Goal: Task Accomplishment & Management: Use online tool/utility

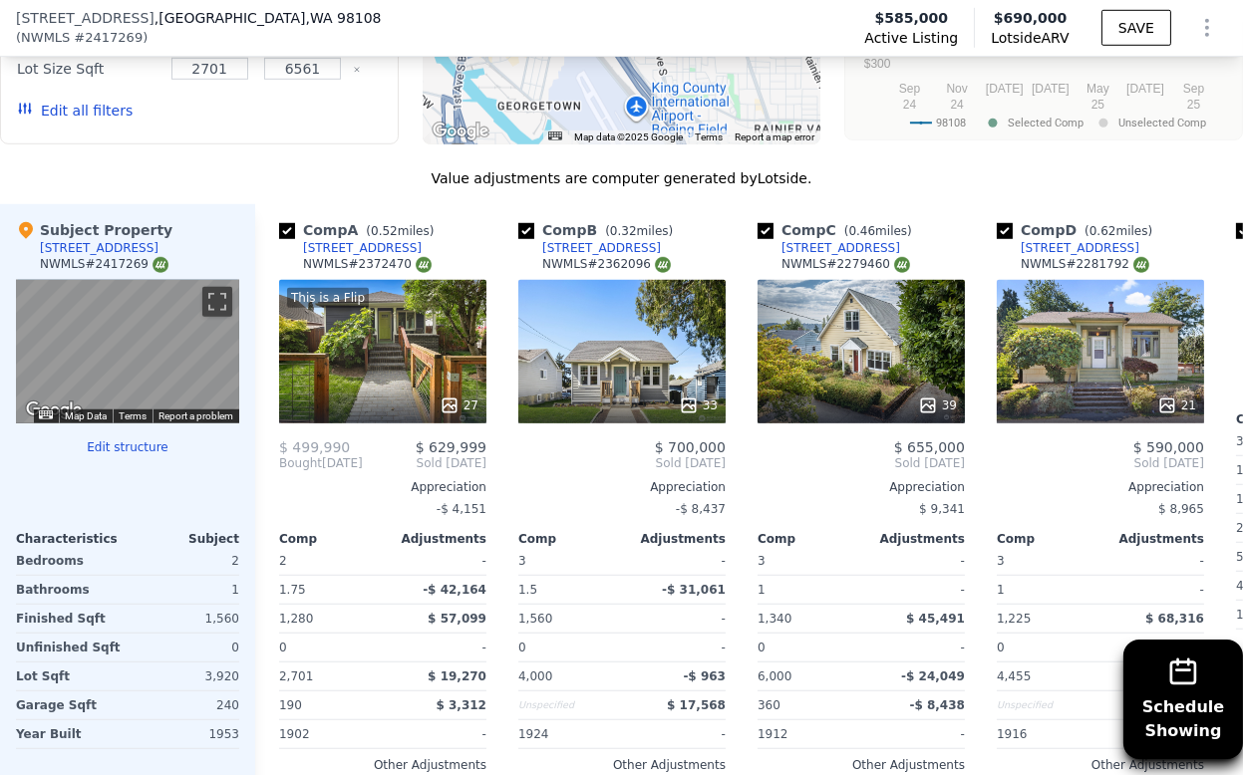
scroll to position [2208, 0]
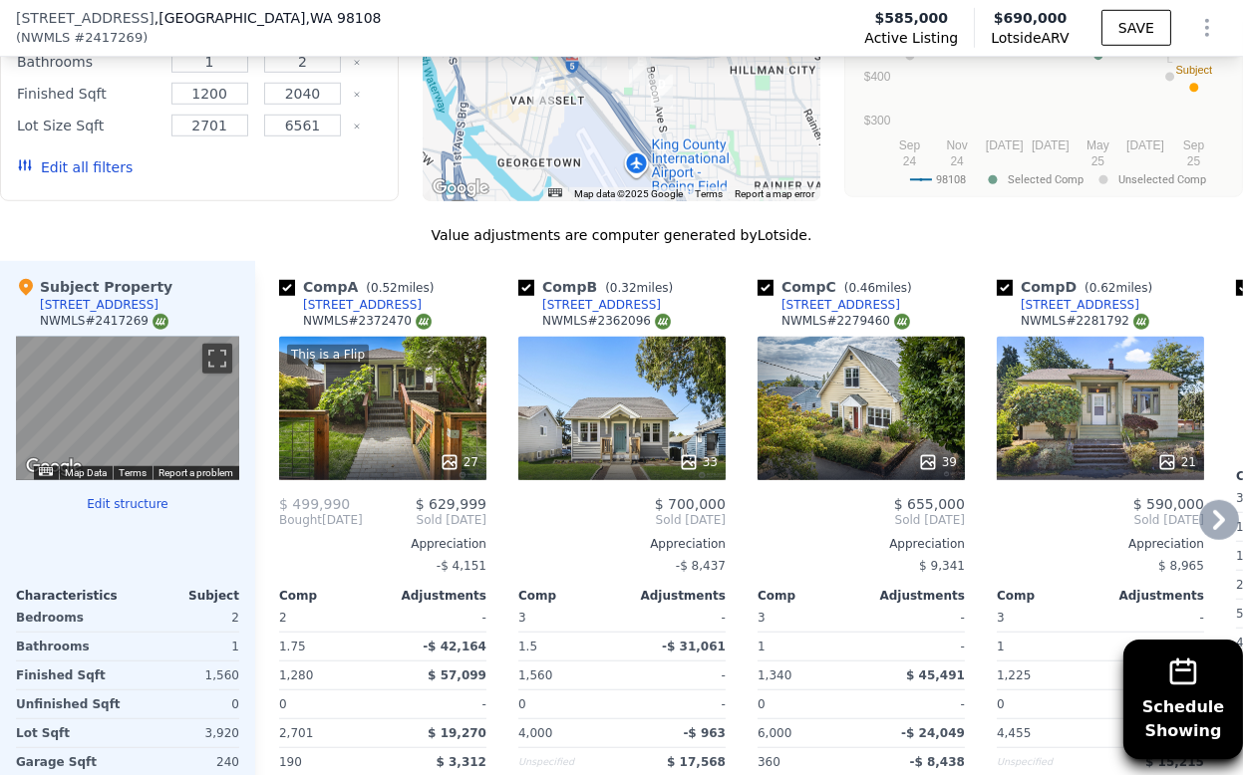
click at [619, 371] on div "33" at bounding box center [621, 409] width 207 height 144
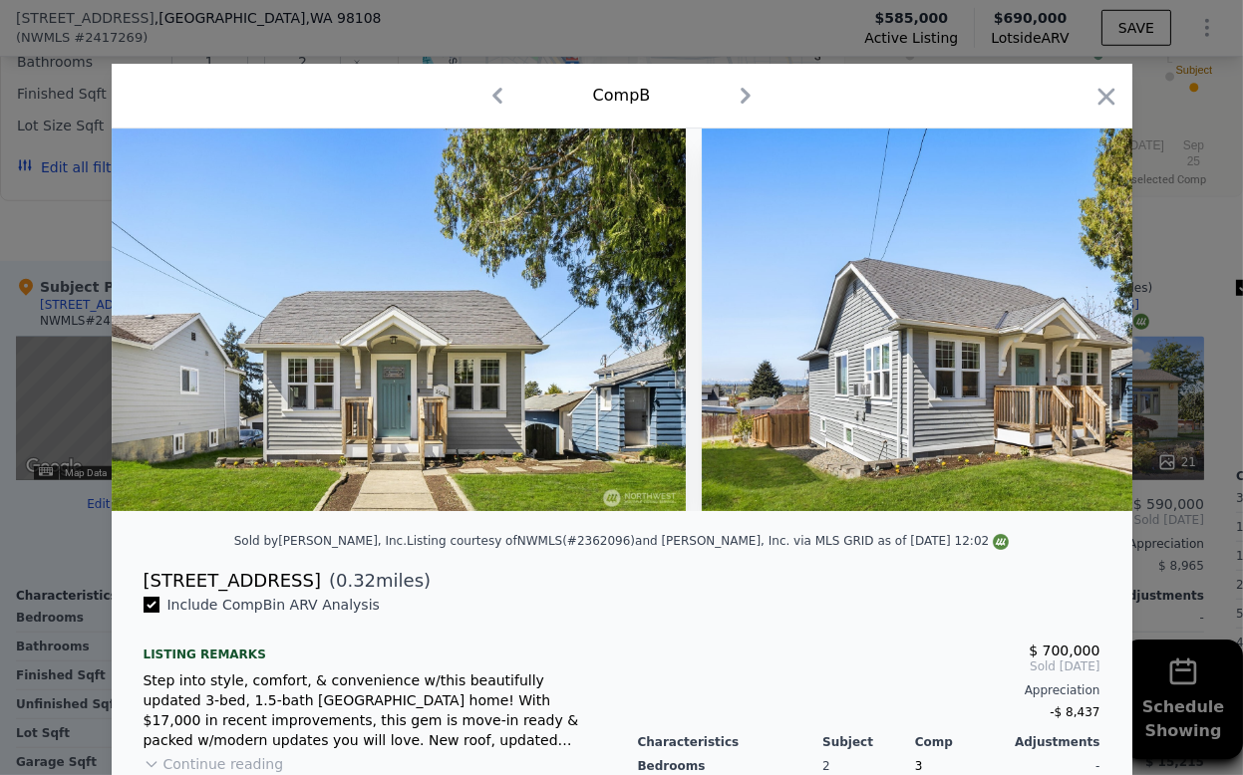
click at [144, 594] on div "[STREET_ADDRESS]" at bounding box center [232, 581] width 177 height 28
drag, startPoint x: 134, startPoint y: 594, endPoint x: 272, endPoint y: 594, distance: 138.5
click at [272, 594] on div "[STREET_ADDRESS] ( 0.32 miles)" at bounding box center [622, 581] width 989 height 28
copy div "[STREET_ADDRESS]"
click at [1098, 93] on icon "button" at bounding box center [1106, 97] width 28 height 28
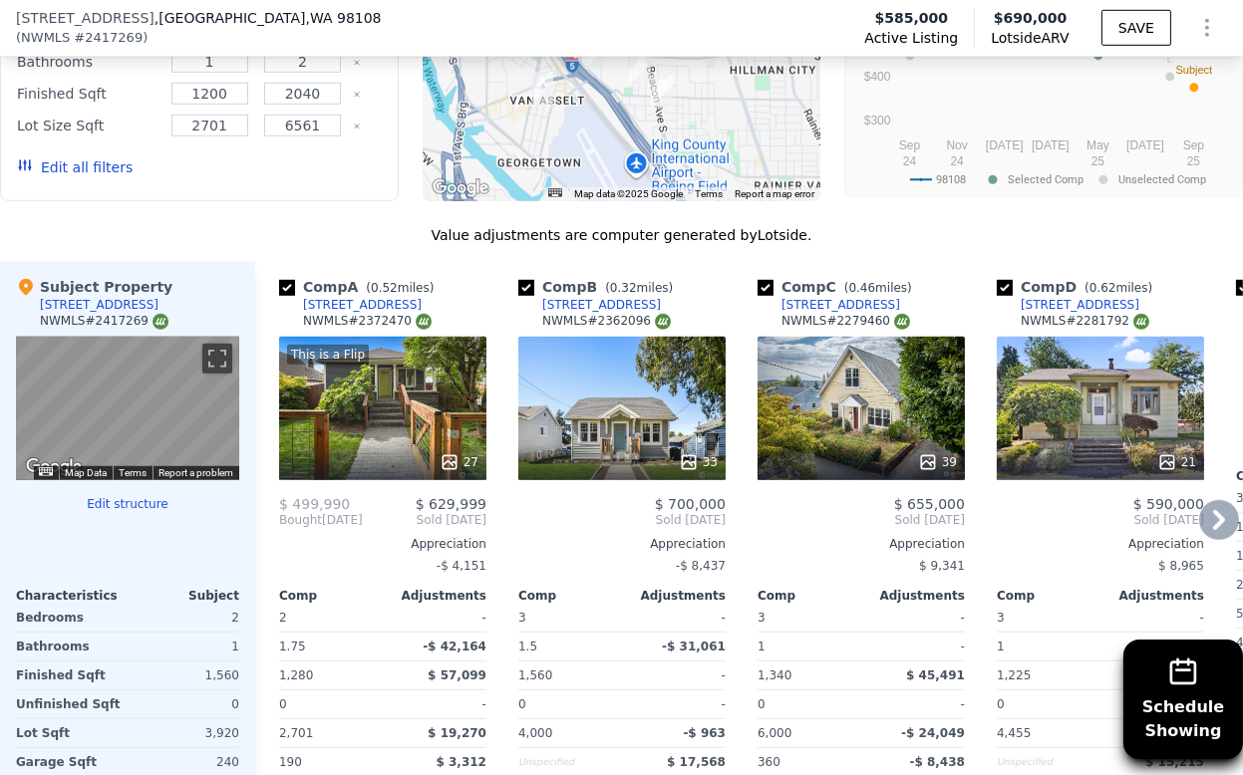
click at [1213, 510] on icon at bounding box center [1219, 520] width 12 height 20
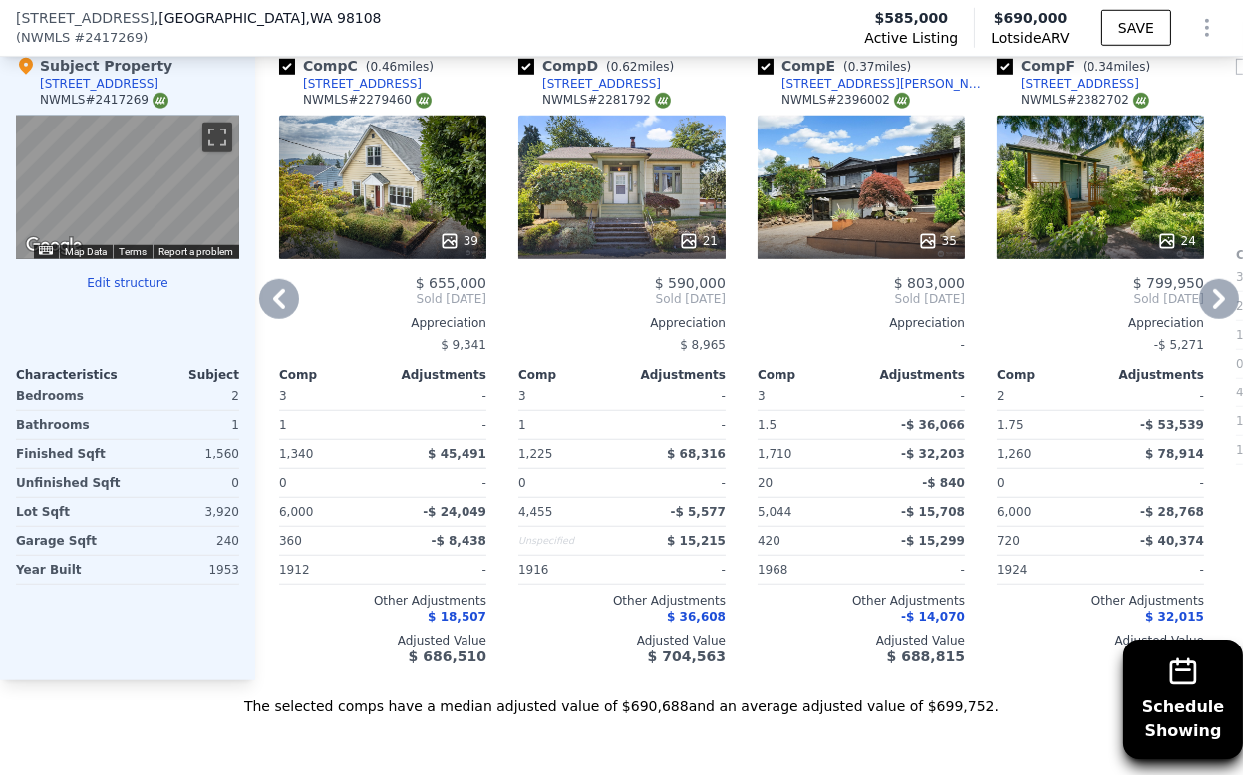
scroll to position [2208, 0]
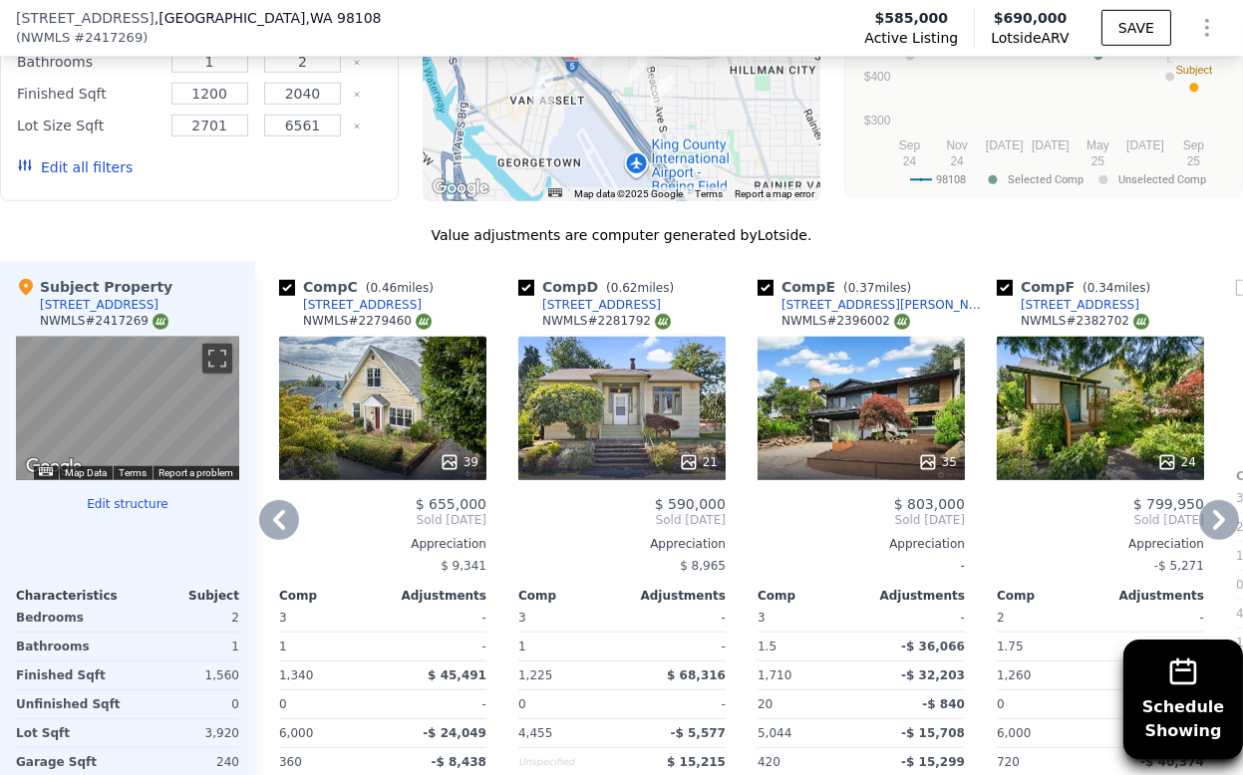
click at [844, 383] on div "35" at bounding box center [860, 409] width 207 height 144
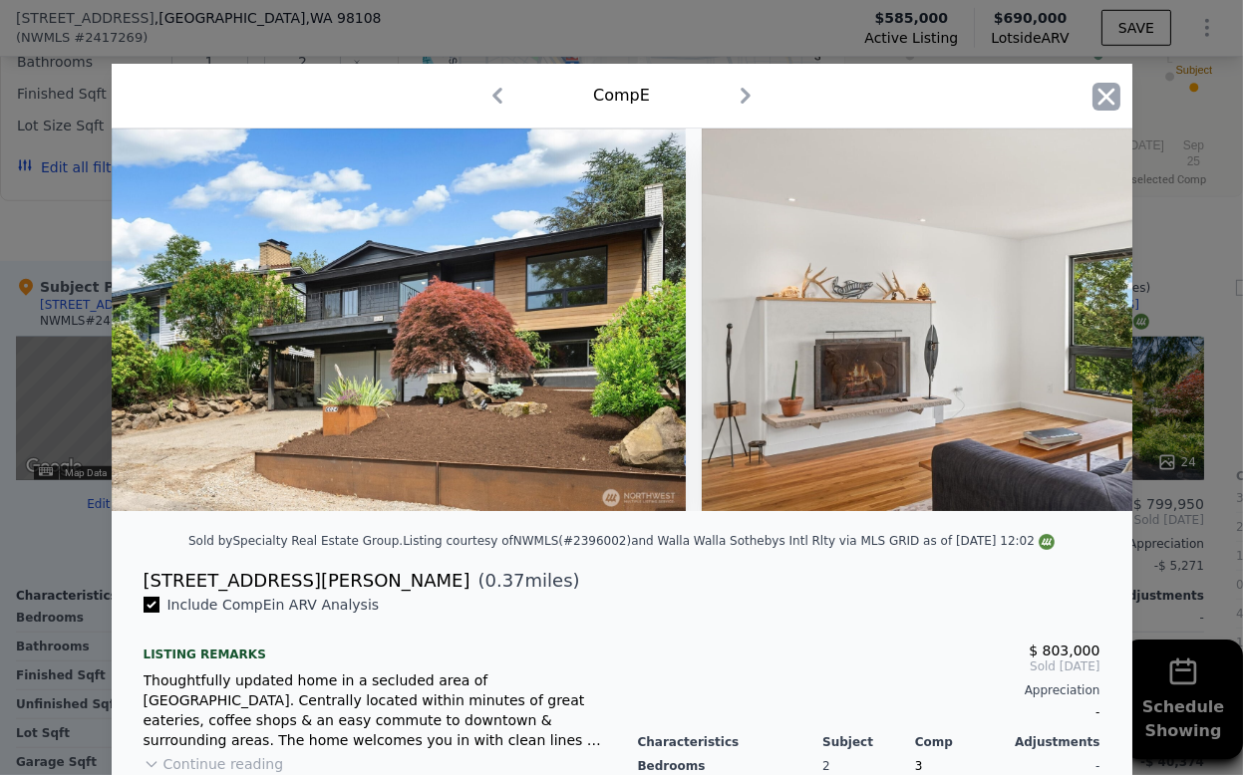
click at [1107, 97] on icon "button" at bounding box center [1106, 97] width 28 height 28
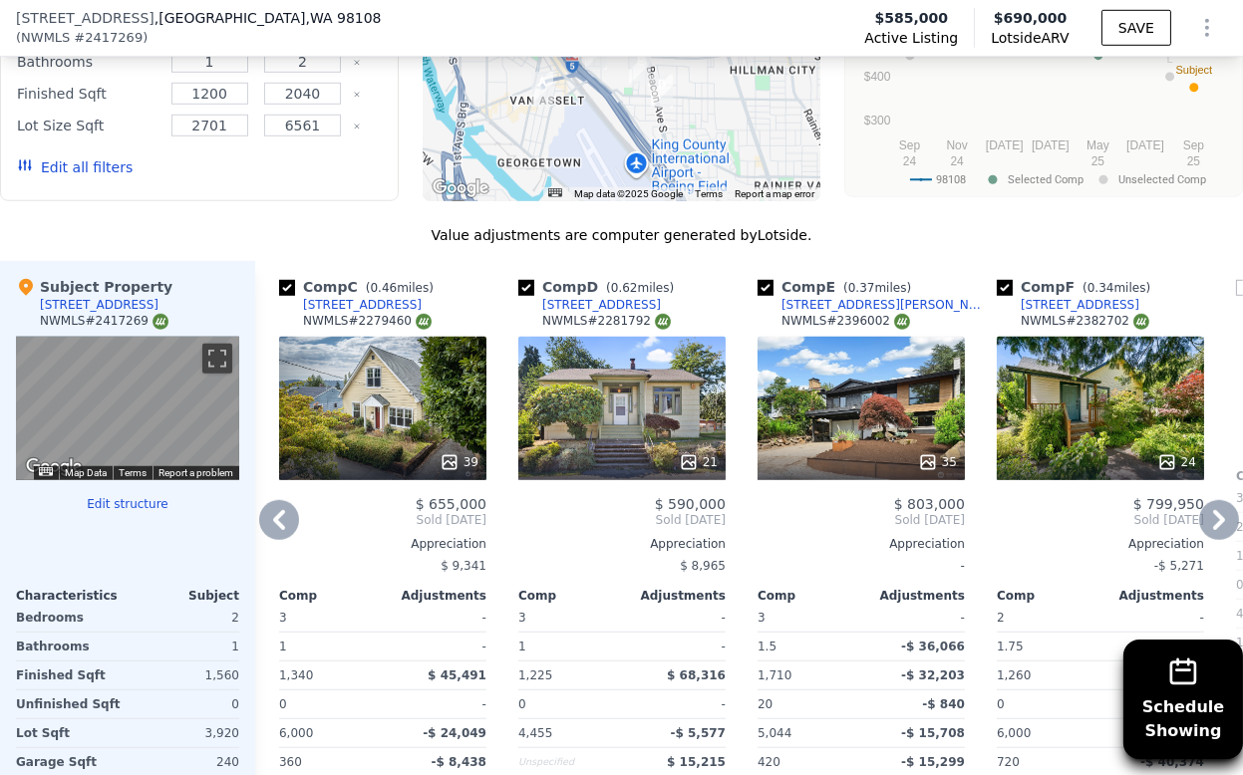
click at [1085, 373] on div "24" at bounding box center [1100, 409] width 207 height 144
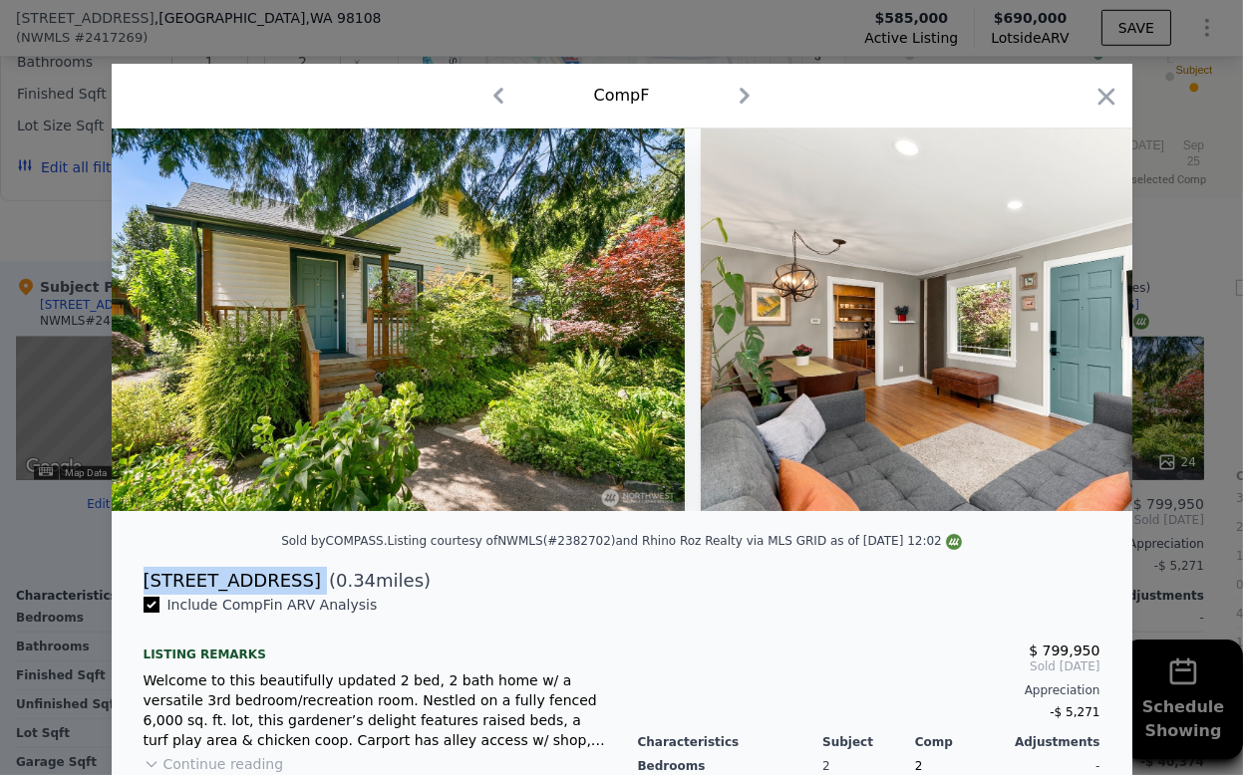
drag, startPoint x: 132, startPoint y: 599, endPoint x: 259, endPoint y: 601, distance: 127.6
click at [259, 595] on div "[STREET_ADDRESS] ( 0.34 miles)" at bounding box center [622, 581] width 989 height 28
copy div "[STREET_ADDRESS]"
click at [1104, 96] on icon "button" at bounding box center [1106, 97] width 28 height 28
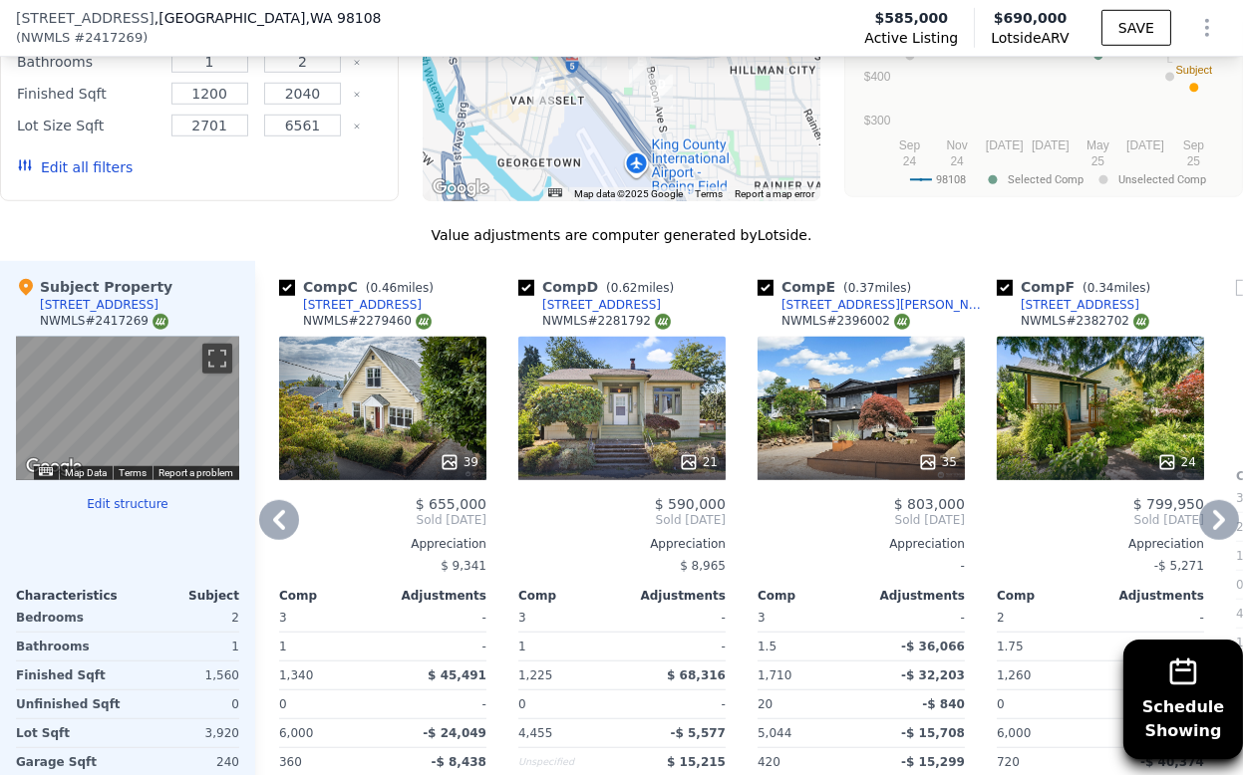
click at [1216, 500] on icon at bounding box center [1219, 520] width 40 height 40
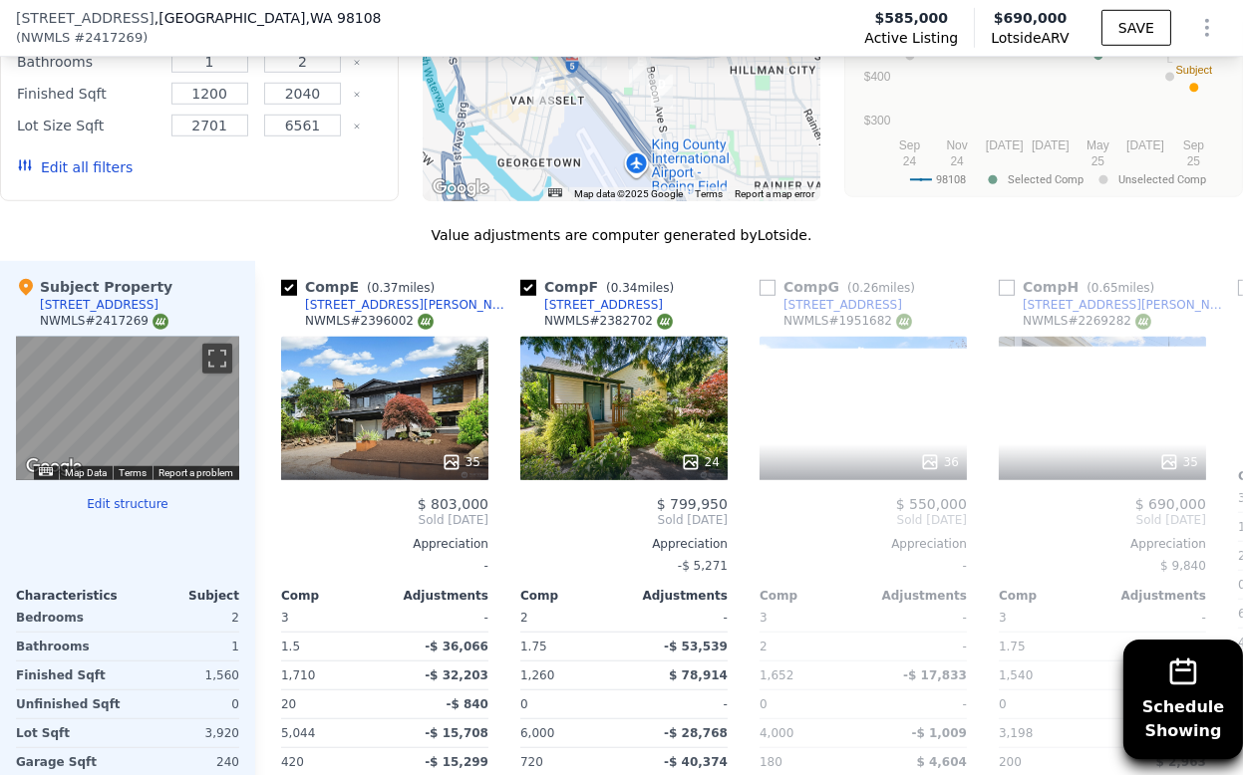
scroll to position [0, 957]
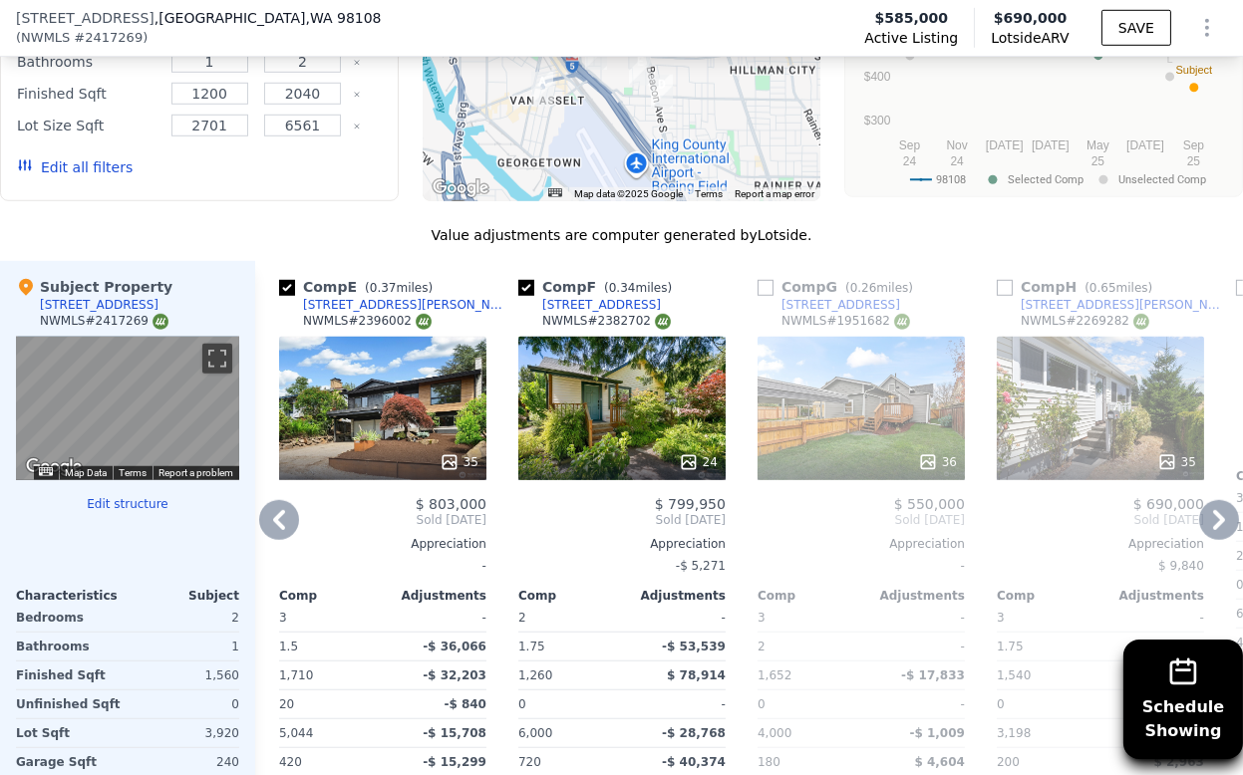
click at [1204, 500] on icon at bounding box center [1219, 520] width 40 height 40
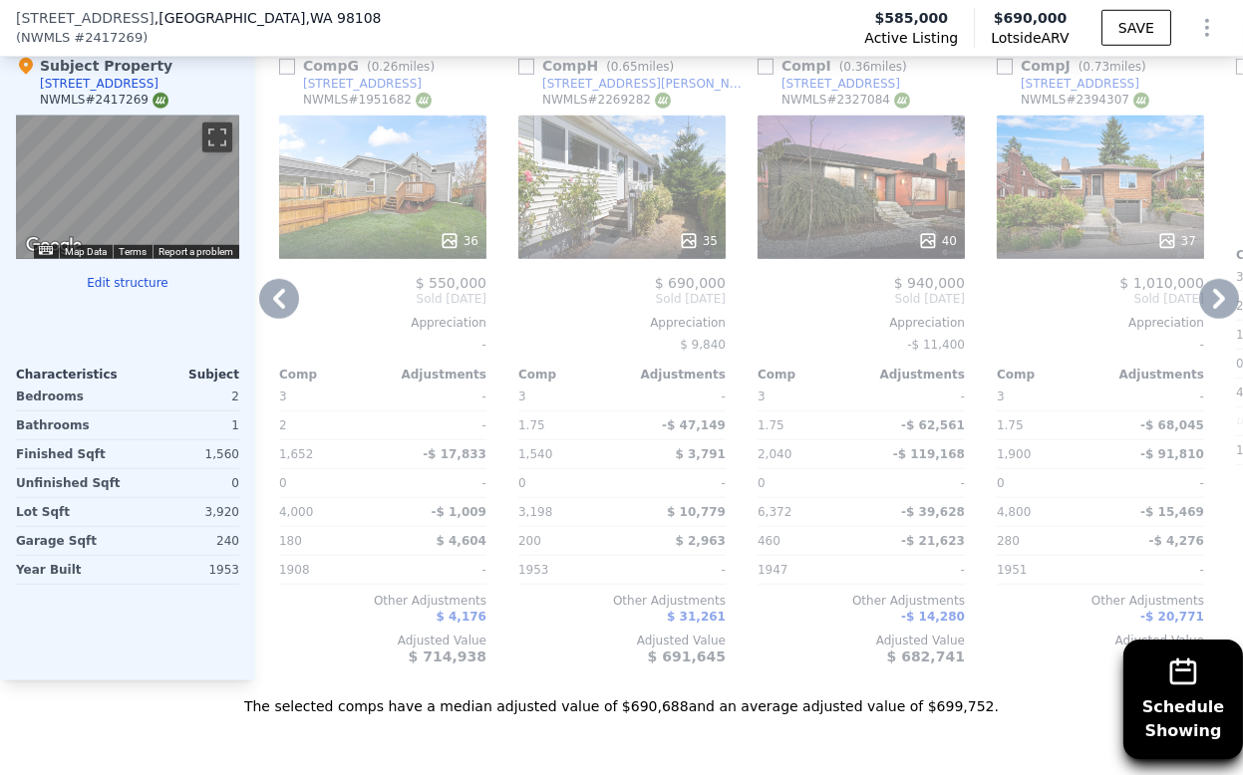
scroll to position [2208, 0]
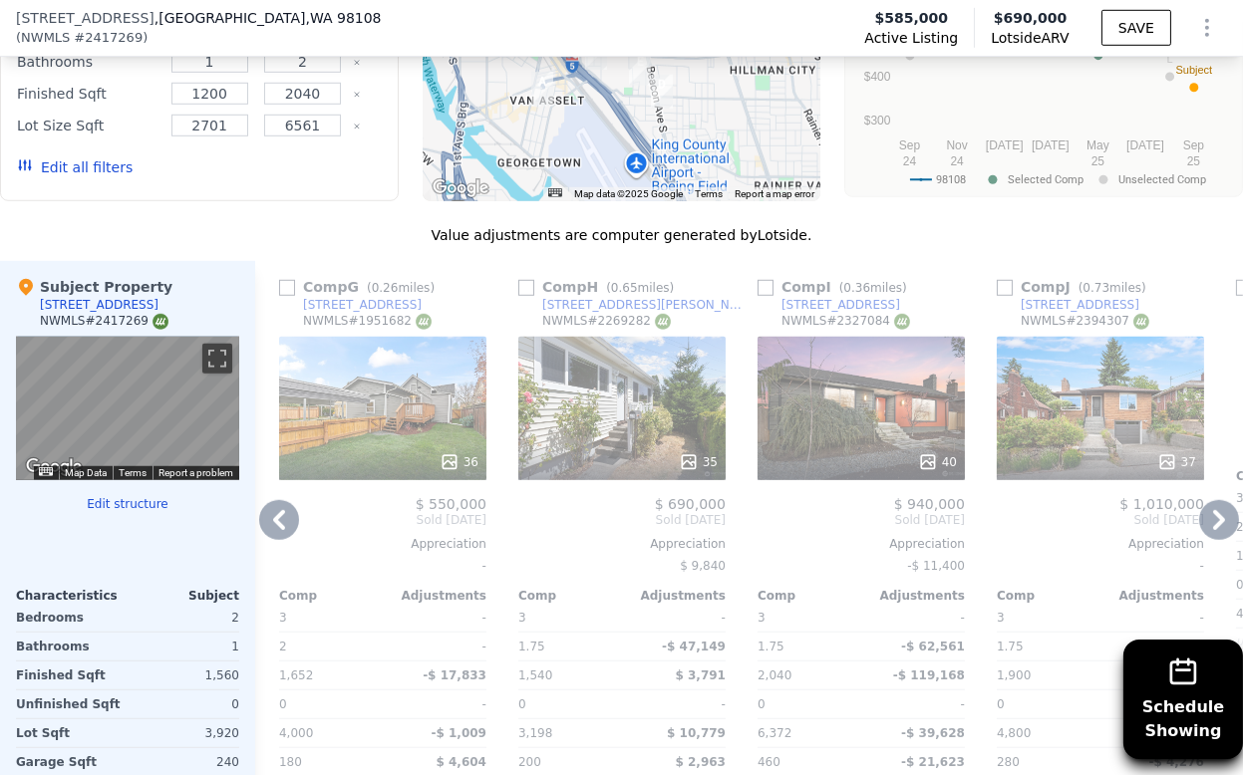
click at [1199, 500] on icon at bounding box center [1219, 520] width 40 height 40
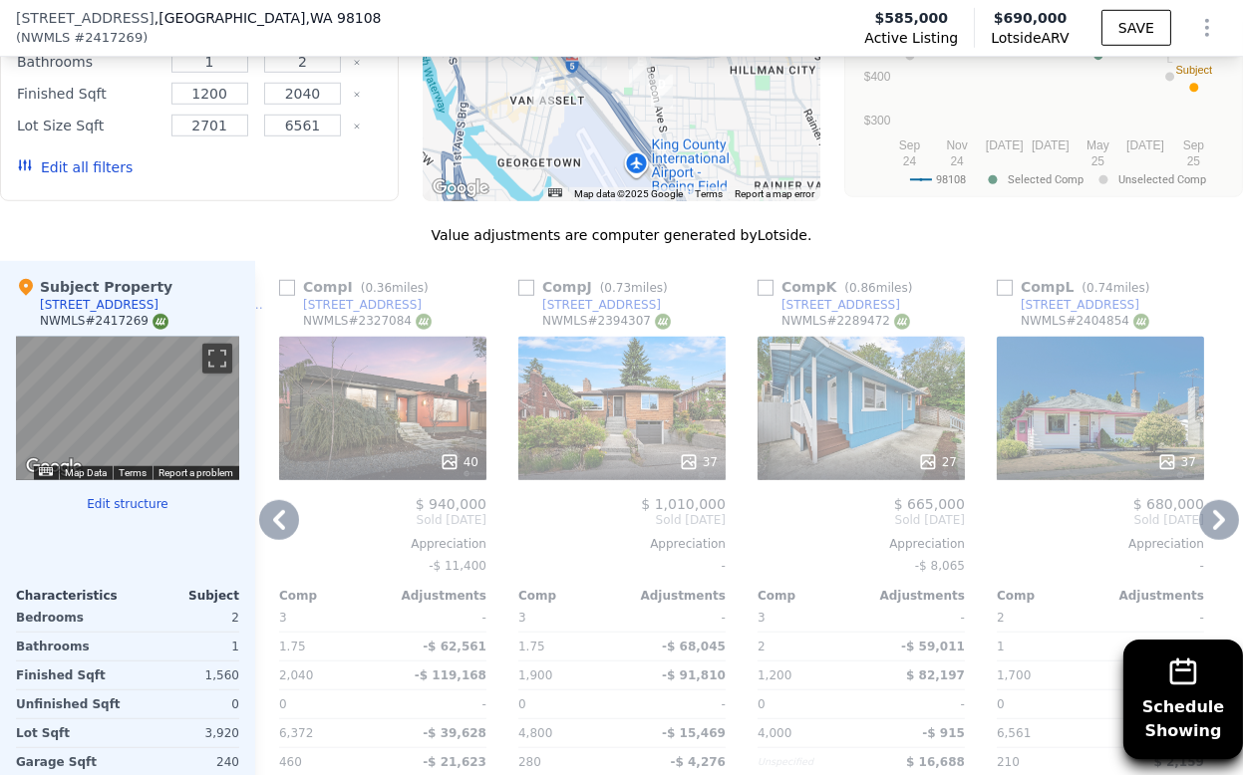
click at [1207, 500] on icon at bounding box center [1219, 520] width 40 height 40
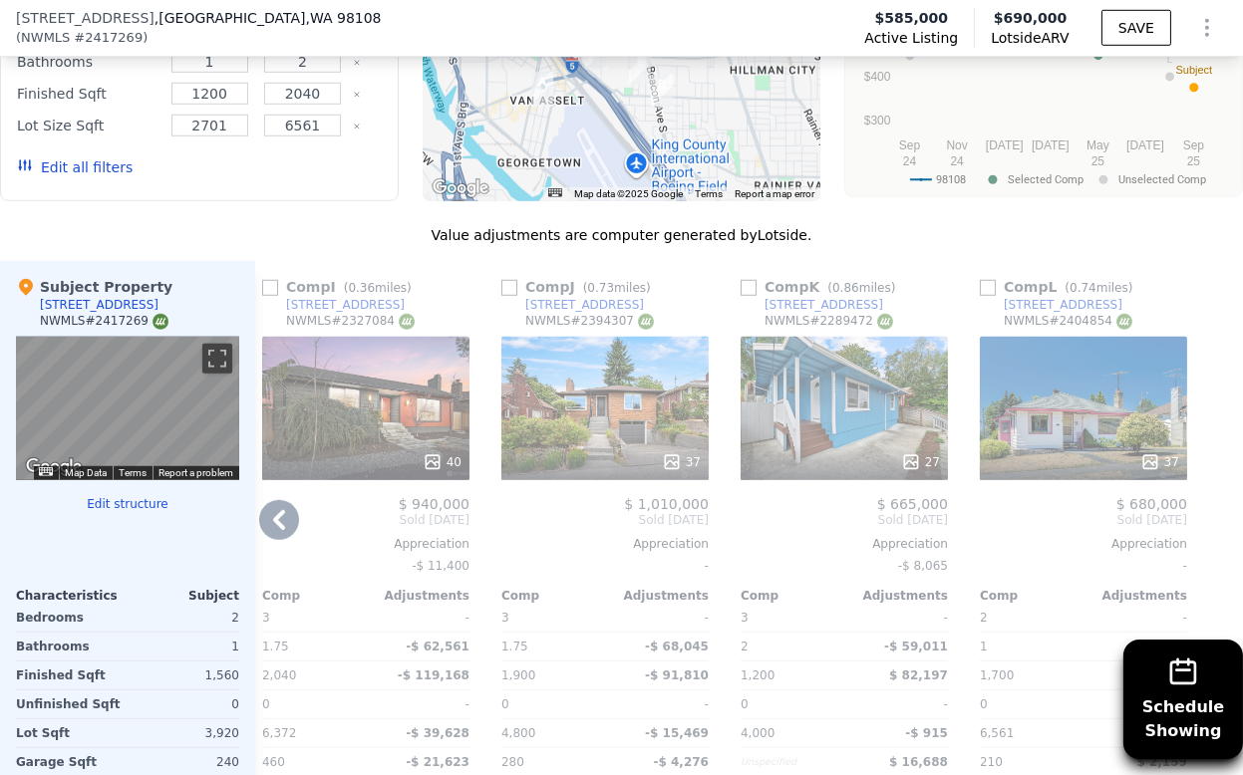
click at [1111, 408] on div "37" at bounding box center [1083, 409] width 207 height 144
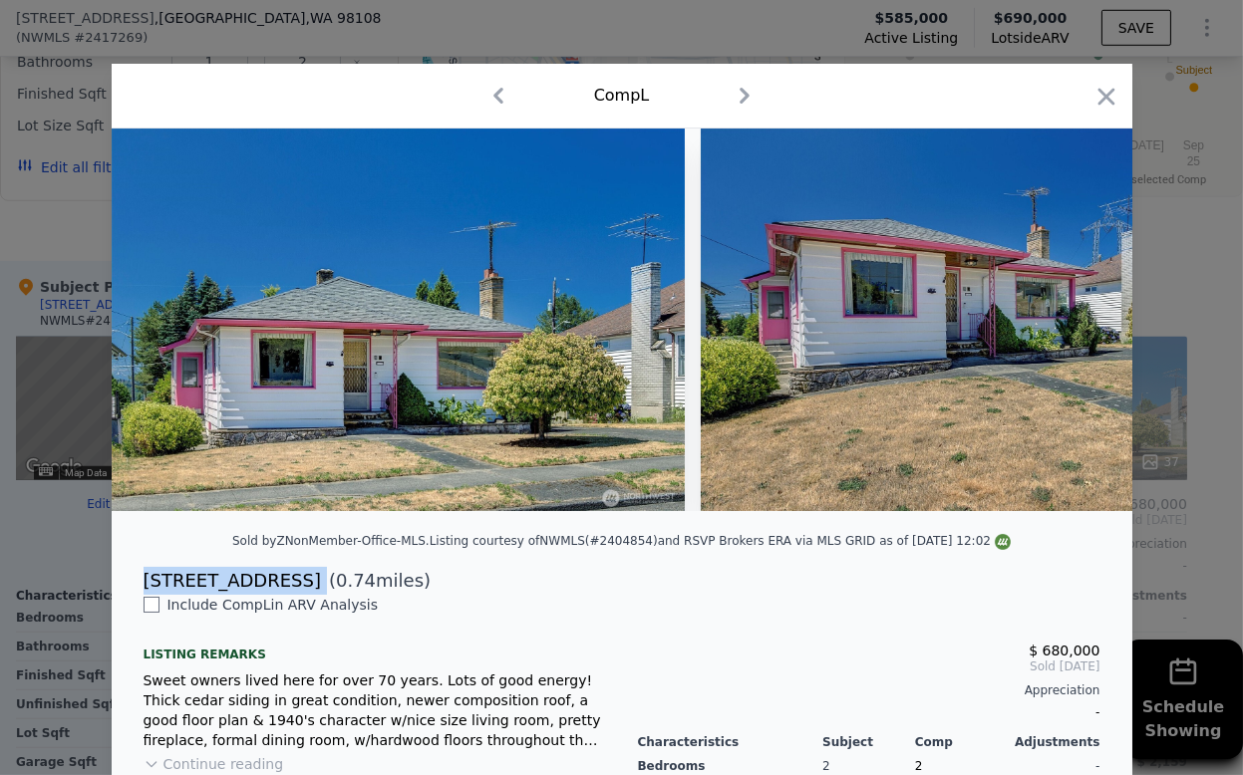
drag, startPoint x: 128, startPoint y: 596, endPoint x: 267, endPoint y: 593, distance: 139.6
click at [267, 593] on div "[STREET_ADDRESS] ( 0.74 miles)" at bounding box center [622, 581] width 989 height 28
copy div "[STREET_ADDRESS]"
click at [1095, 104] on icon "button" at bounding box center [1106, 97] width 28 height 28
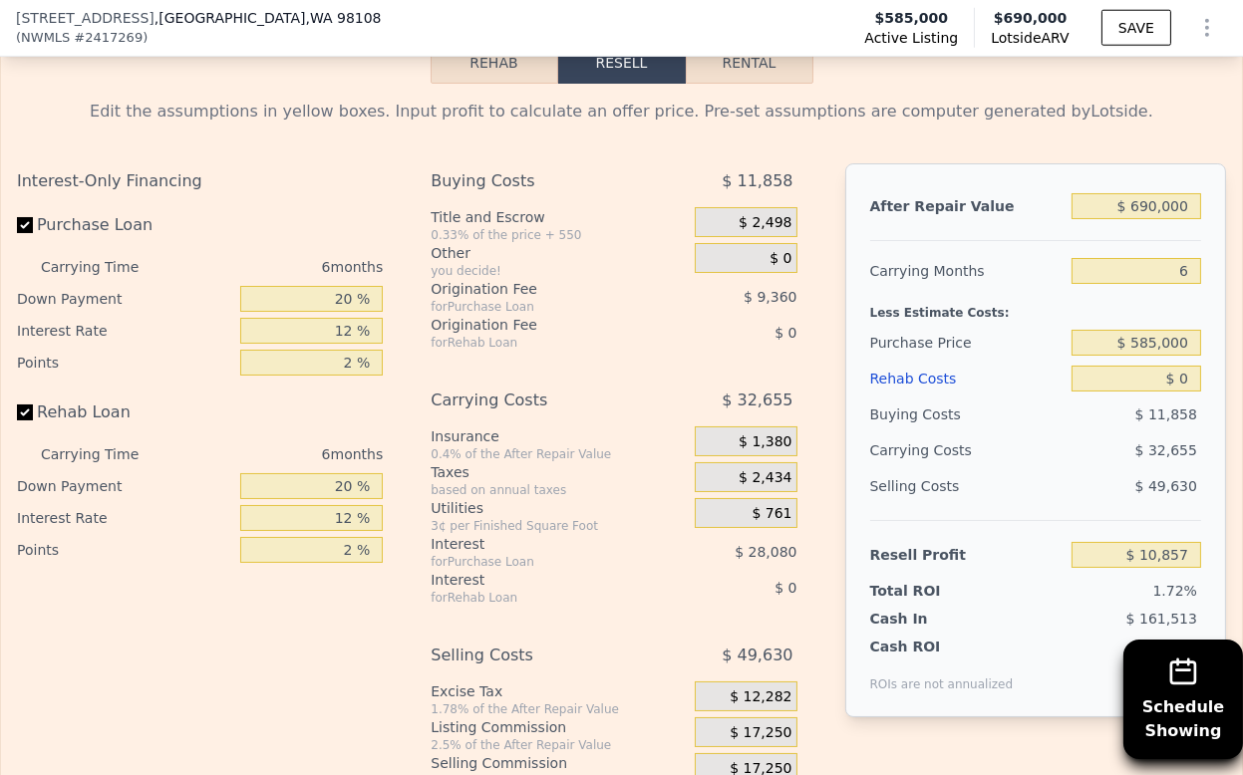
scroll to position [3315, 0]
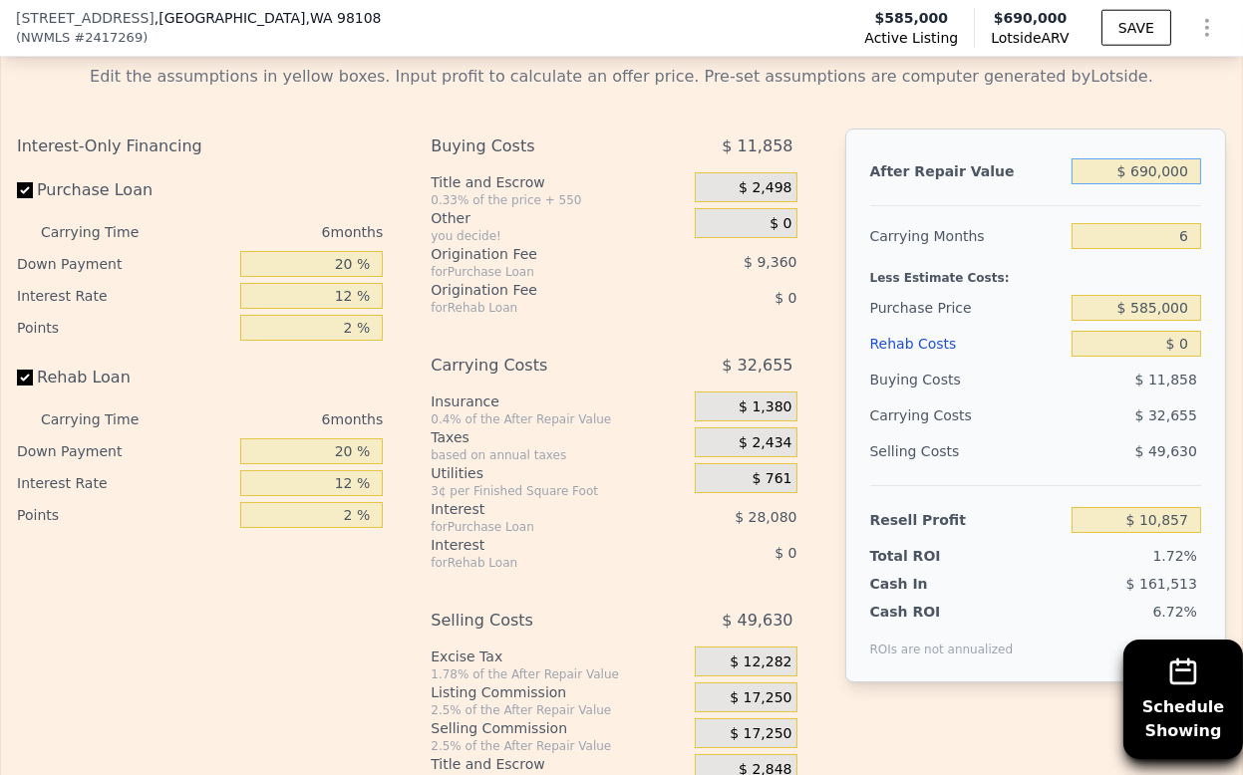
click at [1132, 158] on input "$ 690,000" at bounding box center [1136, 171] width 130 height 26
type input "$ 70,000"
type input "-$ 563,802"
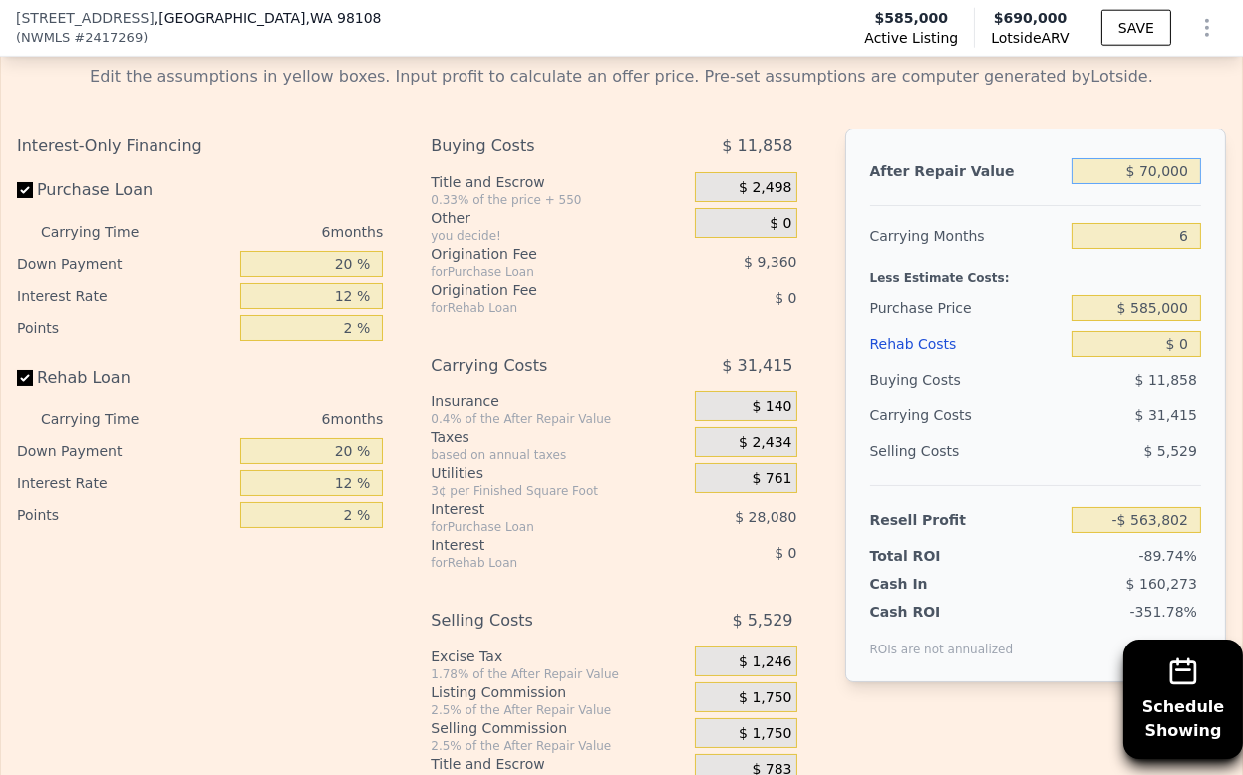
type input "$ 700,000"
type input "$ 20,126"
type input "$ 700,000"
click at [1163, 223] on input "6" at bounding box center [1136, 236] width 130 height 26
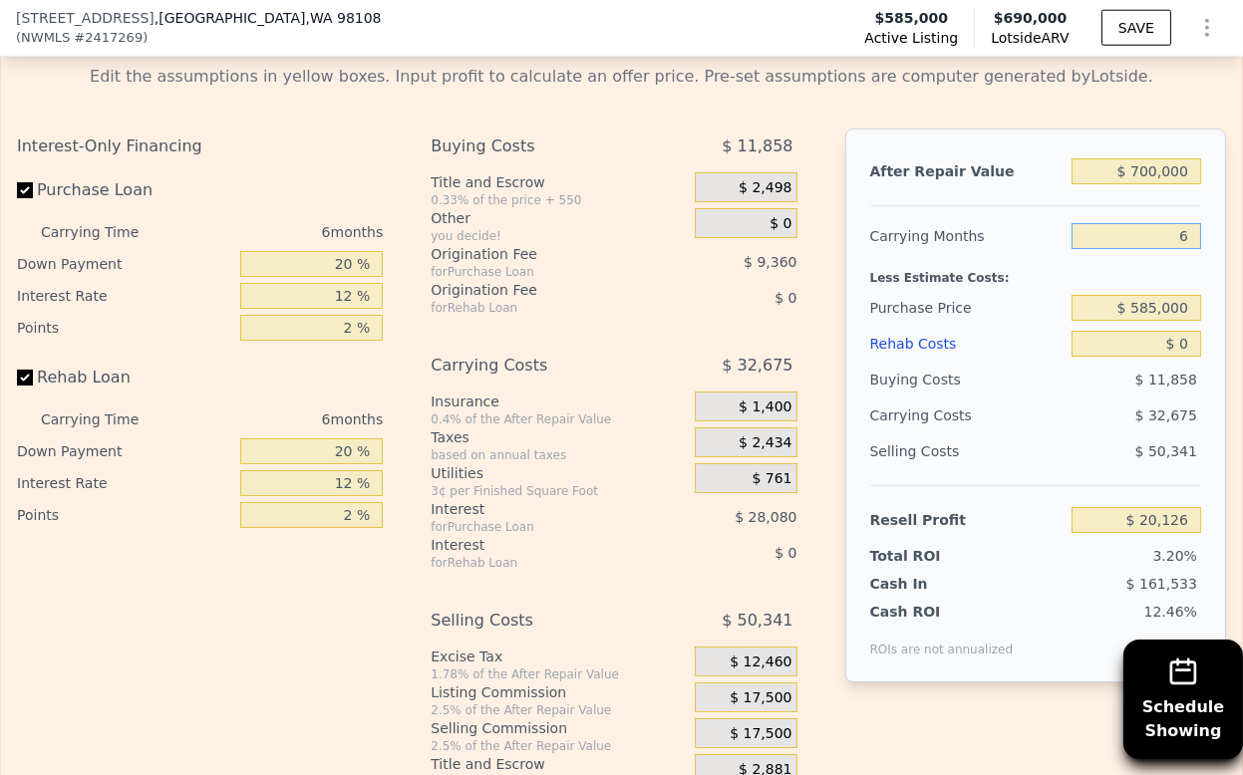
click at [1163, 223] on input "6" at bounding box center [1136, 236] width 130 height 26
type input "4"
type input "$ 31,019"
type input "4"
click at [1121, 295] on input "$ 585,000" at bounding box center [1136, 308] width 130 height 26
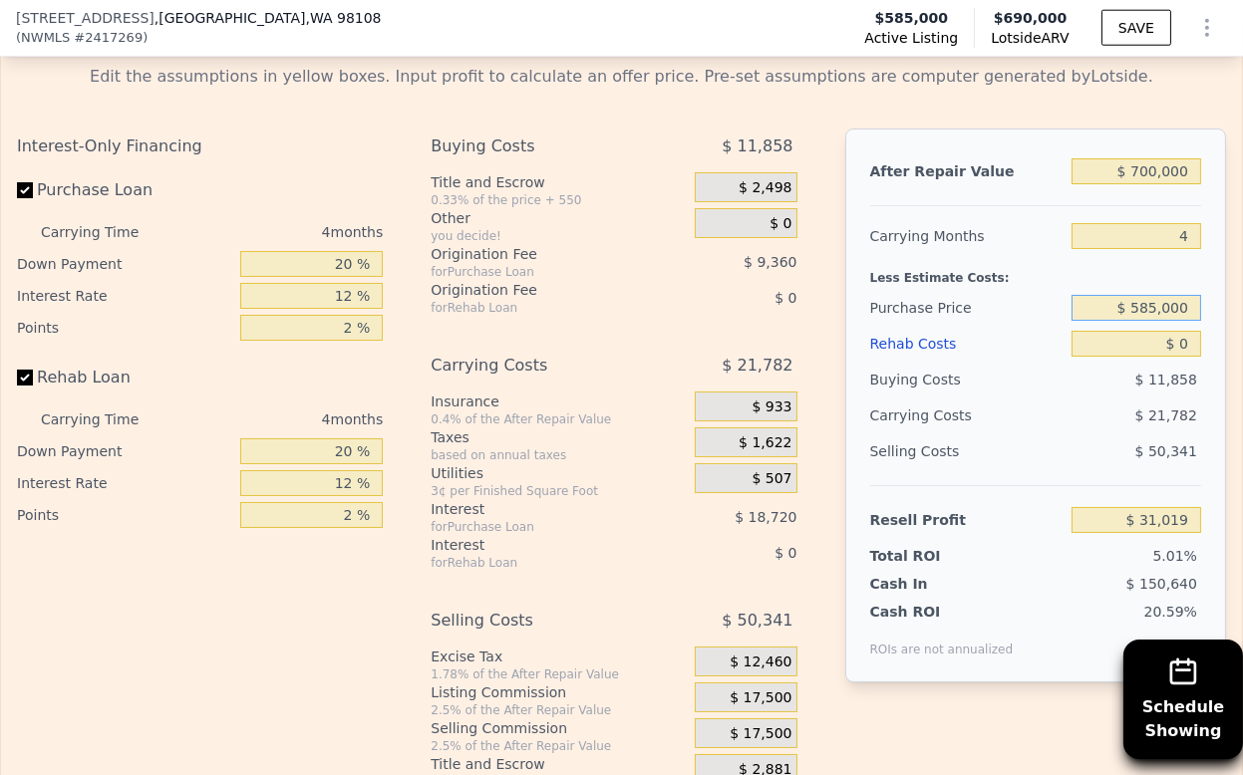
click at [1121, 295] on input "$ 585,000" at bounding box center [1136, 308] width 130 height 26
type input "$ 400,000"
click at [1162, 335] on input "$ 0" at bounding box center [1136, 344] width 130 height 26
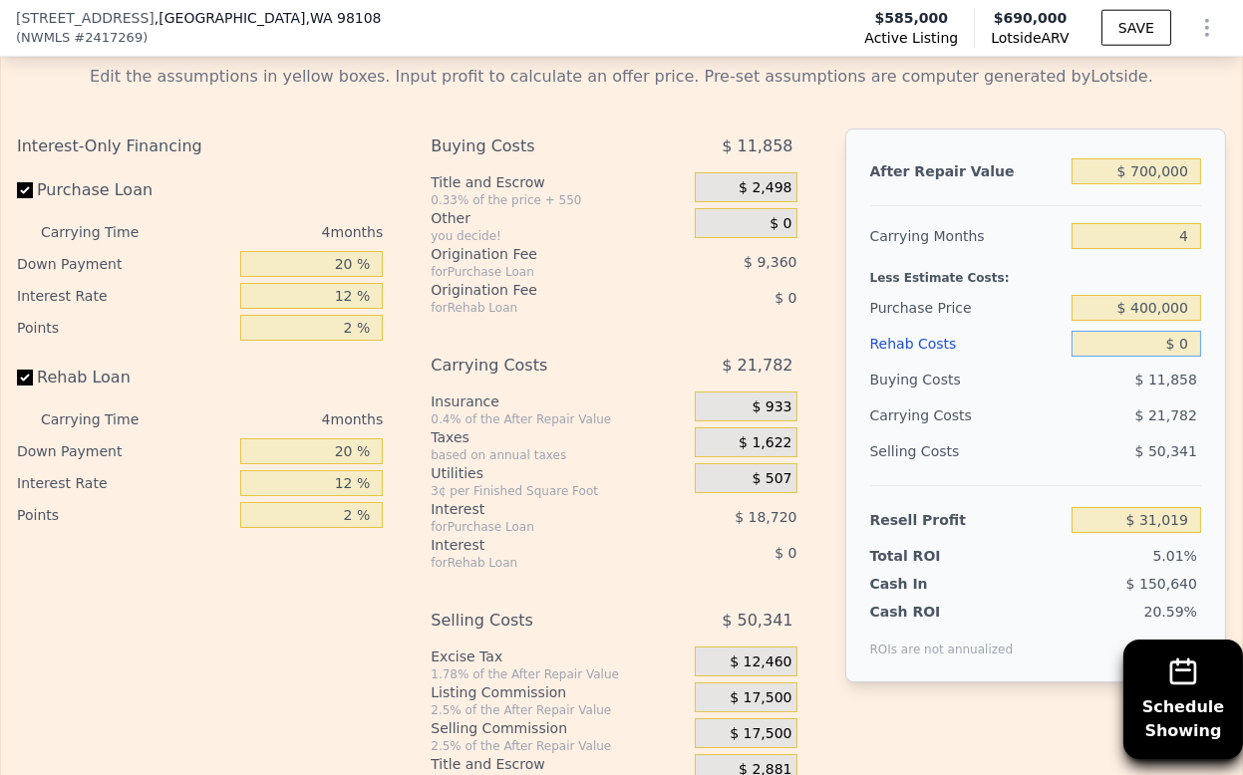
type input "$ 225,515"
click at [1162, 335] on input "$ 0" at bounding box center [1136, 344] width 130 height 26
type input "$ 80,000"
type input "$ 141,675"
type input "$ 80,000"
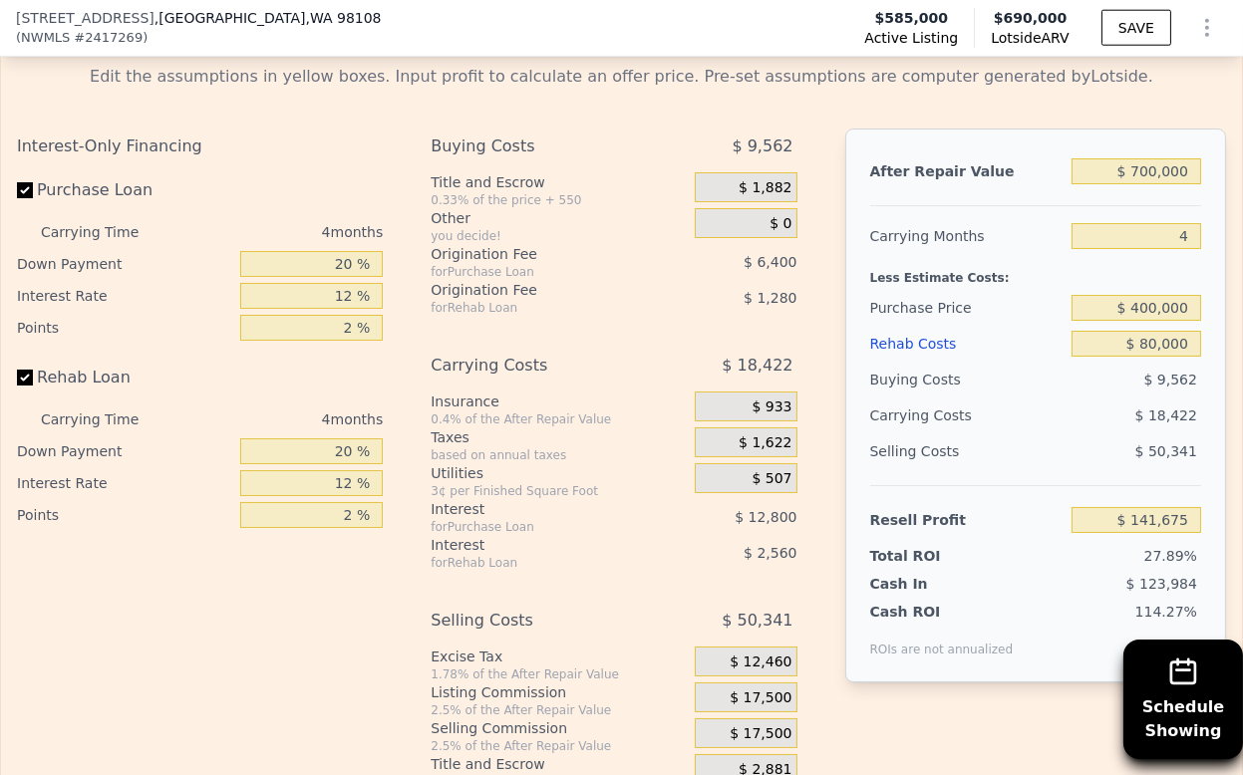
click at [749, 691] on span "$ 17,500" at bounding box center [761, 699] width 62 height 18
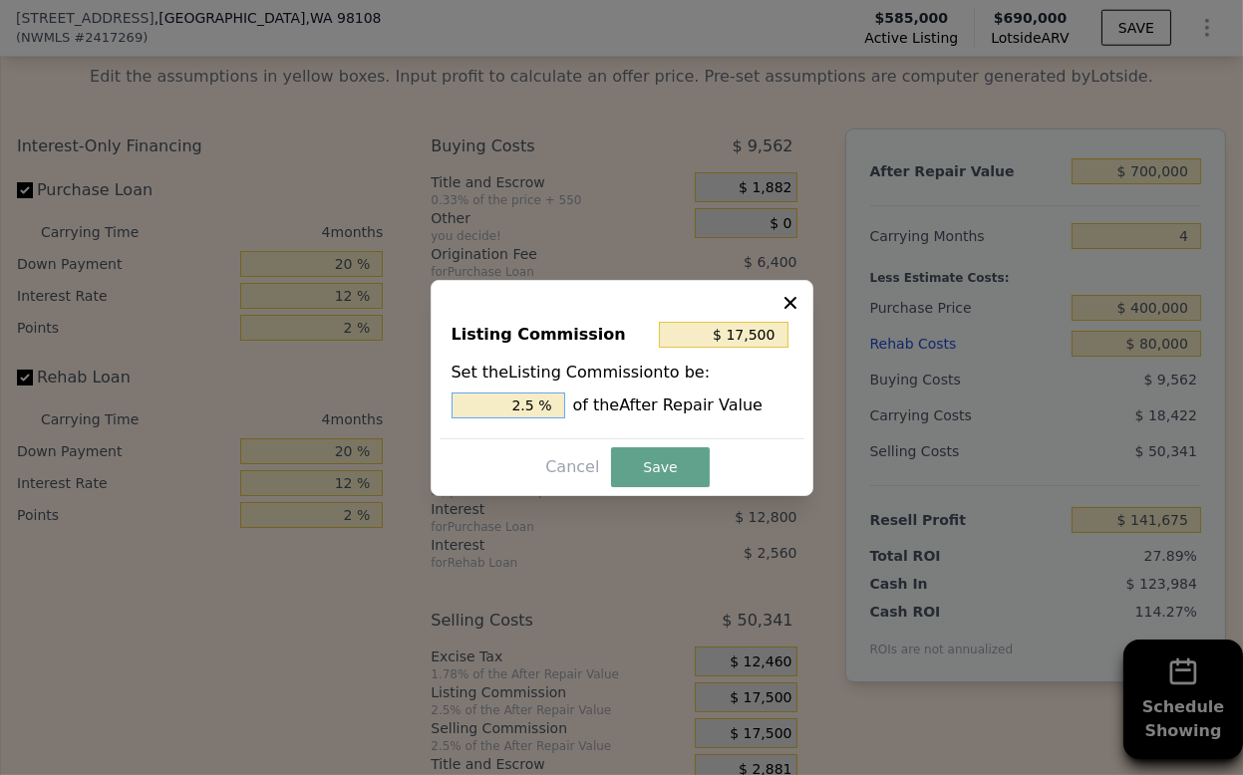
drag, startPoint x: 526, startPoint y: 402, endPoint x: 515, endPoint y: 404, distance: 11.1
click at [515, 404] on input "2.5 %" at bounding box center [508, 406] width 114 height 26
type input "$ 10,500"
type input "1.5 %"
click at [670, 462] on button "Save" at bounding box center [660, 468] width 98 height 40
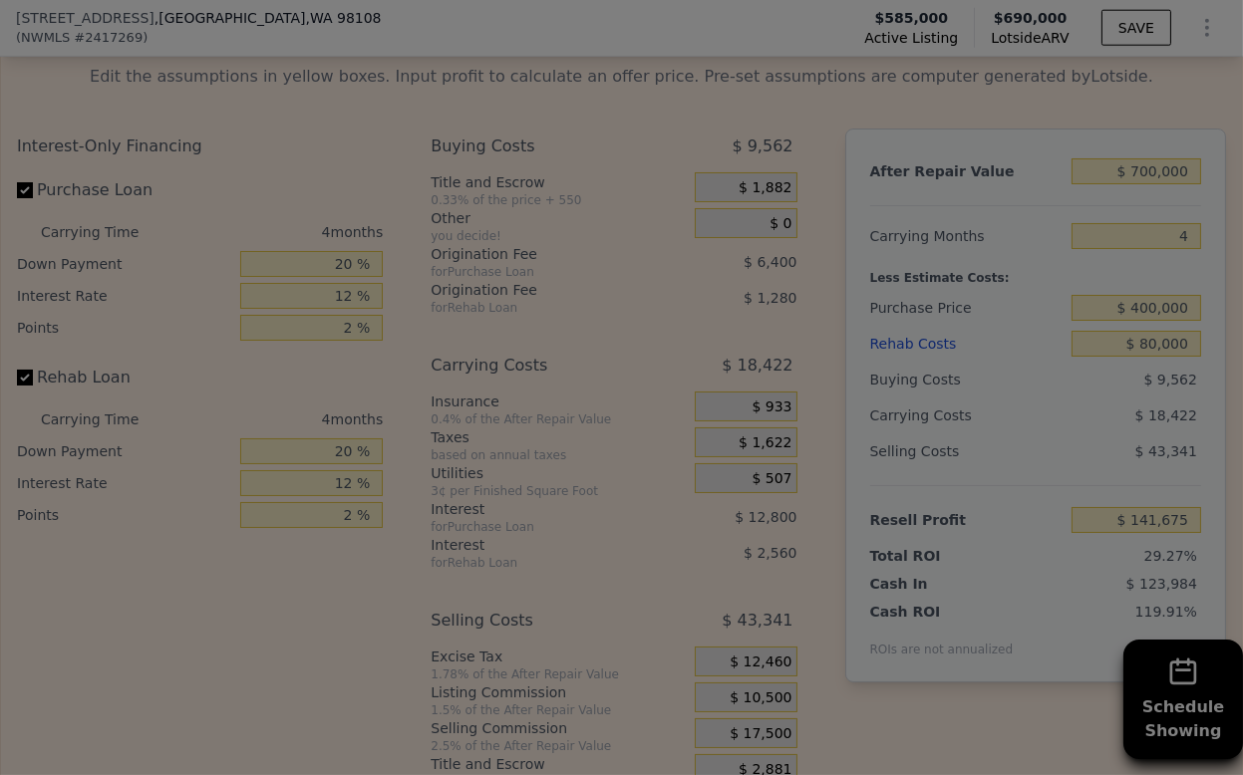
type input "$ 148,675"
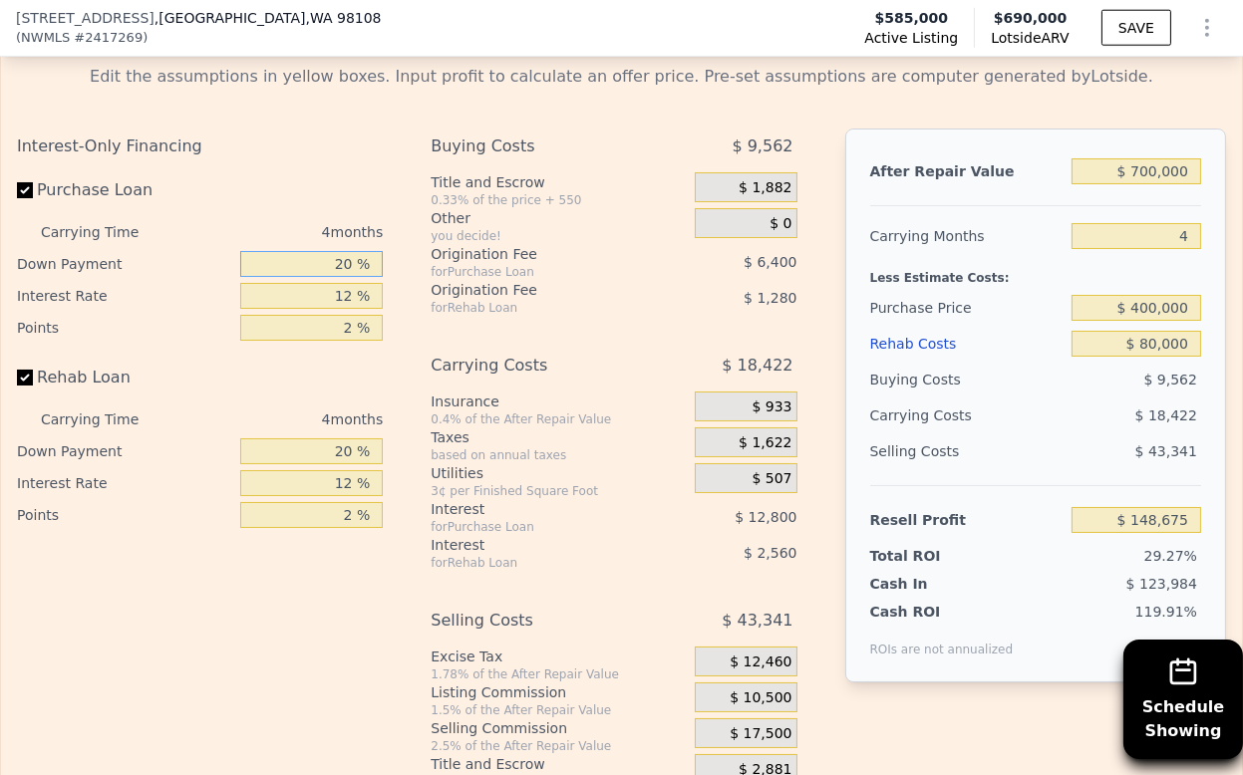
click at [278, 251] on input "20 %" at bounding box center [312, 264] width 144 height 26
click at [292, 251] on input "20 %" at bounding box center [312, 264] width 144 height 26
type input "10 %"
type input "$ 146,275"
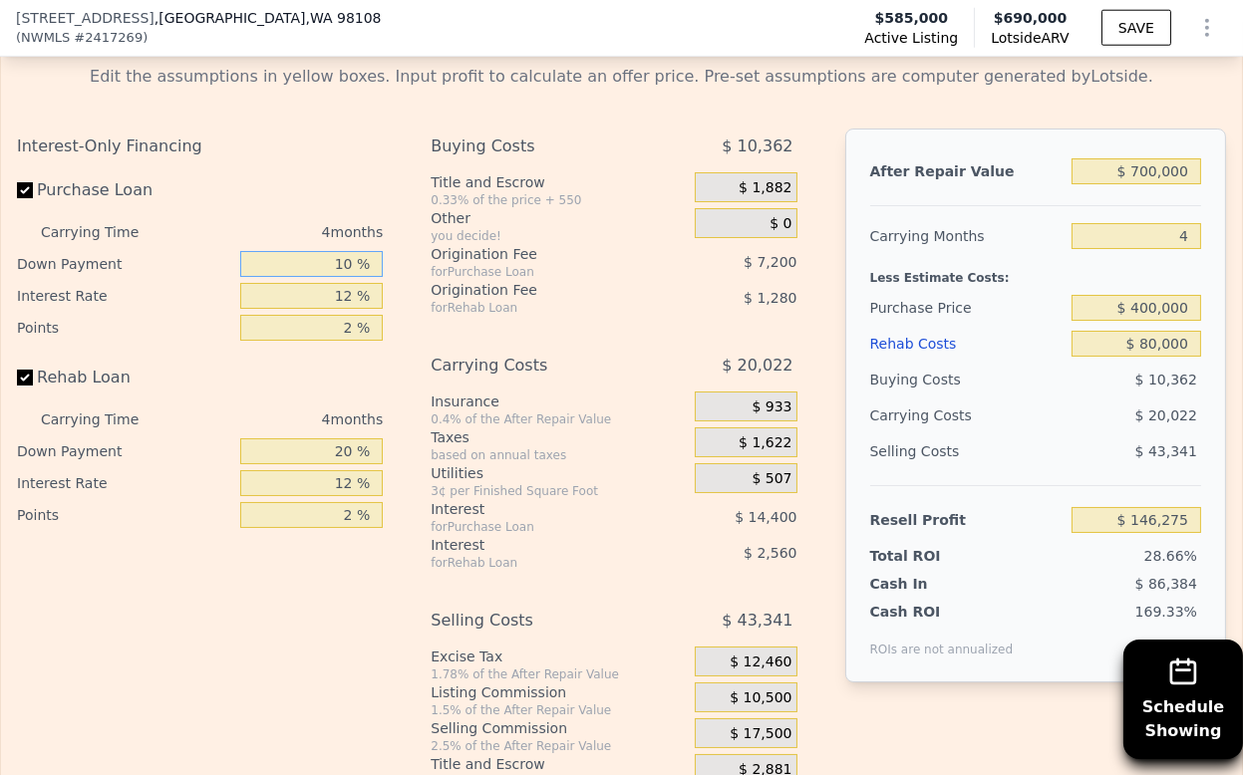
type input "10 %"
click at [320, 287] on input "12 %" at bounding box center [312, 296] width 144 height 26
type input "9 %"
type input "$ 149,875"
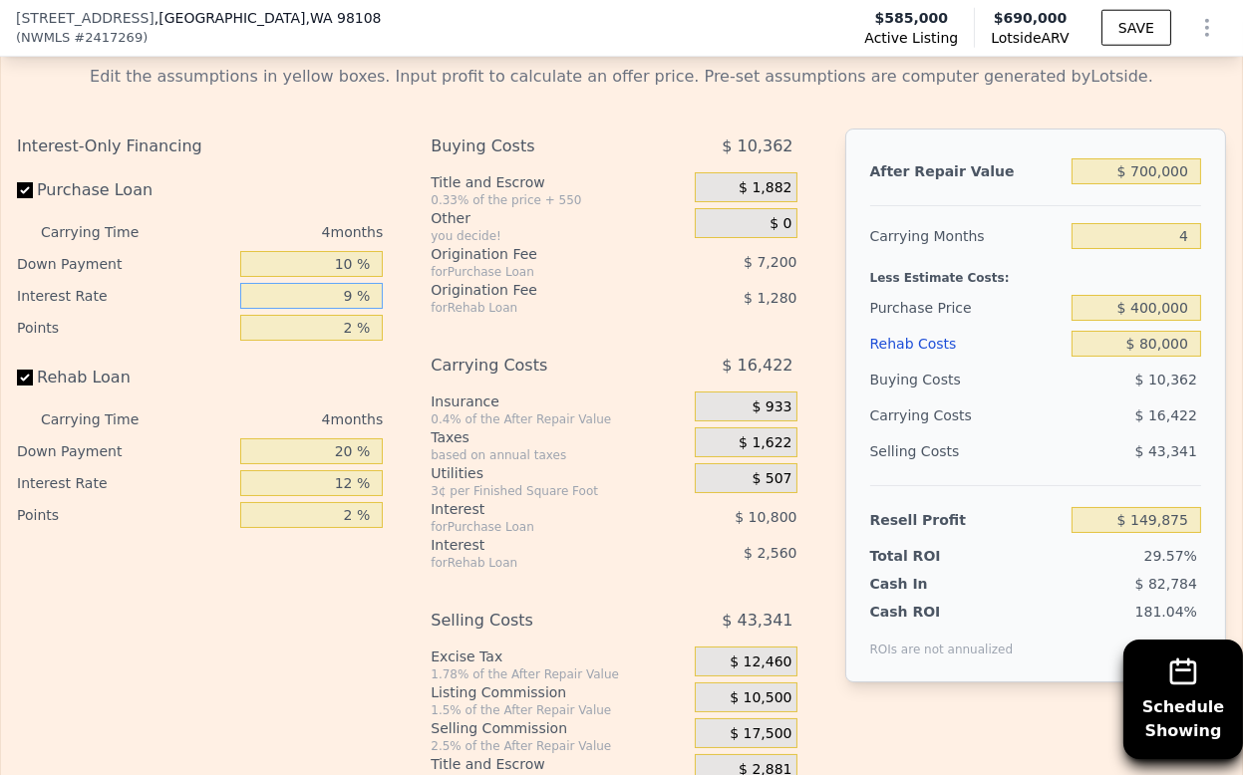
type input "9 %"
click at [327, 315] on input "2 %" at bounding box center [312, 328] width 144 height 26
type input "1.5 %"
type input "$ 151,675"
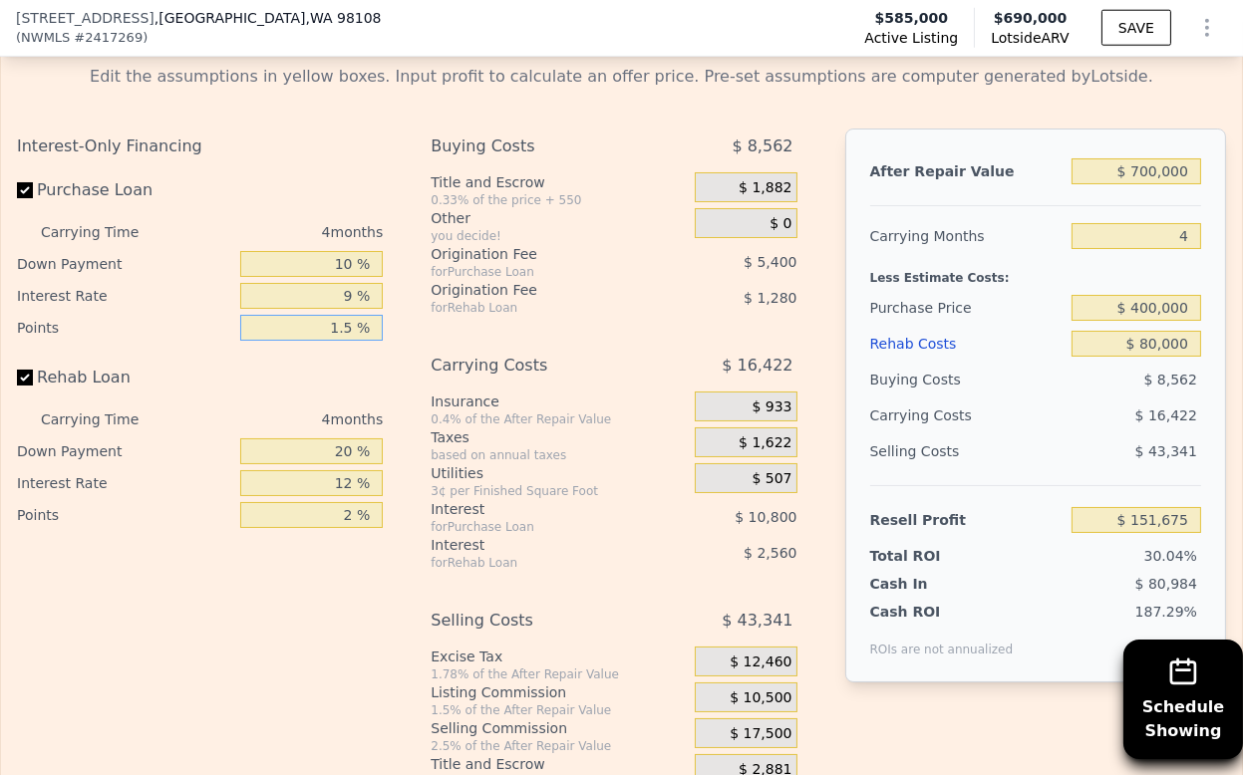
type input "1.5 %"
click at [327, 445] on input "20 %" at bounding box center [312, 452] width 144 height 26
type input "10 %"
type input "$ 151,195"
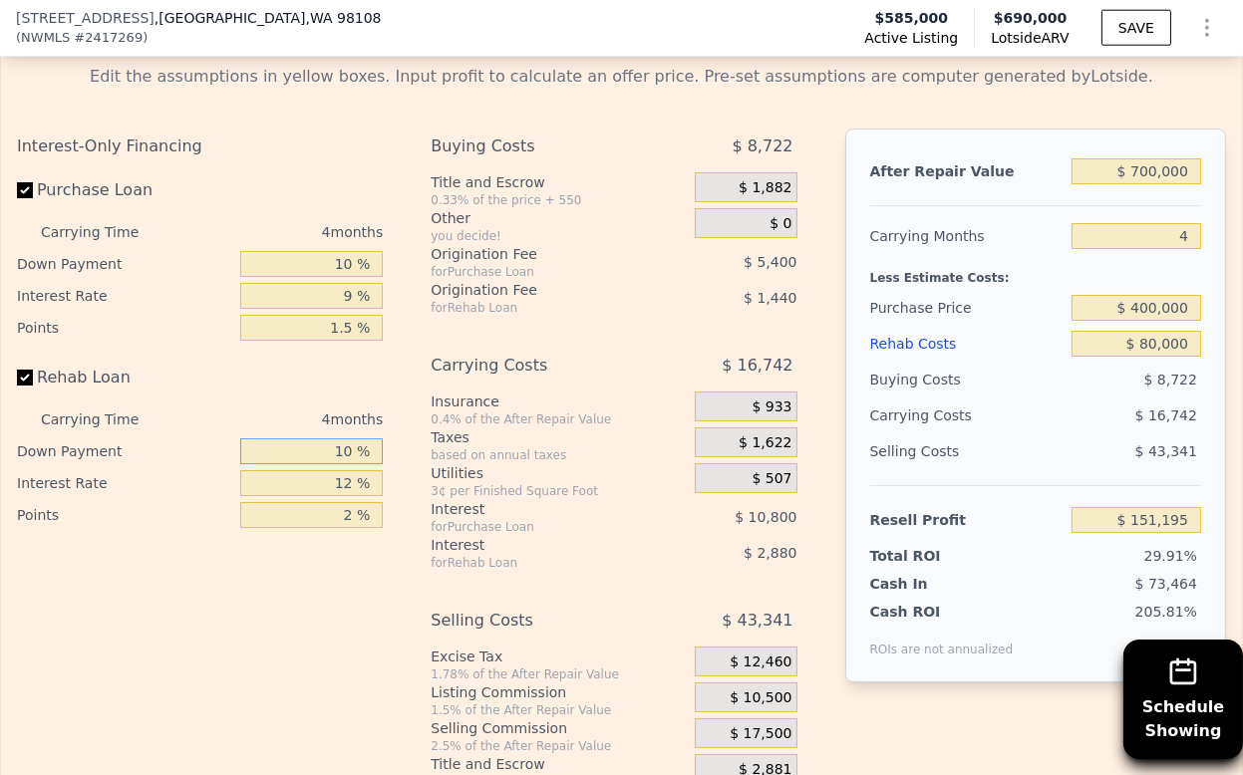
type input "10 %"
click at [323, 476] on input "12 %" at bounding box center [312, 483] width 144 height 26
type input "9 %"
type input "$ 151,915"
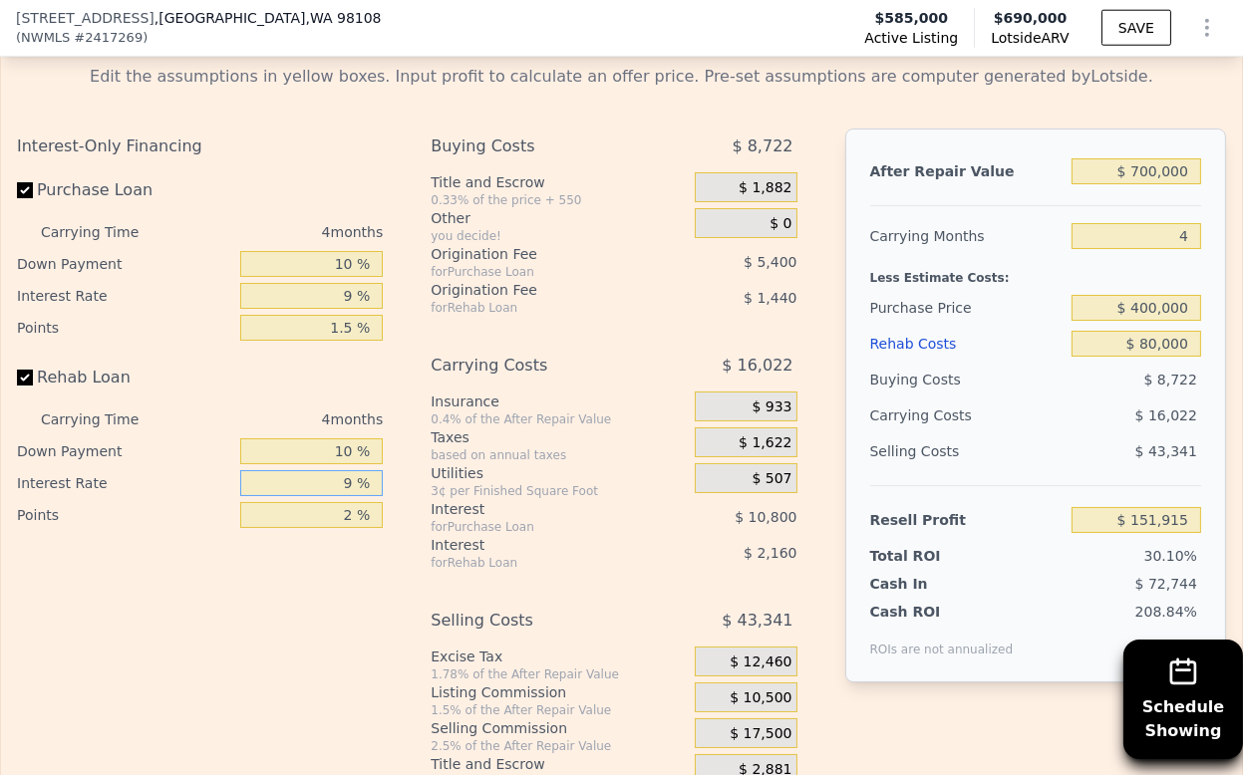
type input "9 %"
click at [325, 502] on input "2 %" at bounding box center [312, 515] width 144 height 26
click at [329, 507] on input "2 %" at bounding box center [312, 515] width 144 height 26
type input "1.5 %"
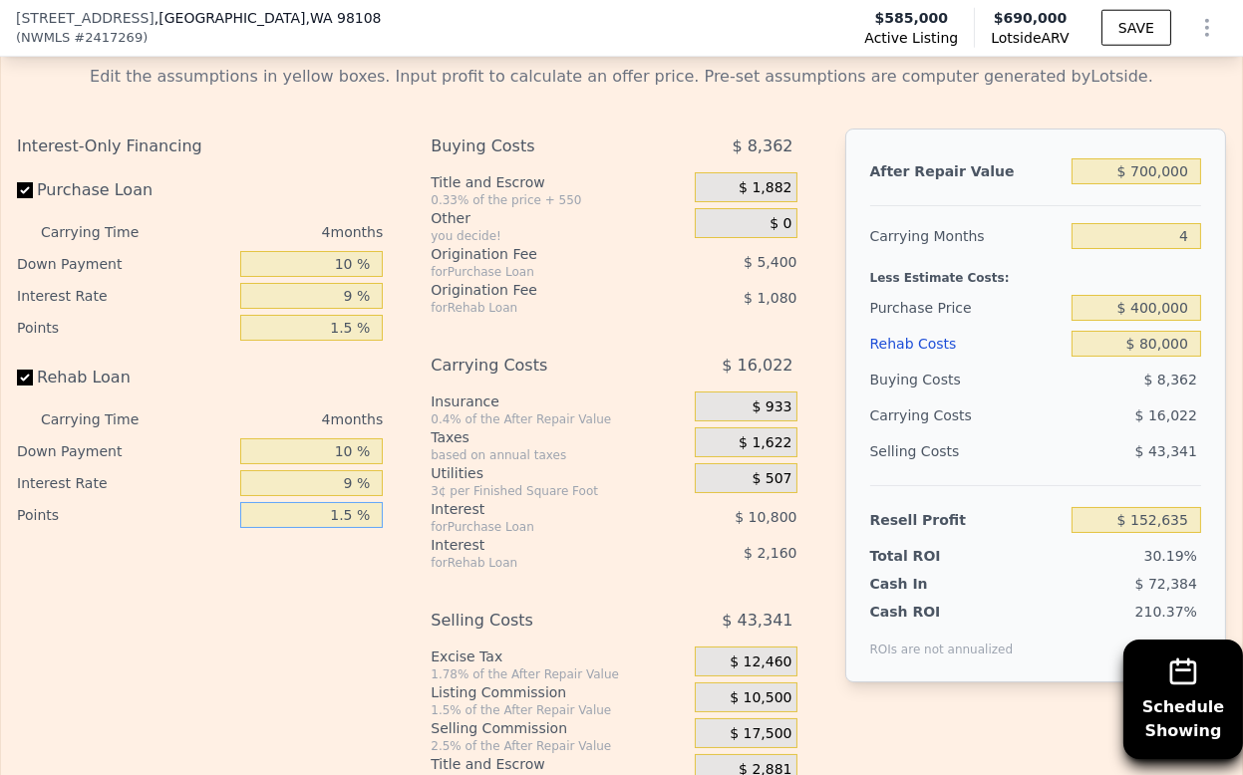
type input "$ 152,275"
type input "1.5 %"
click at [1071, 602] on div "210.37%" at bounding box center [1111, 630] width 180 height 56
click at [1063, 398] on div "$ 16,022" at bounding box center [1100, 416] width 202 height 36
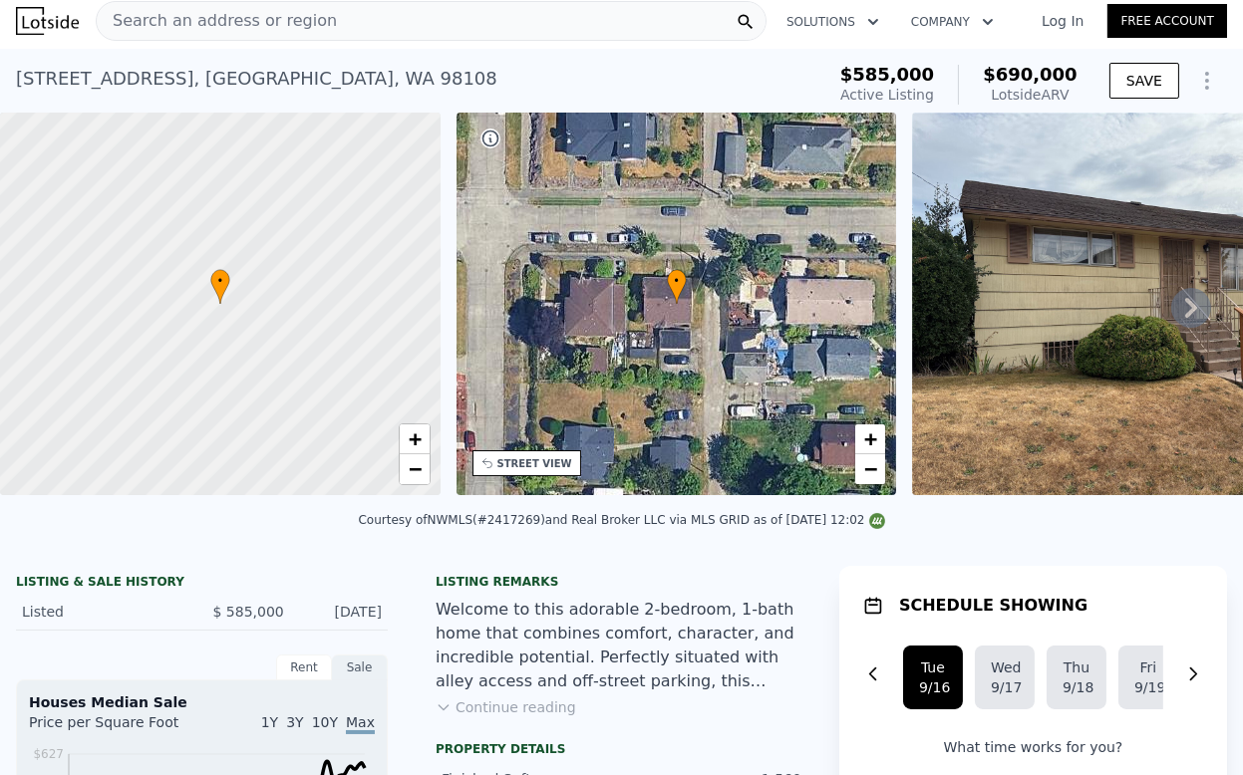
scroll to position [0, 0]
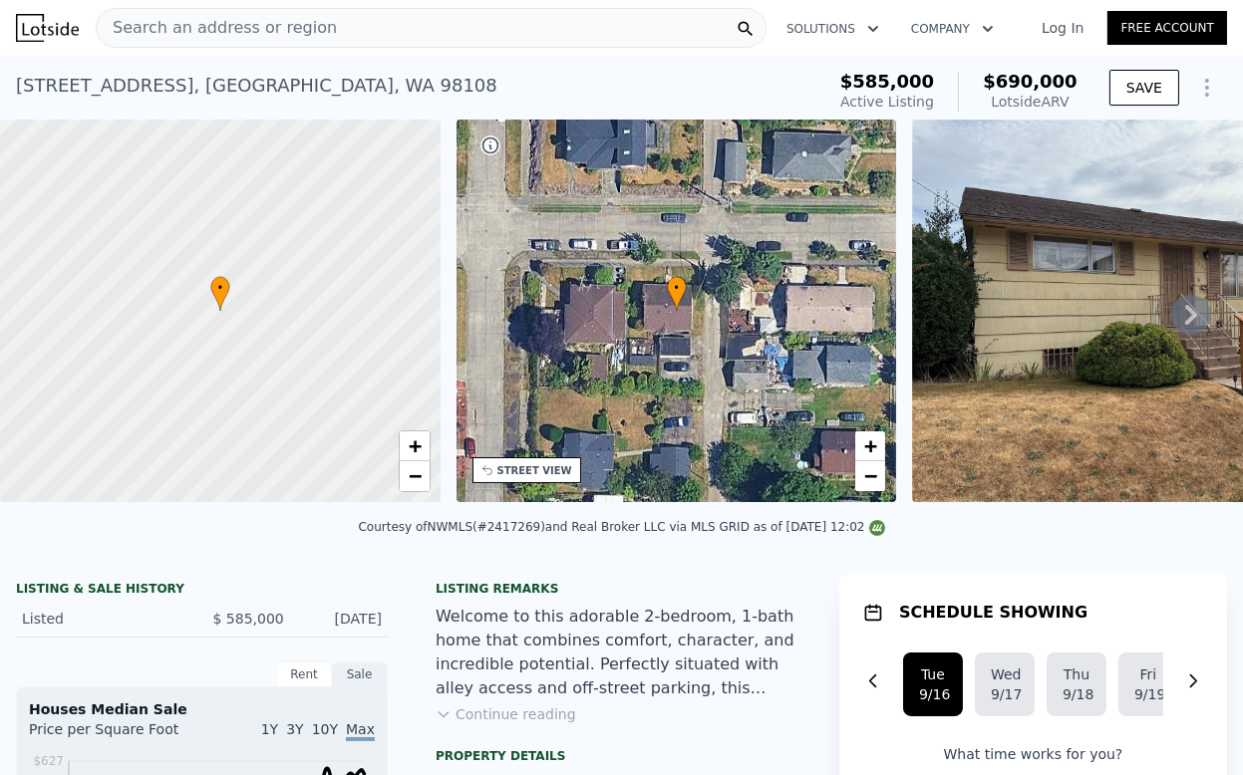
click at [261, 26] on span "Search an address or region" at bounding box center [217, 28] width 240 height 24
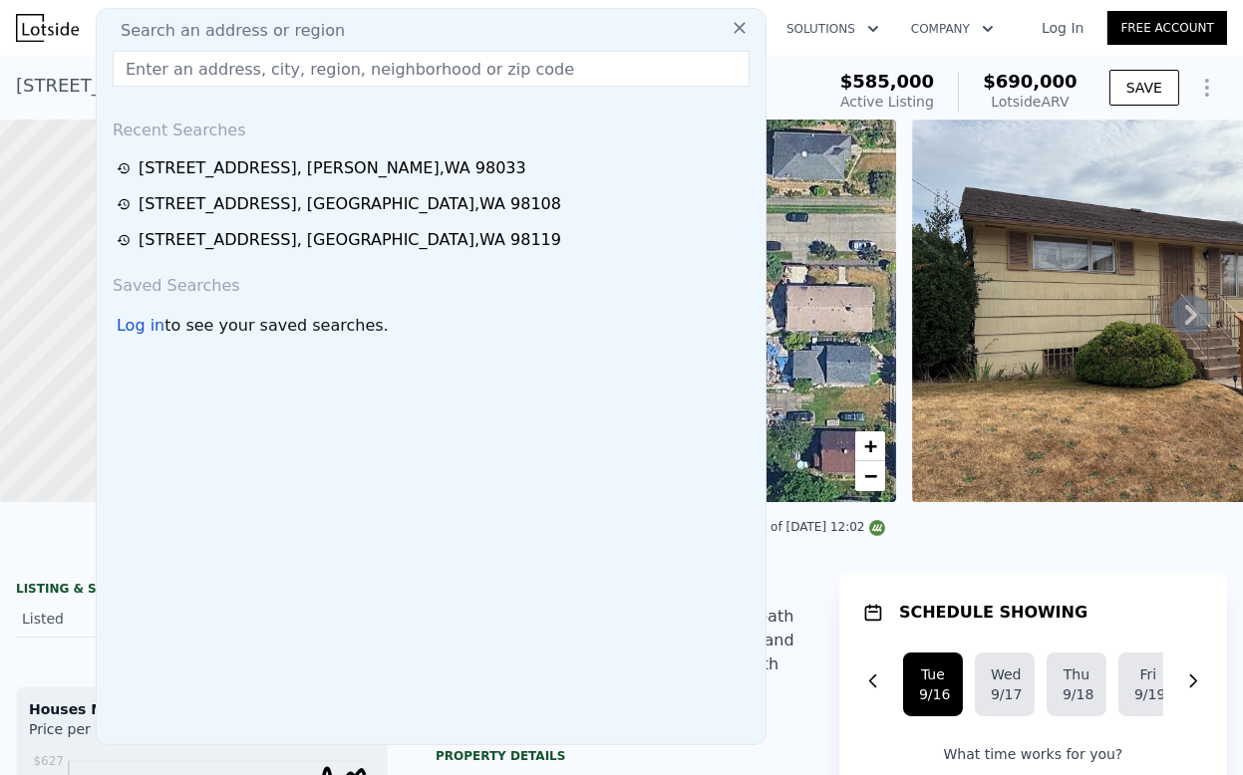
drag, startPoint x: 261, startPoint y: 25, endPoint x: 187, endPoint y: 65, distance: 83.8
click at [187, 65] on input "text" at bounding box center [431, 69] width 637 height 36
paste input "[STREET_ADDRESS]"
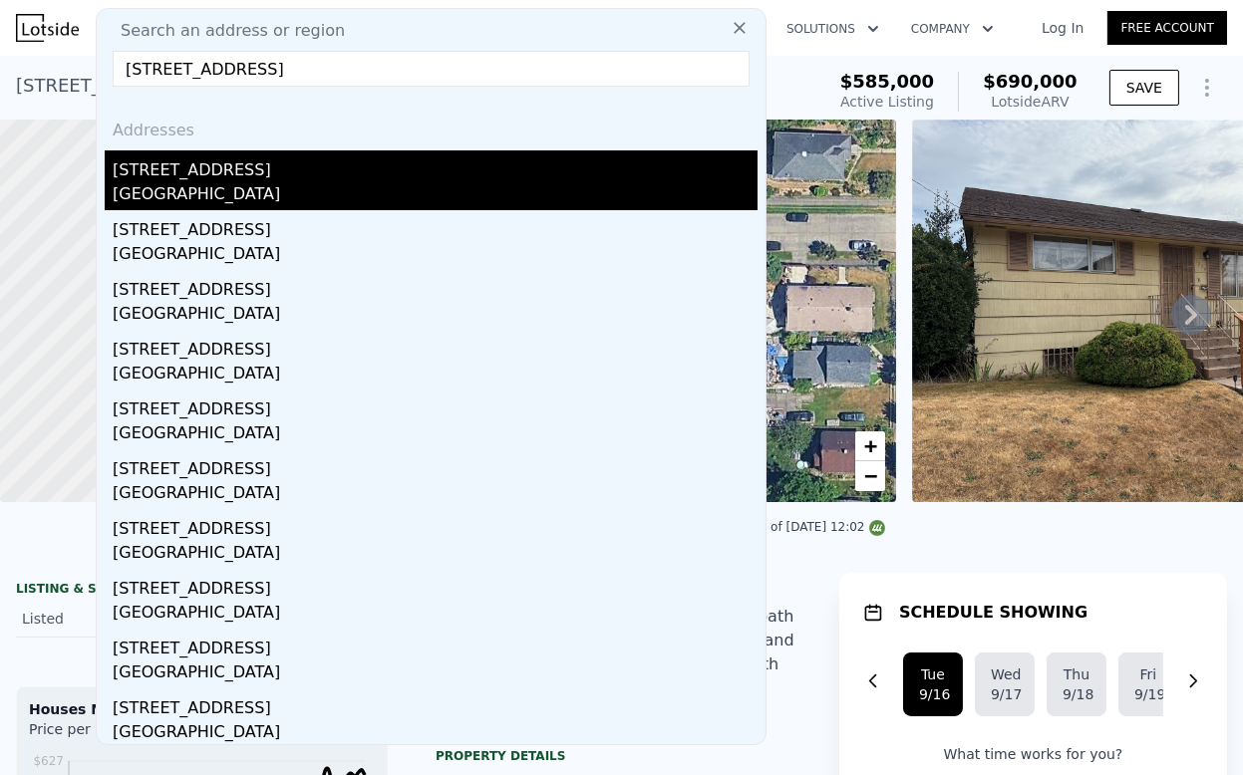
type input "[STREET_ADDRESS]"
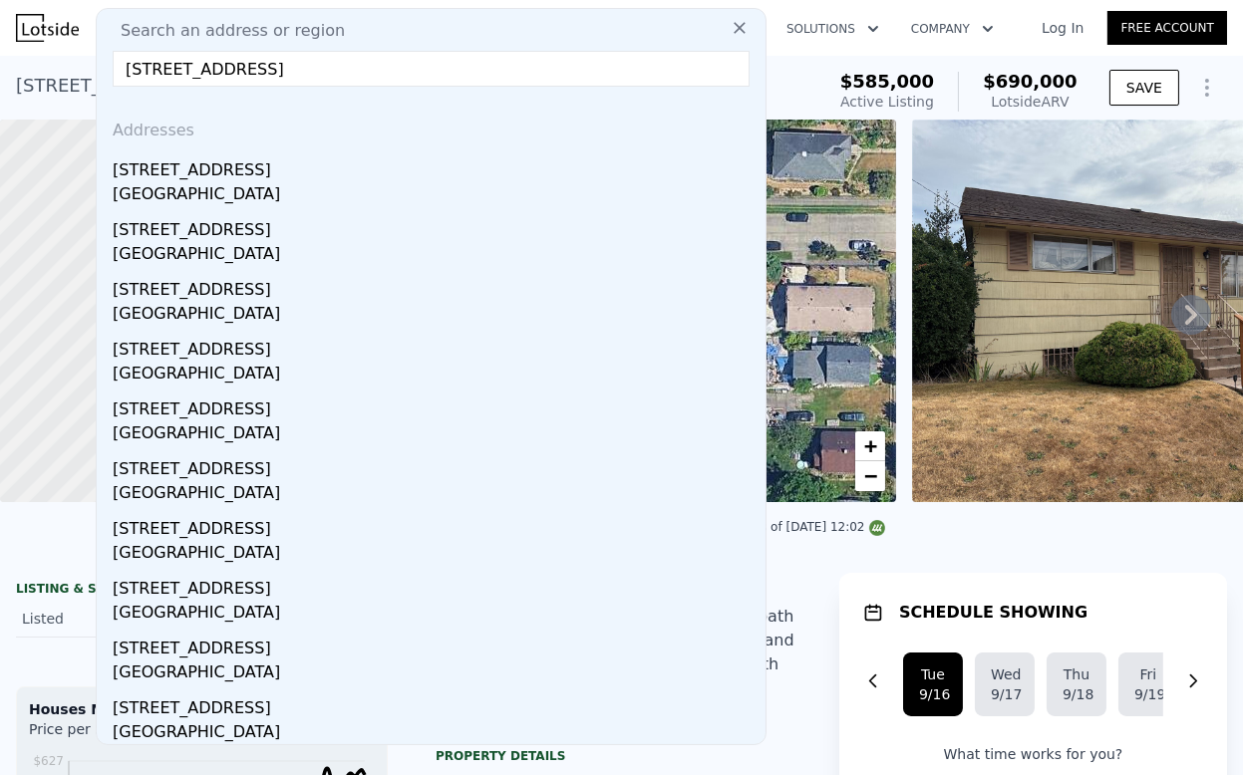
drag, startPoint x: 219, startPoint y: 175, endPoint x: 670, endPoint y: 3, distance: 482.4
click at [219, 175] on div "[STREET_ADDRESS]" at bounding box center [435, 166] width 645 height 32
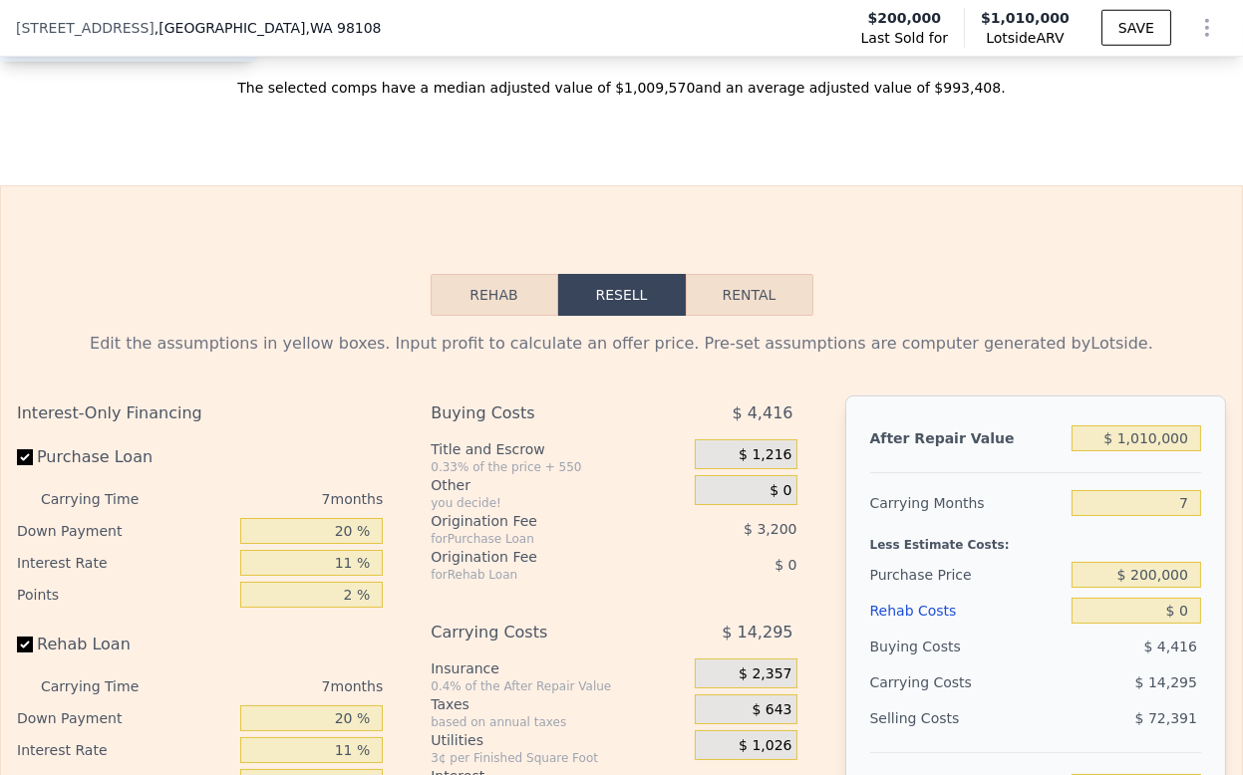
scroll to position [2871, 0]
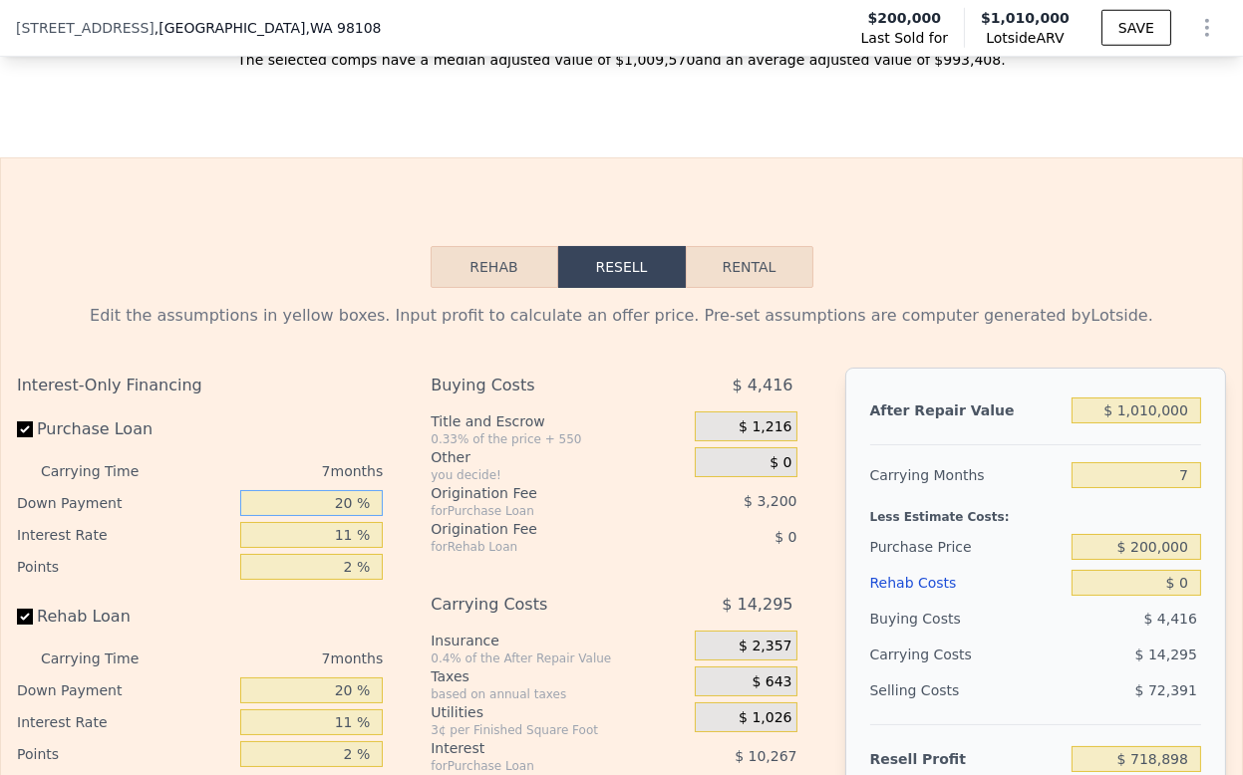
click at [331, 516] on input "20 %" at bounding box center [312, 503] width 144 height 26
type input "10 %"
type input "$ 717,217"
type input "10 %"
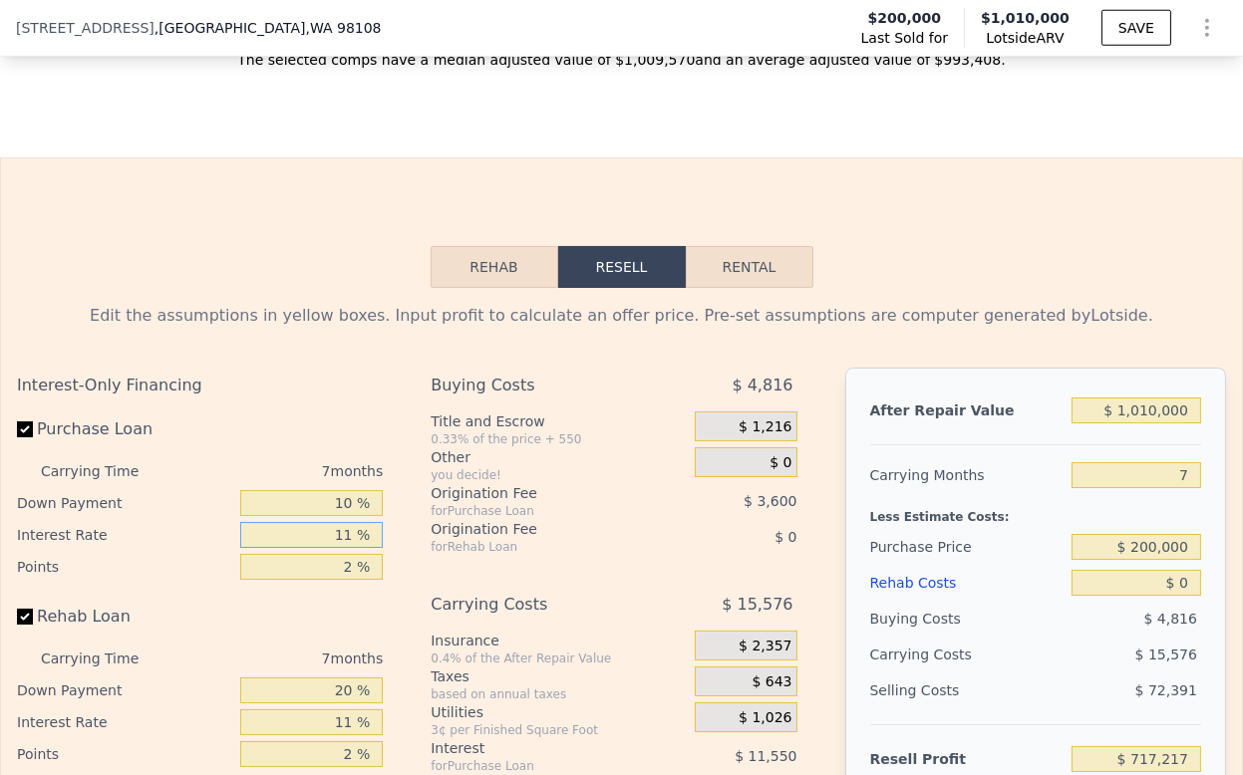
click at [324, 548] on input "11 %" at bounding box center [312, 535] width 144 height 26
type input "9 %"
type input "$ 719,317"
type input "9 %"
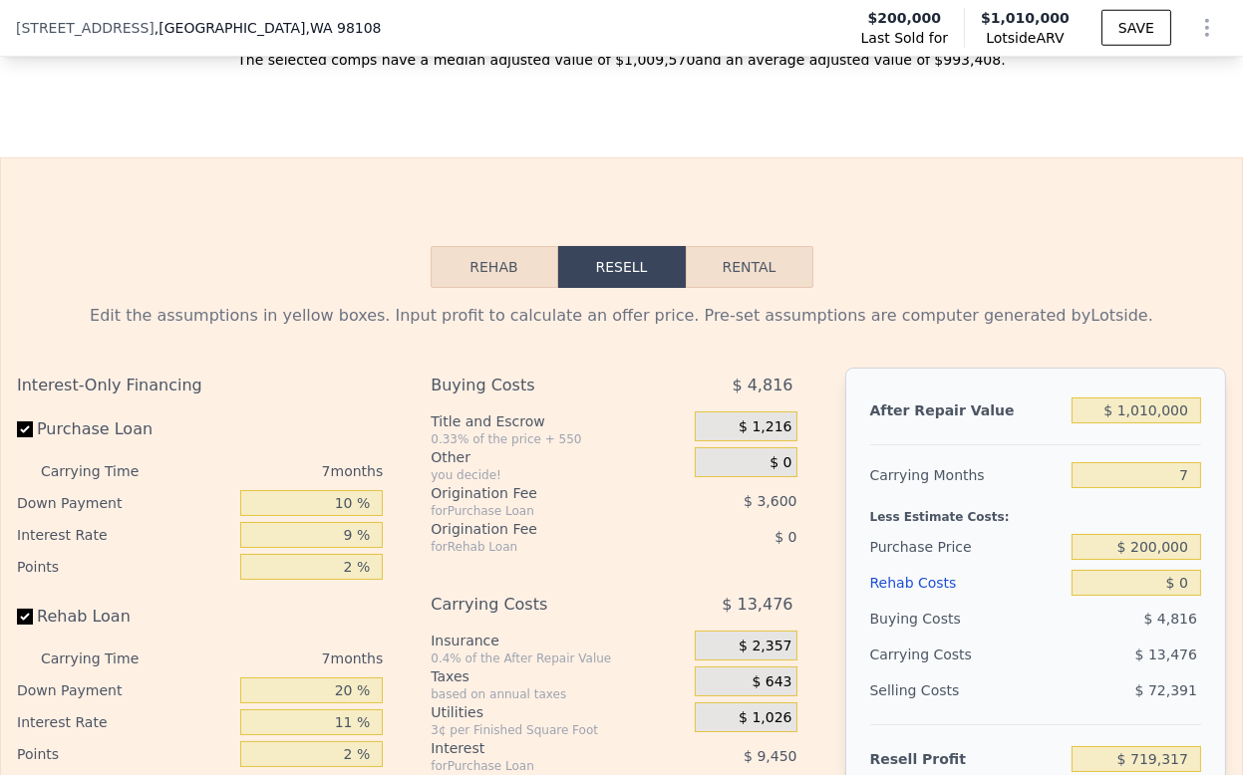
click at [323, 580] on div "2 %" at bounding box center [312, 567] width 144 height 32
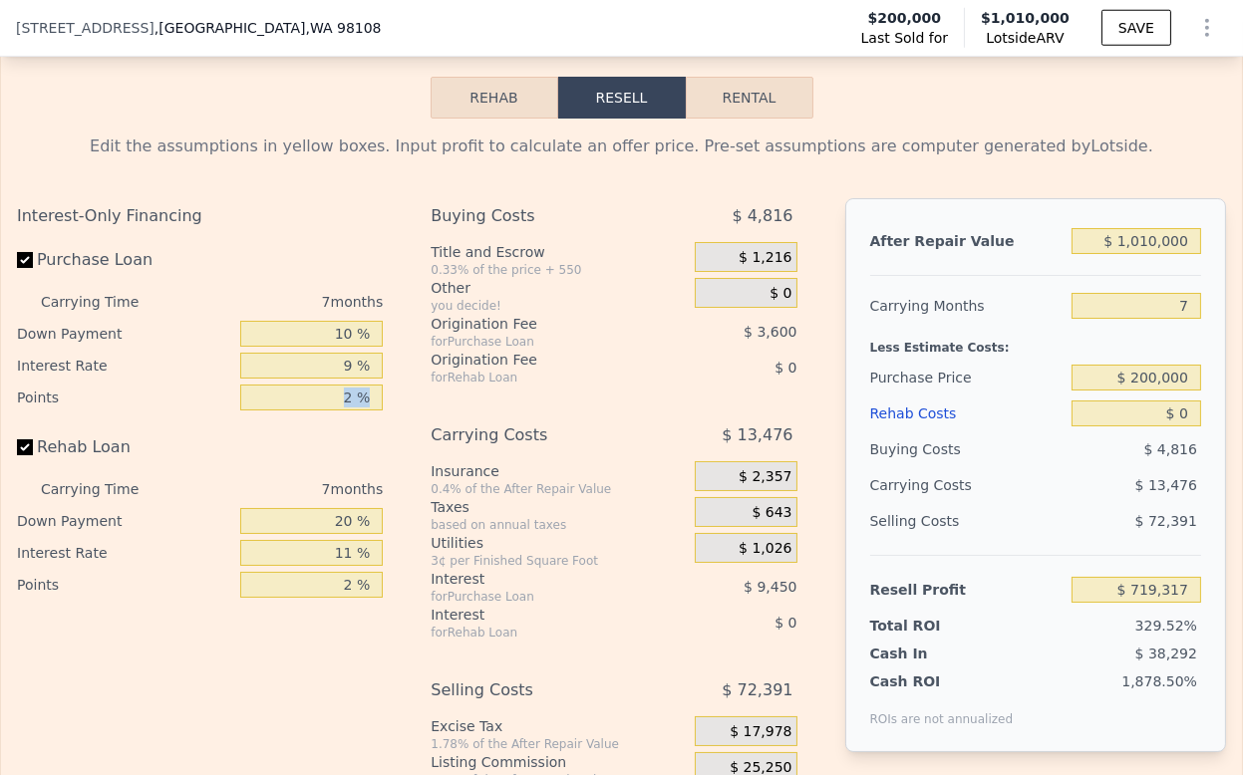
scroll to position [3094, 0]
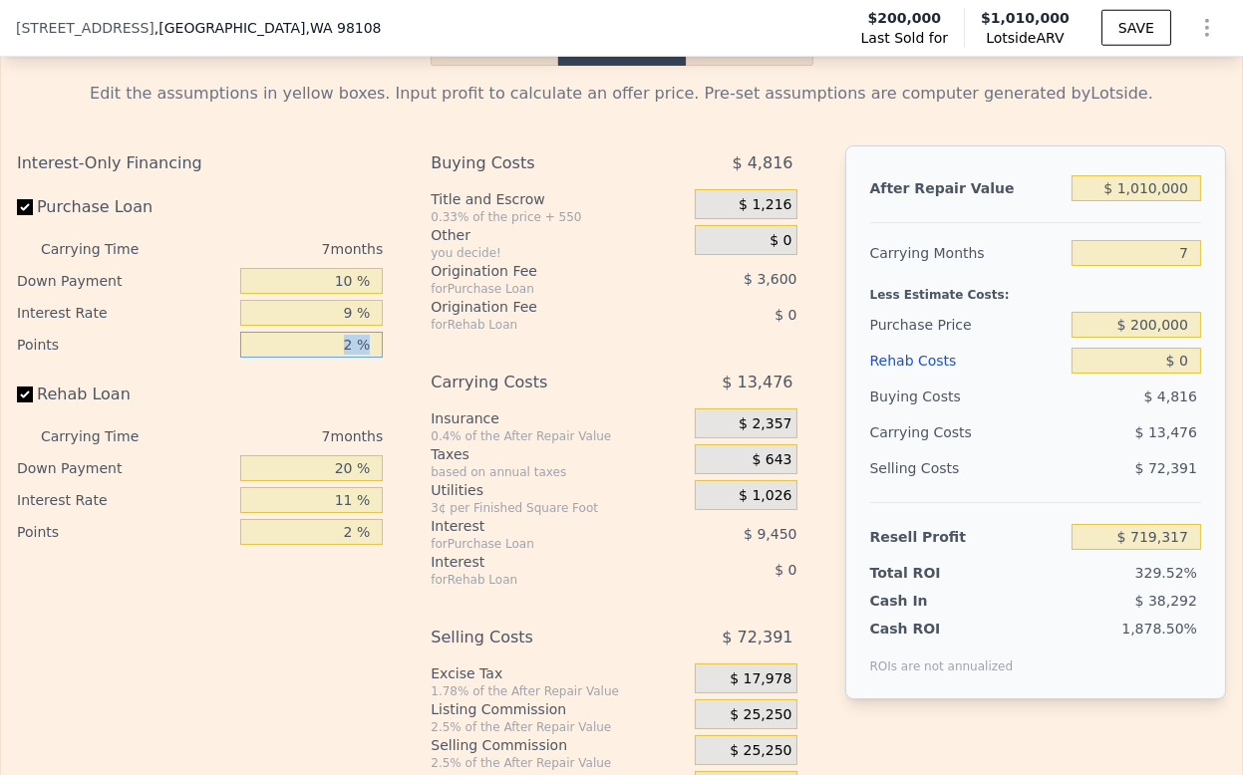
click at [343, 358] on input "2 %" at bounding box center [312, 345] width 144 height 26
type input "1.5 %"
type input "$ 720,217"
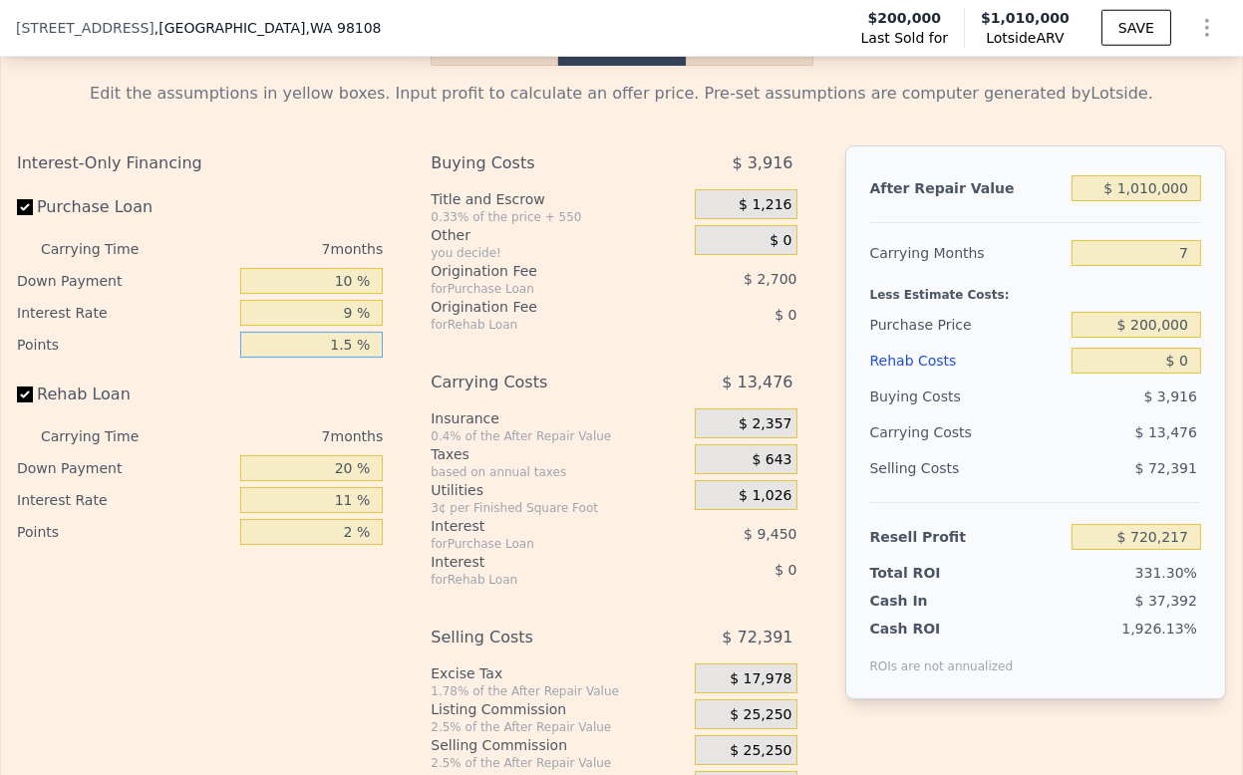
type input "1.5 %"
click at [319, 481] on input "20 %" at bounding box center [312, 468] width 144 height 26
type input "10 %"
click at [317, 545] on input "2 %" at bounding box center [312, 532] width 144 height 26
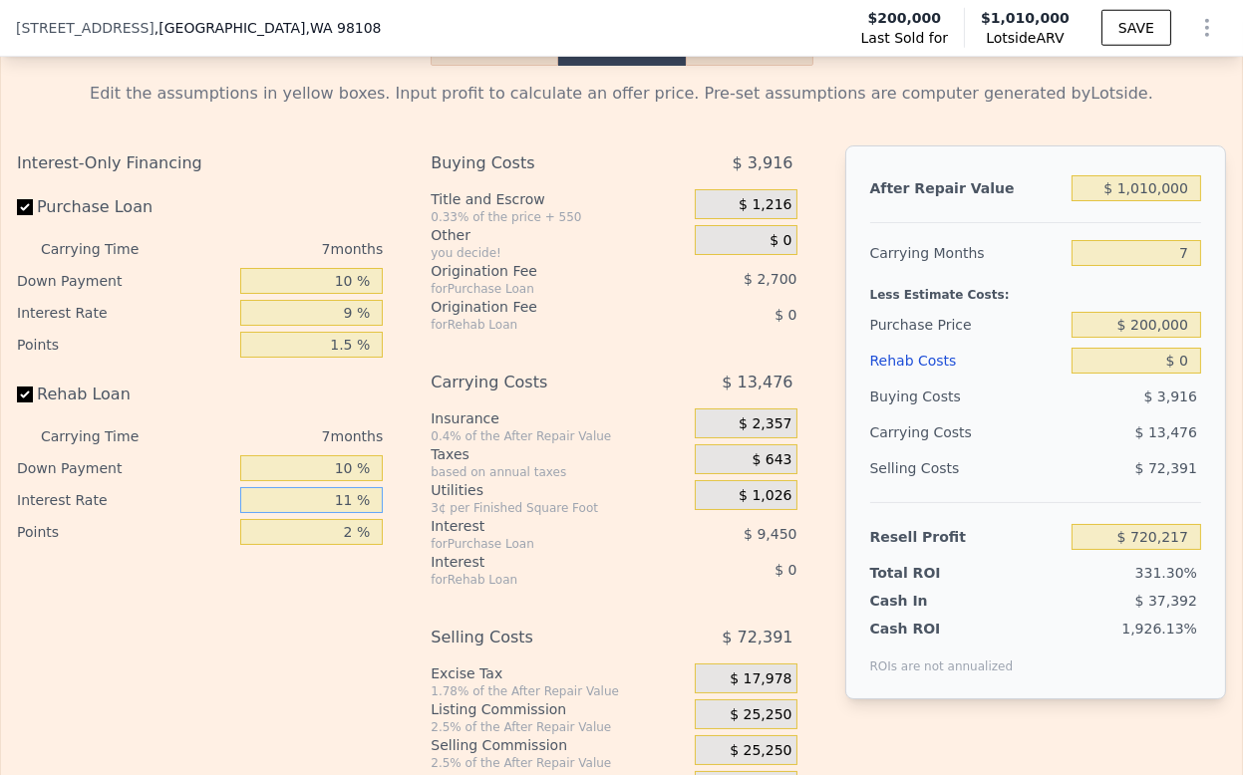
click at [318, 513] on input "11 %" at bounding box center [312, 500] width 144 height 26
type input "9 %"
click at [333, 545] on input "2 %" at bounding box center [312, 532] width 144 height 26
click at [335, 545] on input "2 %" at bounding box center [312, 532] width 144 height 26
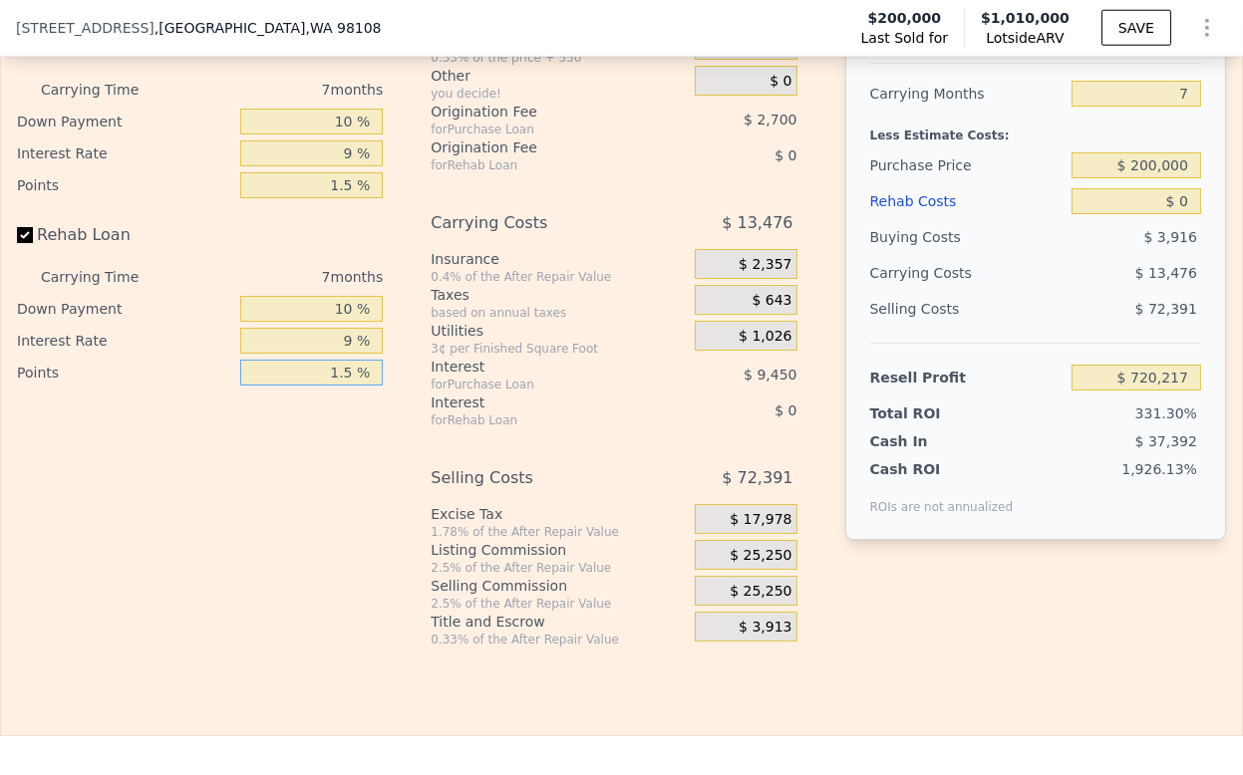
scroll to position [3315, 0]
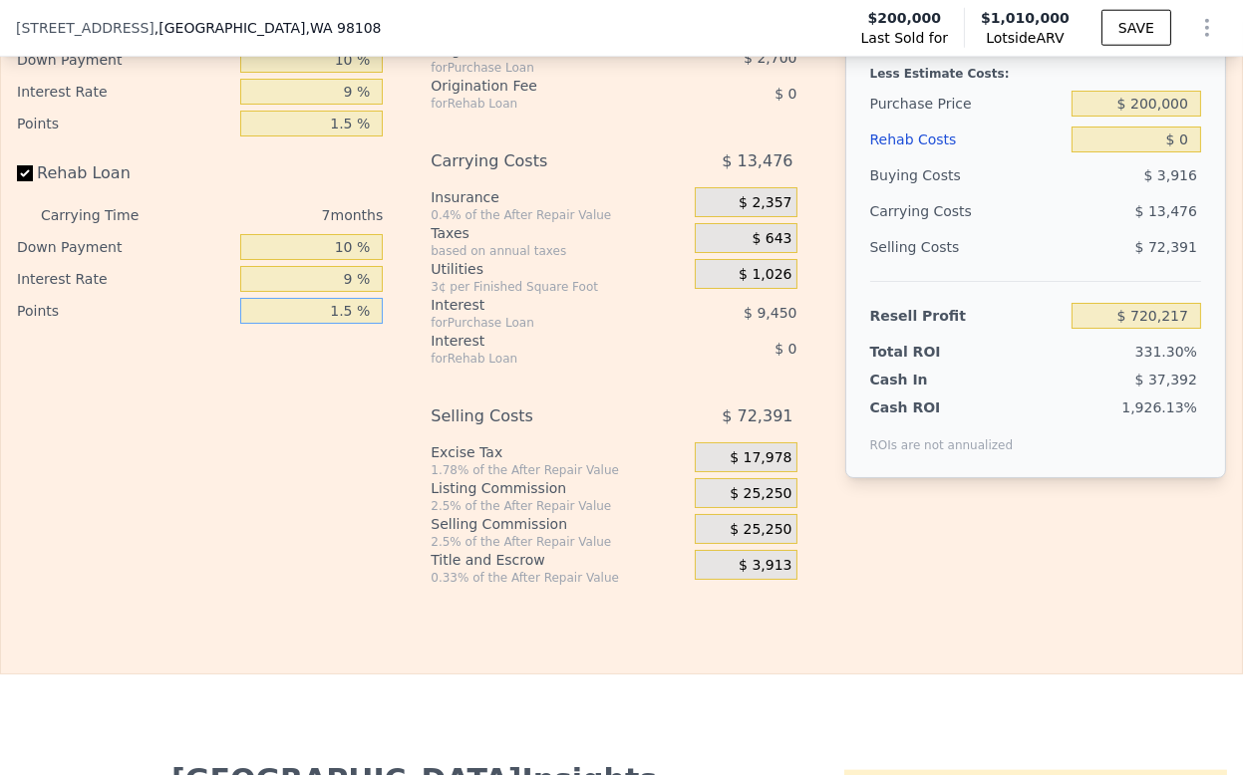
type input "1.5 %"
click at [762, 503] on span "$ 25,250" at bounding box center [761, 494] width 62 height 18
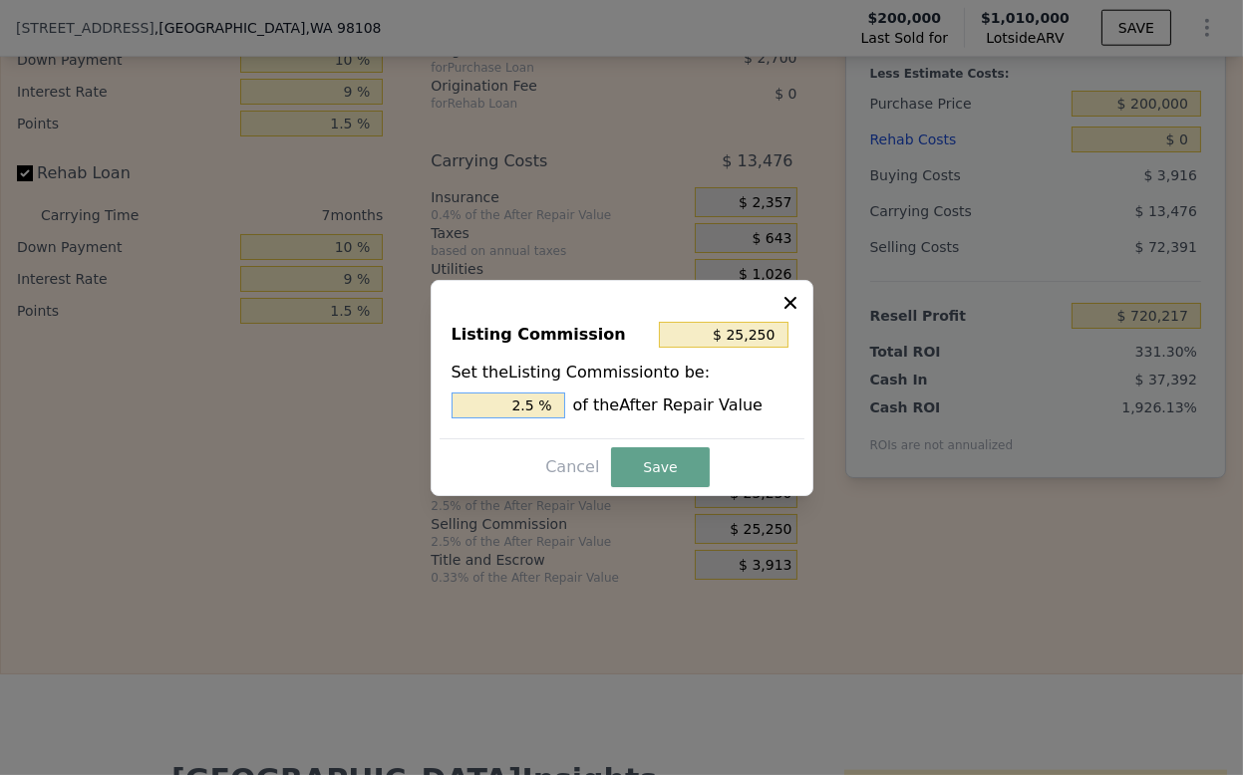
click at [518, 402] on input "2.5 %" at bounding box center [508, 406] width 114 height 26
type input "$ 15,150"
type input "1.5 %"
click at [677, 467] on button "Save" at bounding box center [660, 468] width 98 height 40
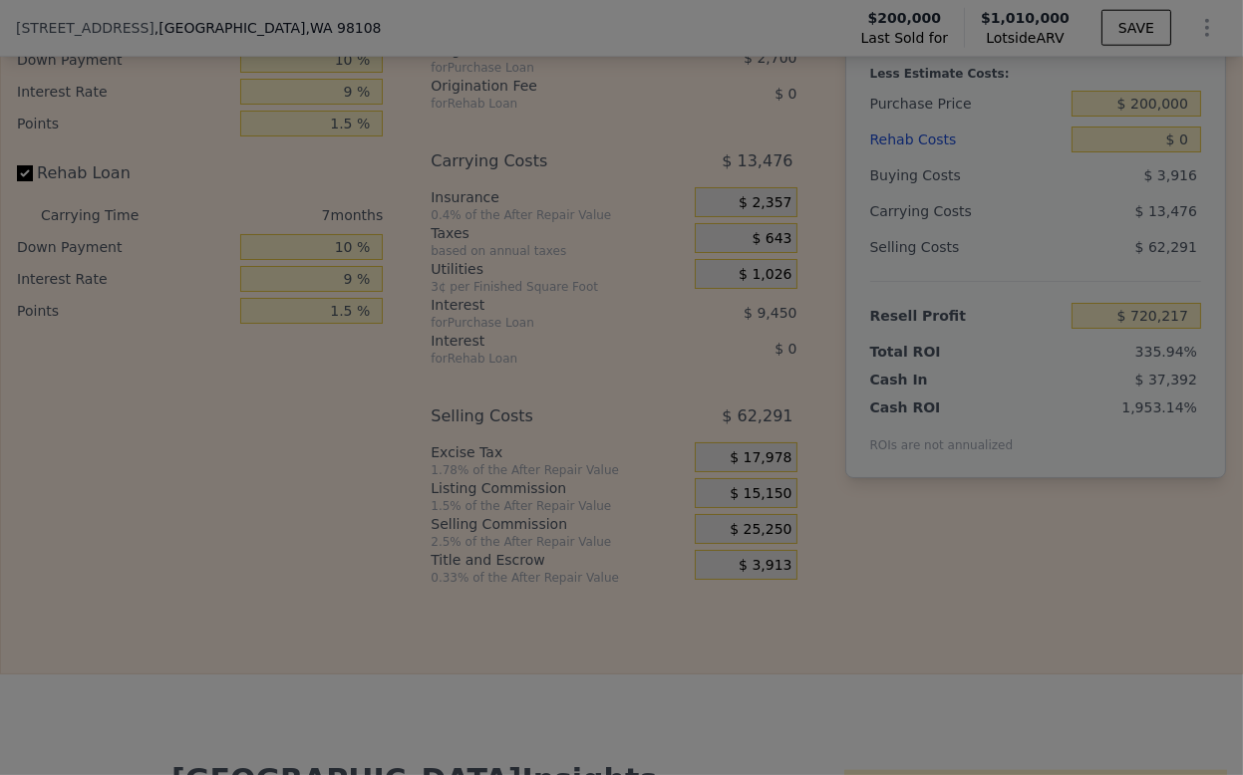
type input "$ 730,317"
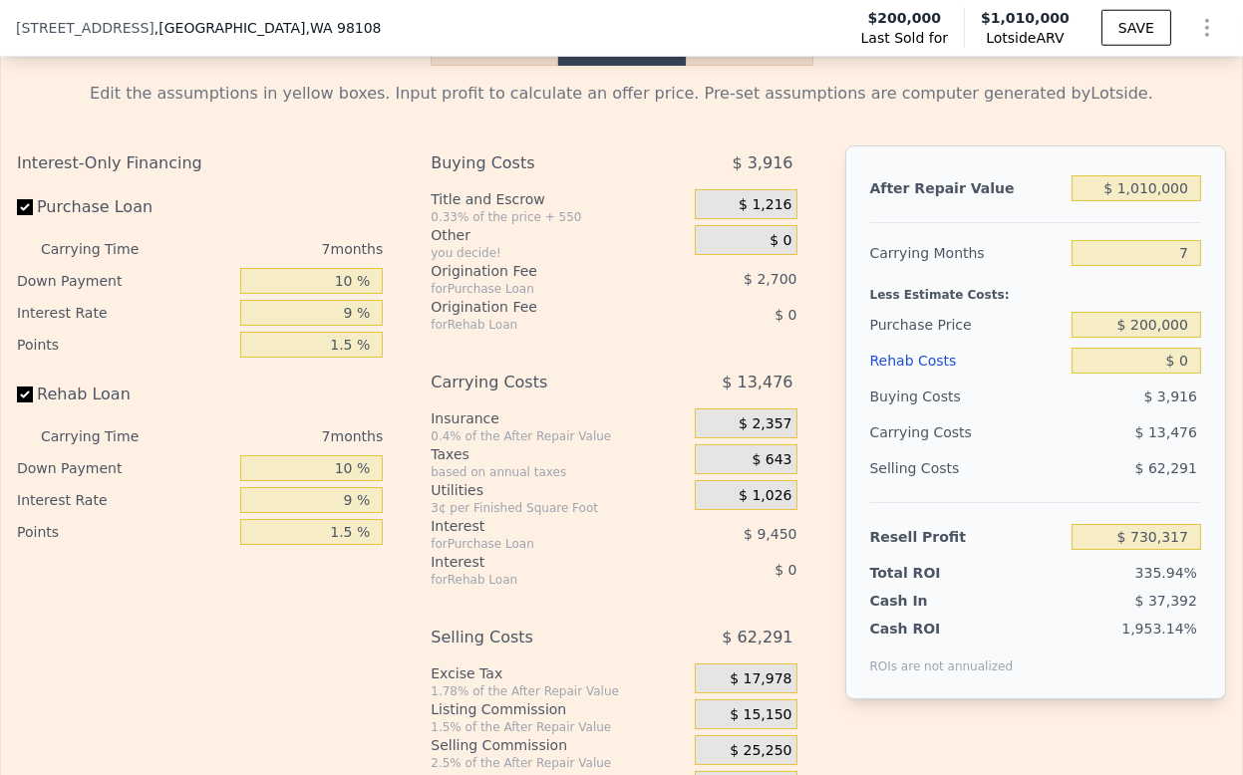
scroll to position [2871, 0]
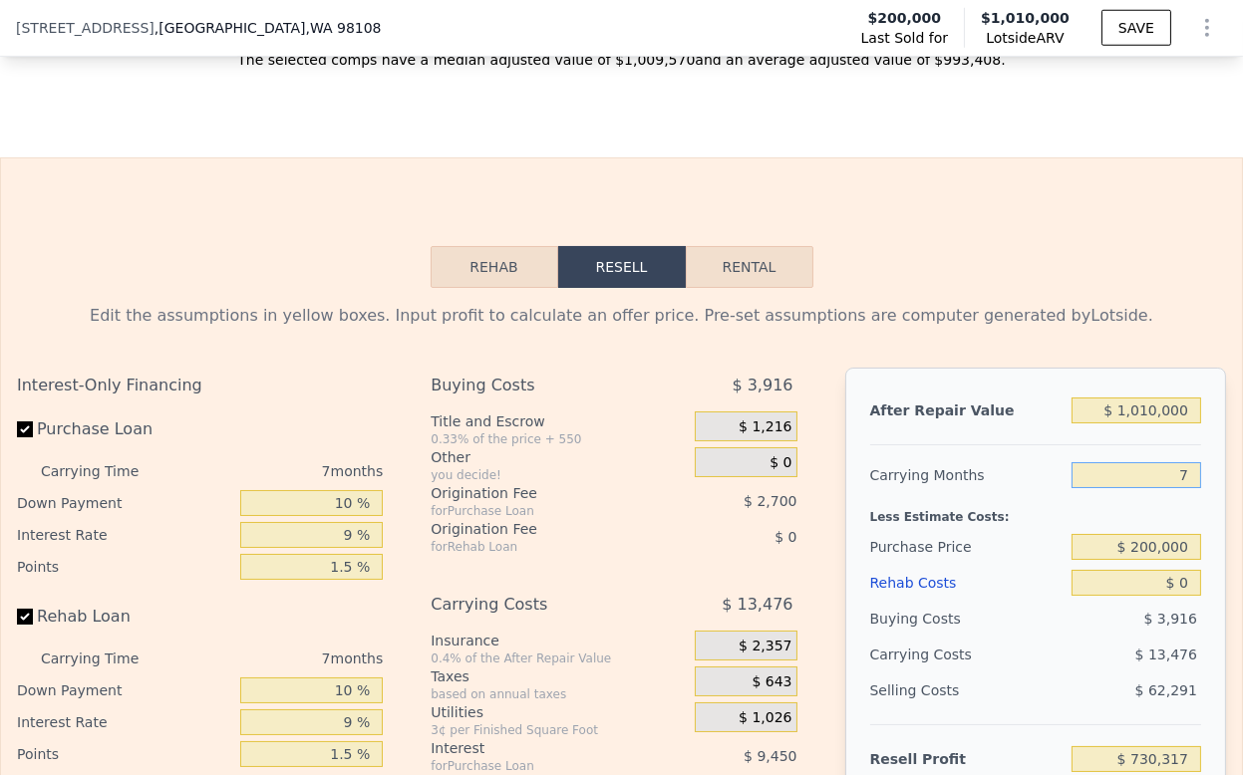
click at [1153, 488] on input "7" at bounding box center [1136, 475] width 130 height 26
type input "4"
type input "$ 736,093"
click at [1068, 529] on div "Less Estimate Costs:" at bounding box center [1035, 511] width 331 height 36
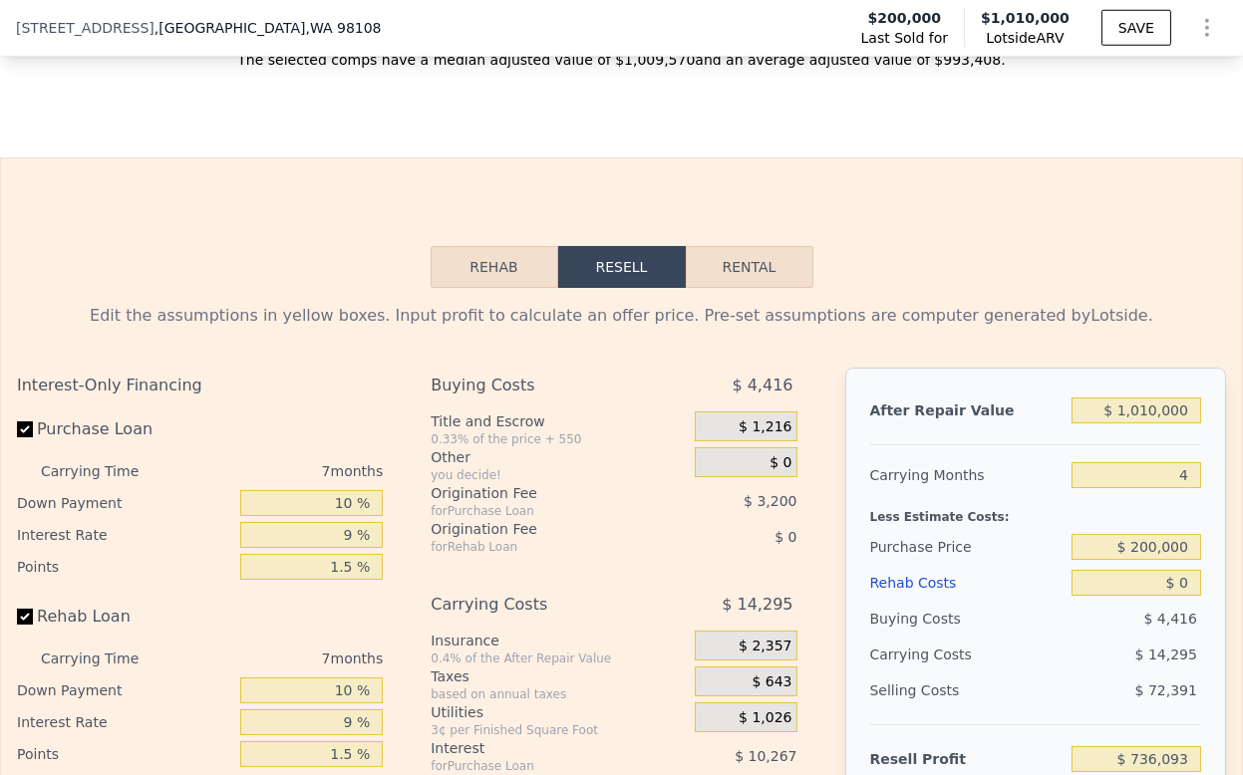
type input "7"
type input "$ 718,898"
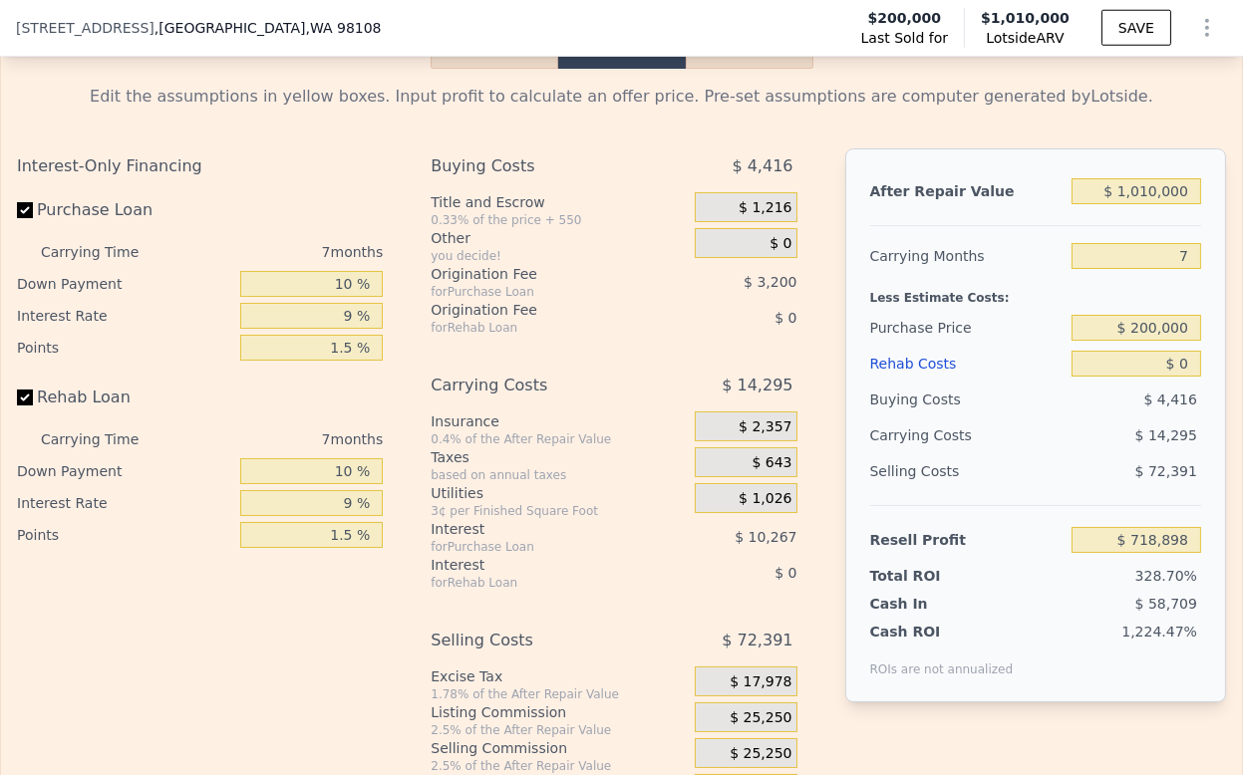
scroll to position [3094, 0]
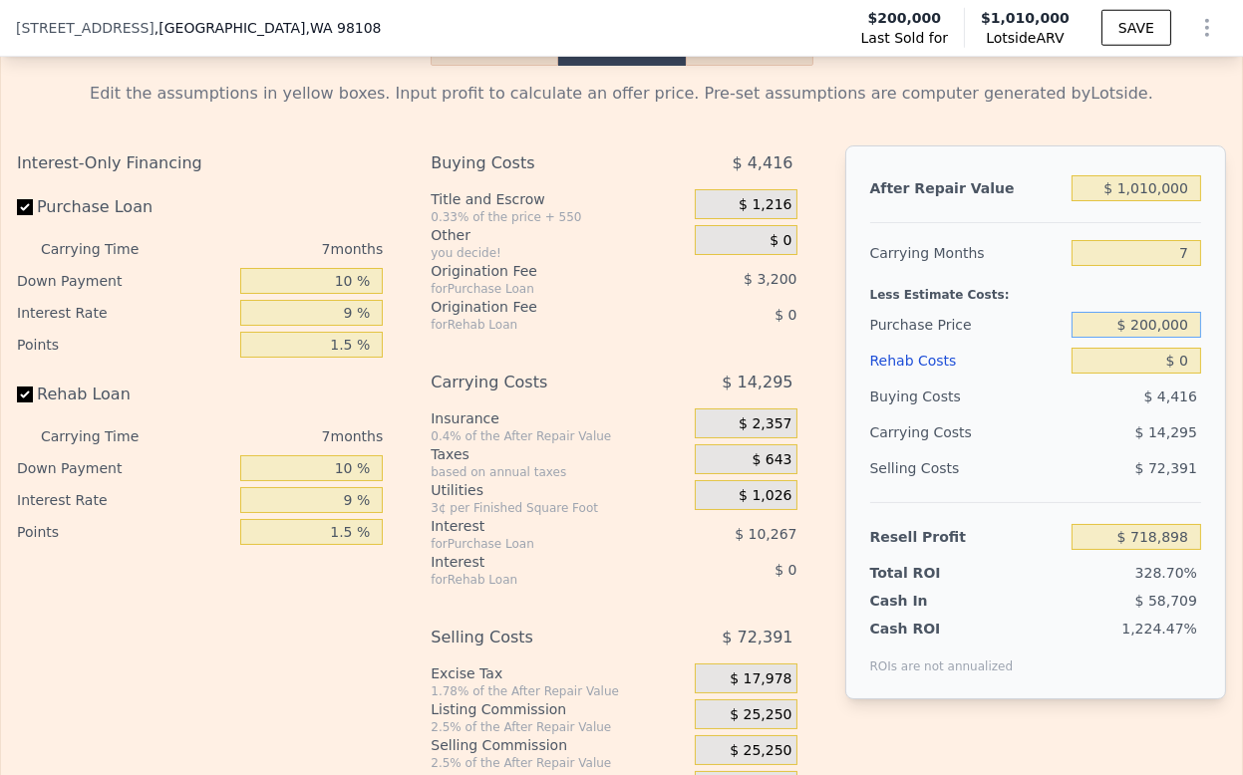
click at [1128, 338] on input "$ 200,000" at bounding box center [1136, 325] width 130 height 26
click at [1118, 338] on input "$ 700,000" at bounding box center [1136, 325] width 130 height 26
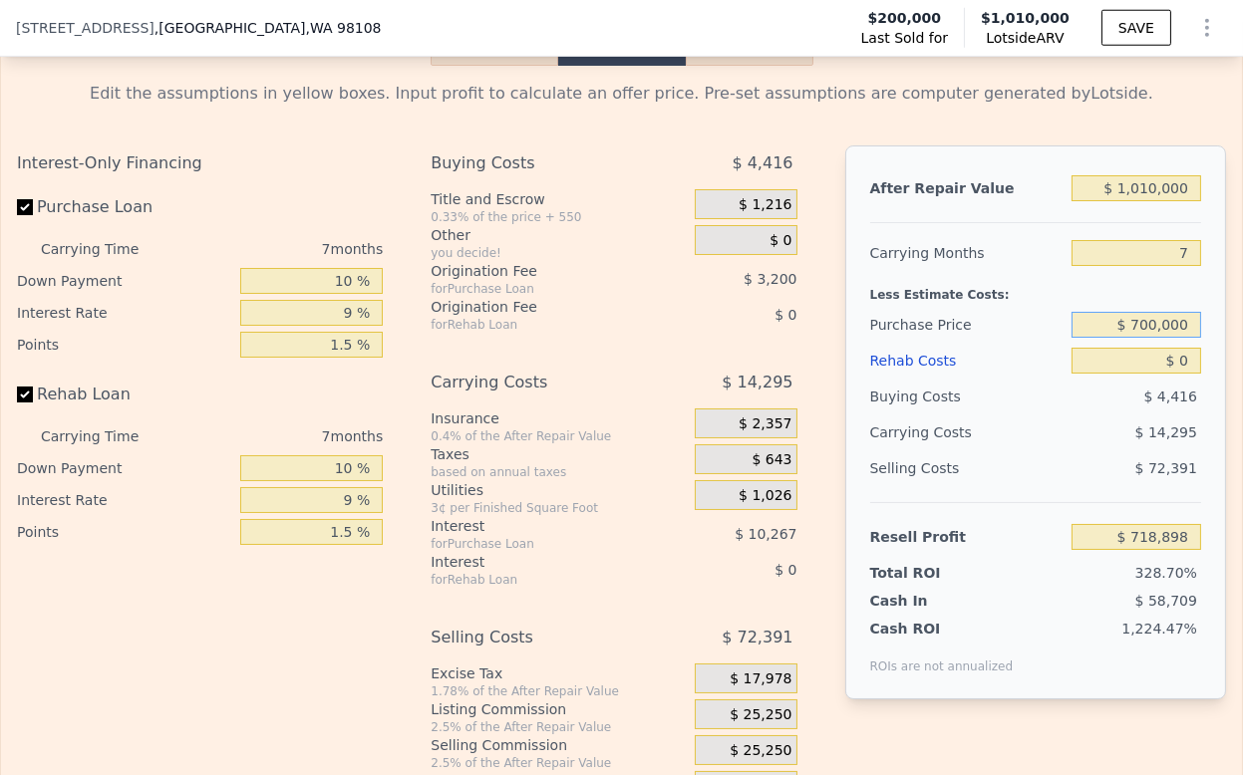
click at [1118, 338] on input "$ 700,000" at bounding box center [1136, 325] width 130 height 26
type input "$ 650,000"
click at [1039, 450] on div "$ 14,295" at bounding box center [1100, 433] width 202 height 36
type input "$ 237,099"
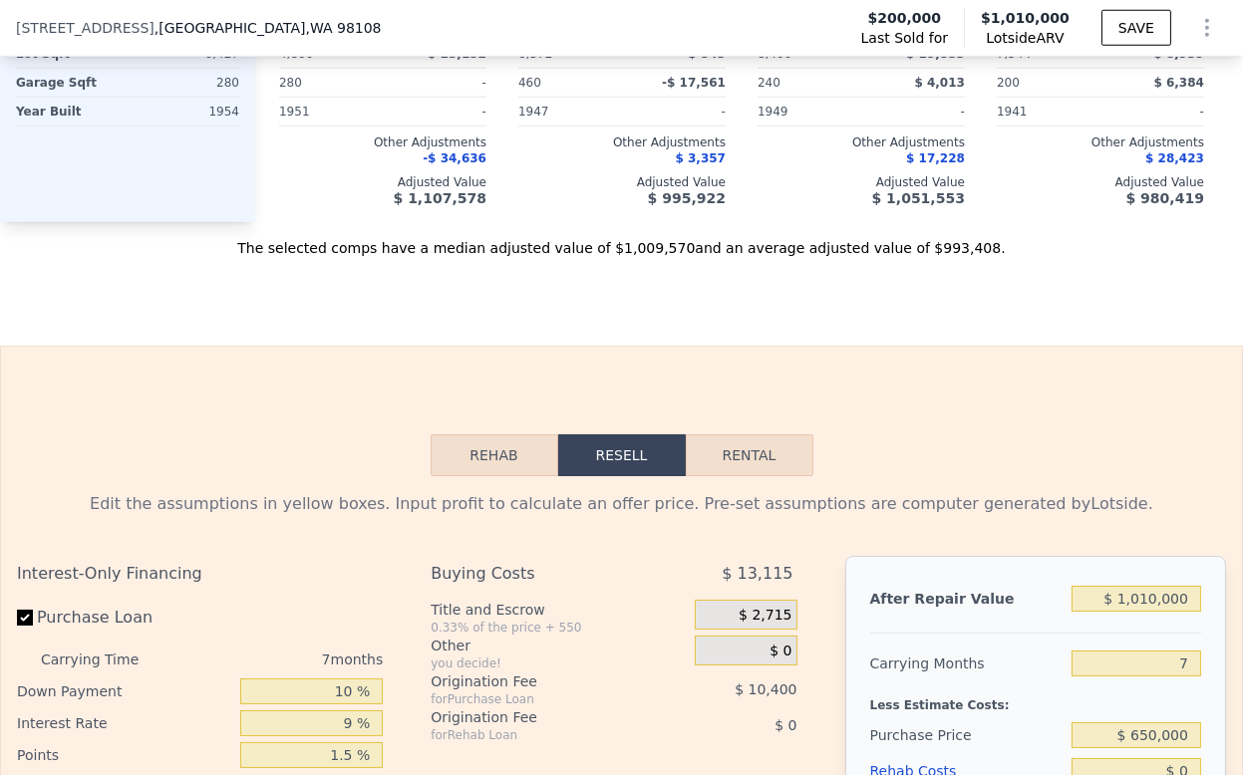
scroll to position [2871, 0]
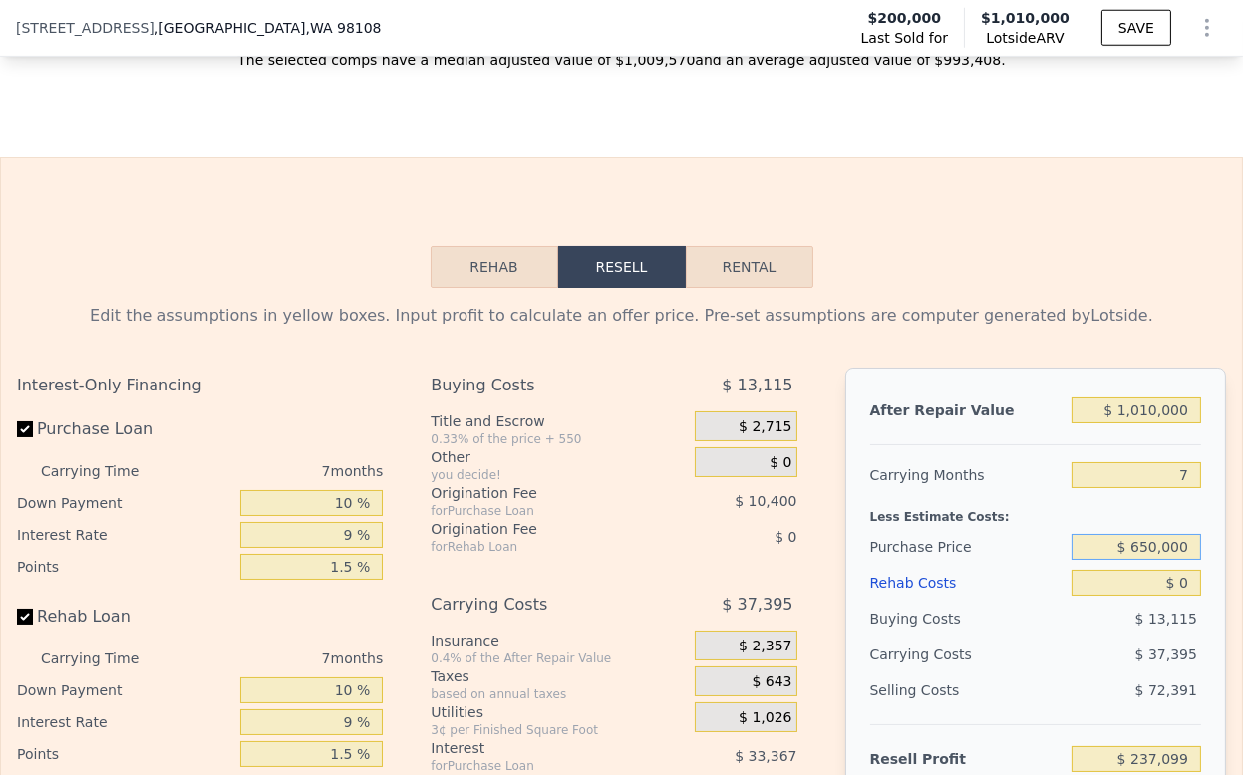
click at [1132, 560] on input "$ 650,000" at bounding box center [1136, 547] width 130 height 26
type input "$ 550,000"
click at [1077, 636] on div "$ 13,115" at bounding box center [1136, 619] width 130 height 36
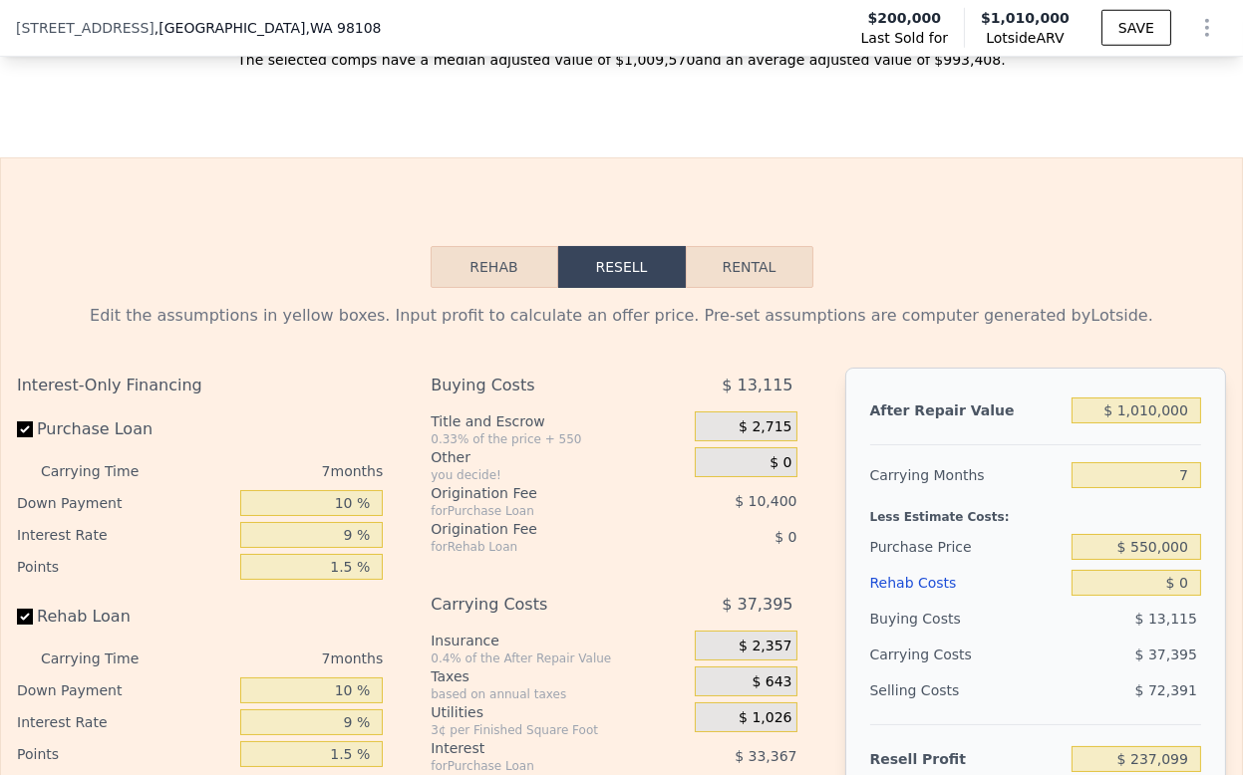
type input "$ 344,170"
click at [1169, 488] on input "7" at bounding box center [1136, 475] width 130 height 26
click at [1164, 488] on input "7" at bounding box center [1136, 475] width 130 height 26
type input "1"
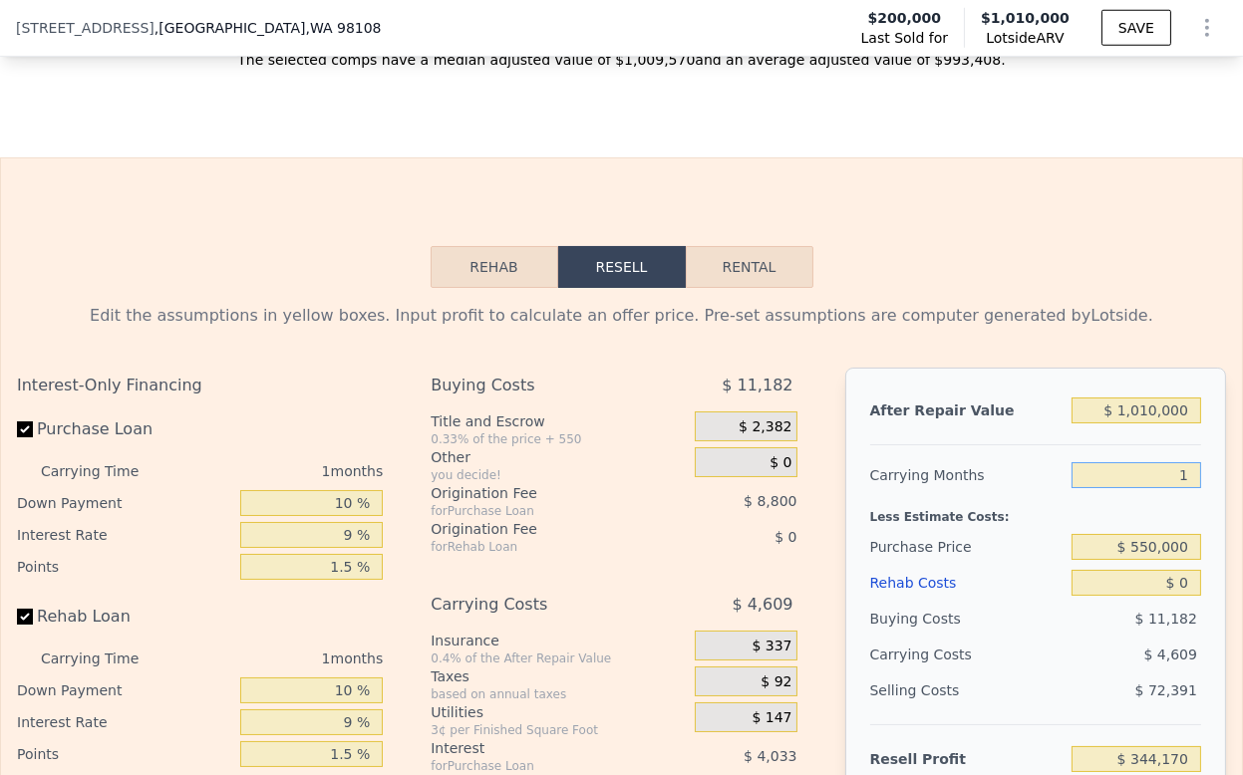
type input "$ 371,818"
click at [1108, 488] on input "1" at bounding box center [1136, 475] width 130 height 26
type input "4"
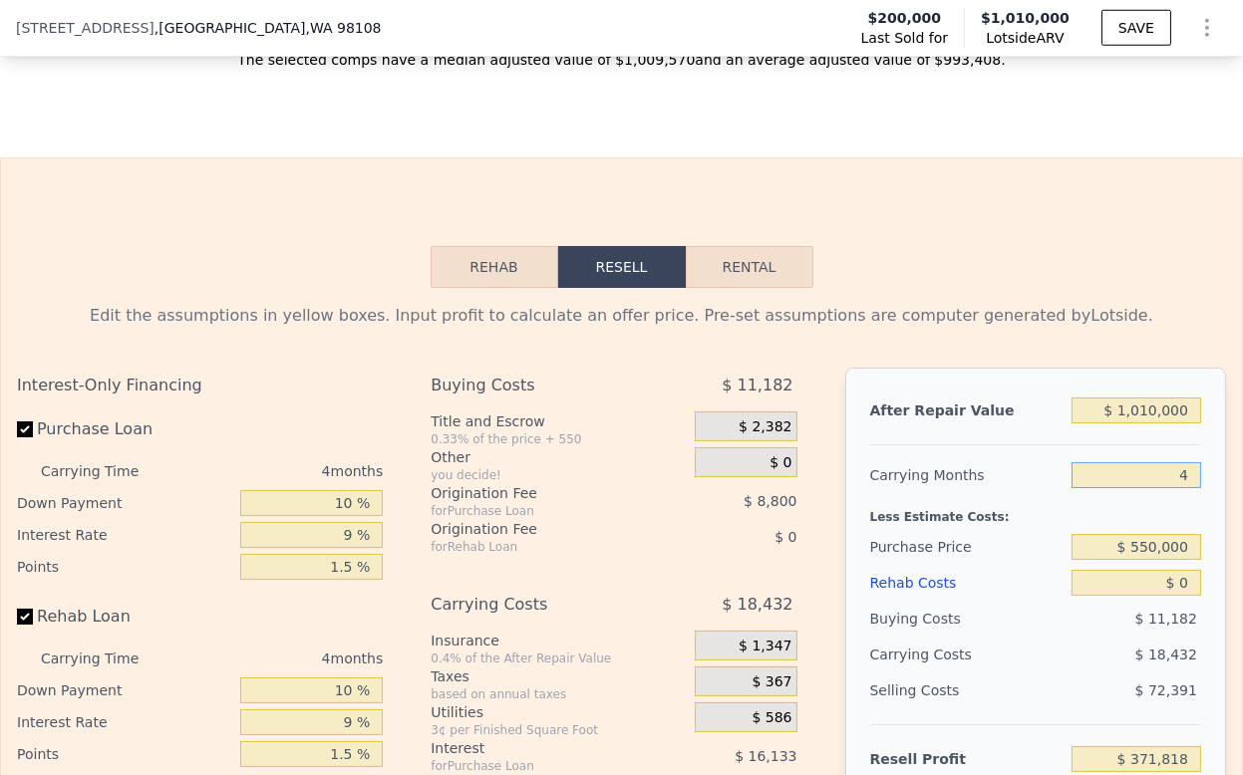
type input "$ 357,995"
type input "4"
click at [1108, 529] on div "Less Estimate Costs:" at bounding box center [1035, 511] width 331 height 36
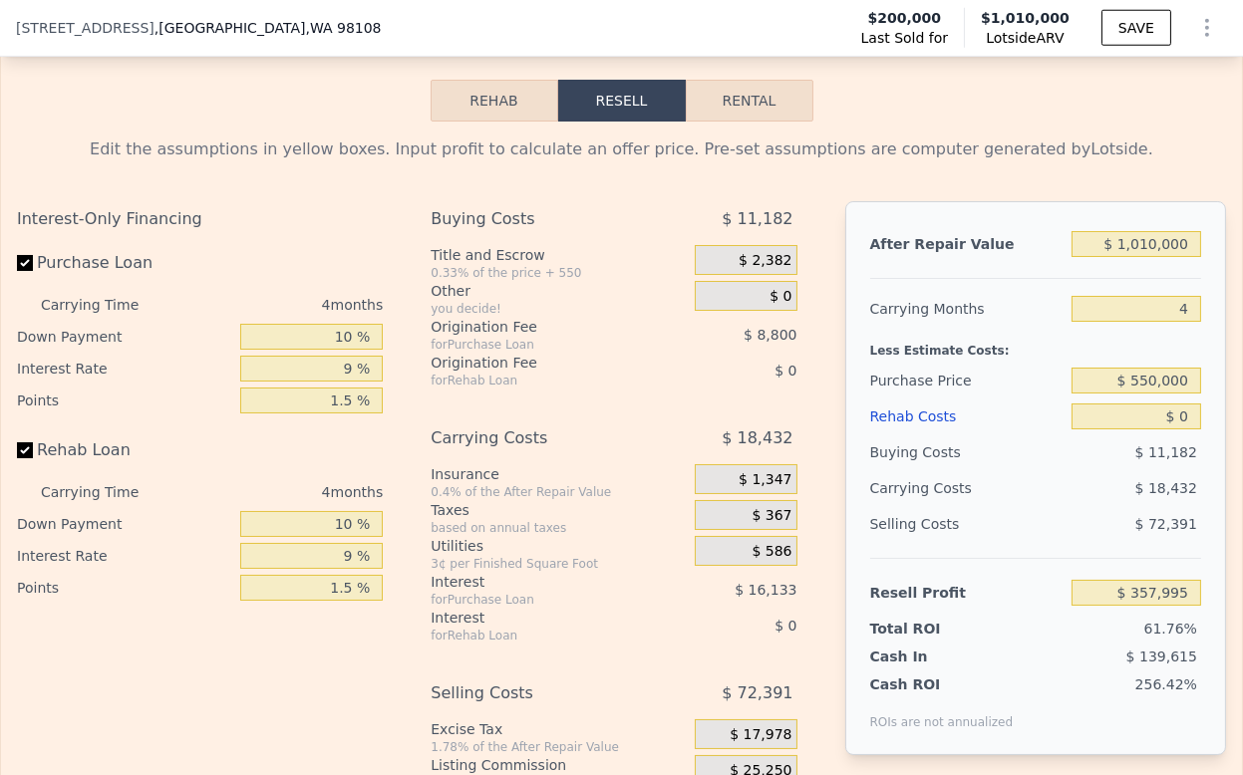
scroll to position [3094, 0]
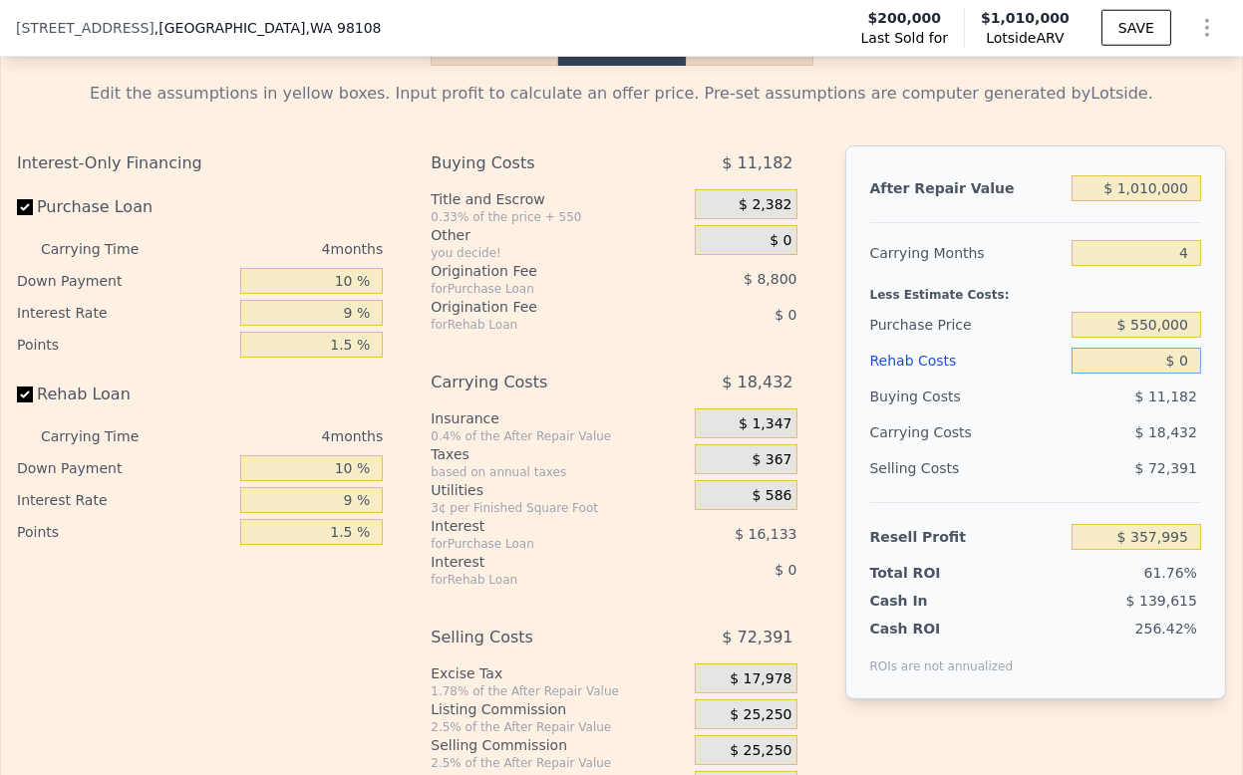
click at [1130, 374] on input "$ 0" at bounding box center [1136, 361] width 130 height 26
type input "$ 8"
type input "$ 357,987"
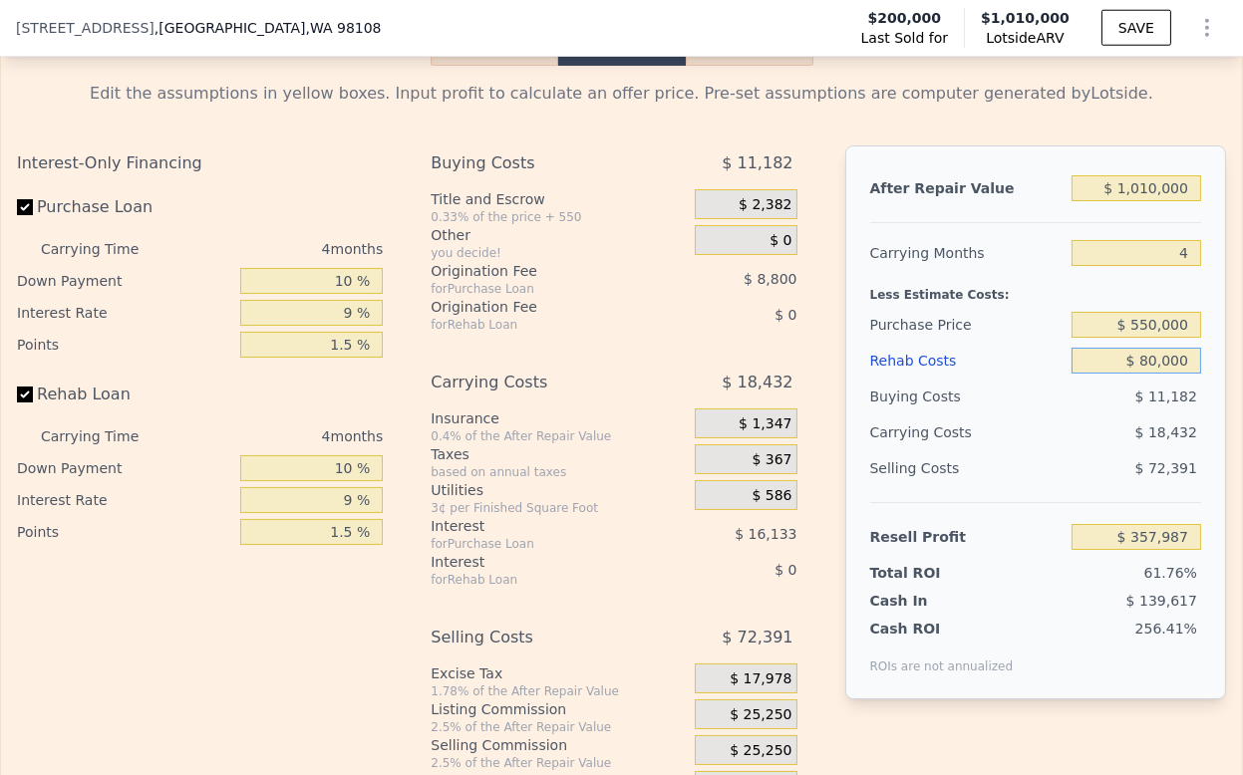
type input "$ 800,000"
type input "-$ 478,273"
type input "$ 80,000"
type input "$ 274,367"
type input "$ 80,000"
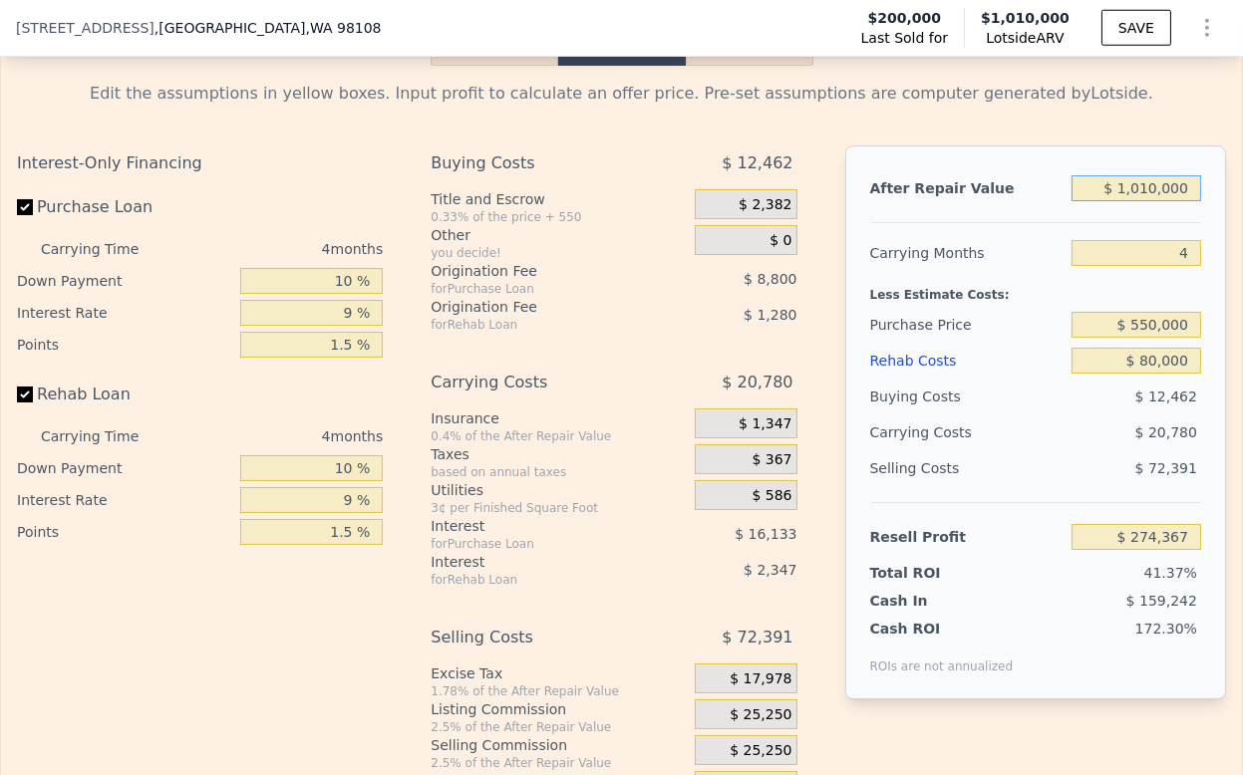
click at [1137, 201] on input "$ 1,010,000" at bounding box center [1136, 188] width 130 height 26
type input "$ 9"
type input "-$ 662,436"
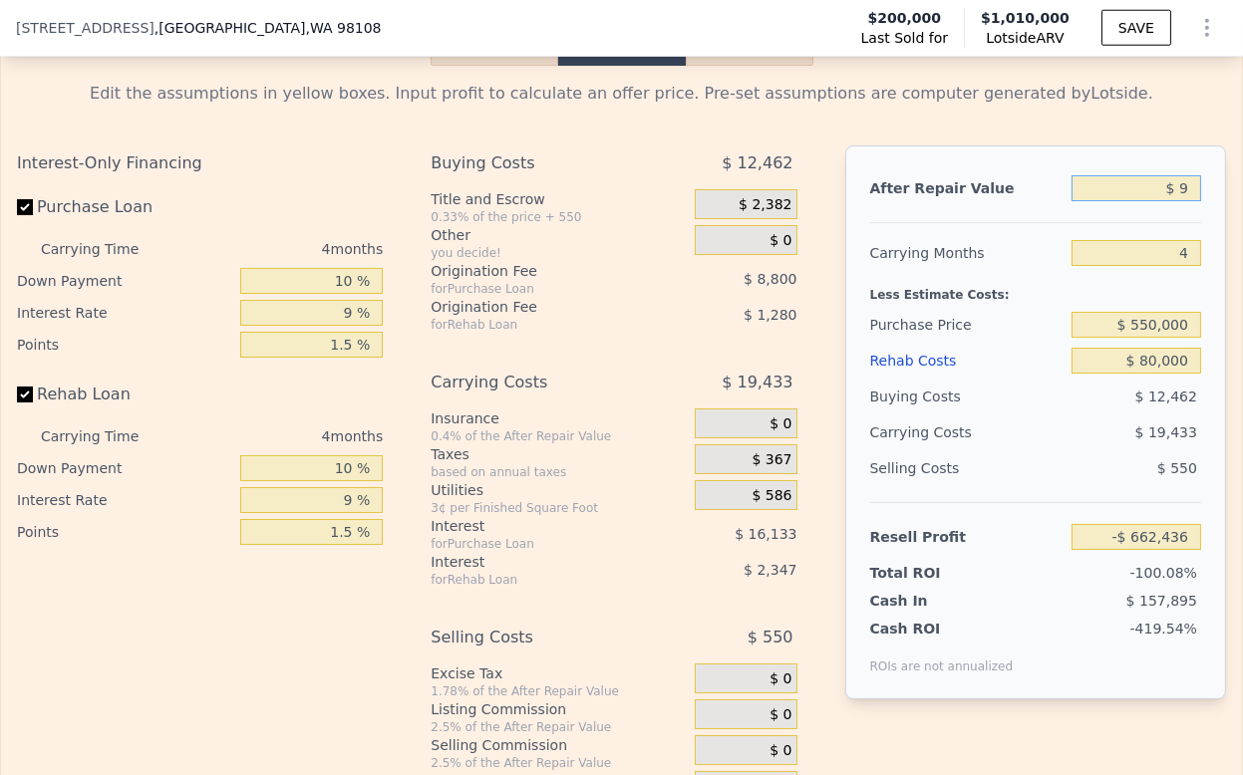
type input "$ 97"
type input "-$ 662,354"
type input "$ 970,000"
type input "$ 237,266"
type input "$ 970,000"
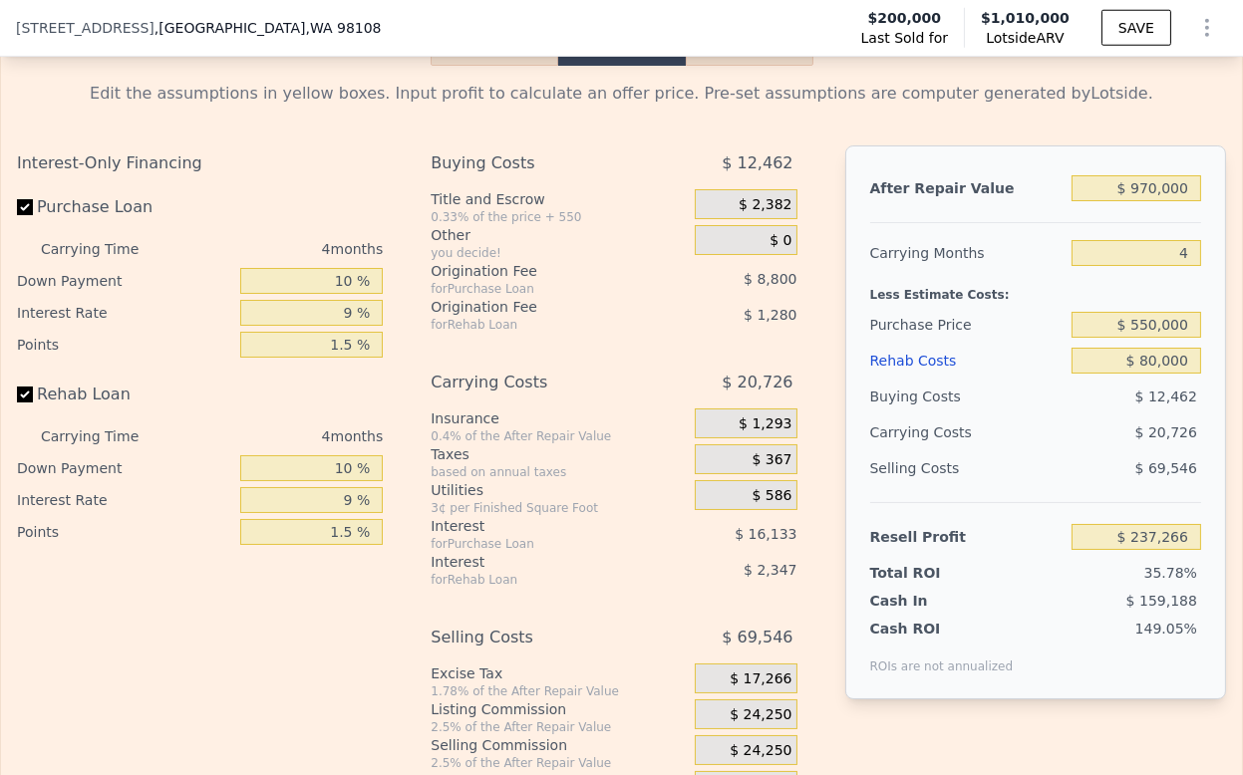
click at [1081, 306] on div "Less Estimate Costs:" at bounding box center [1035, 289] width 331 height 36
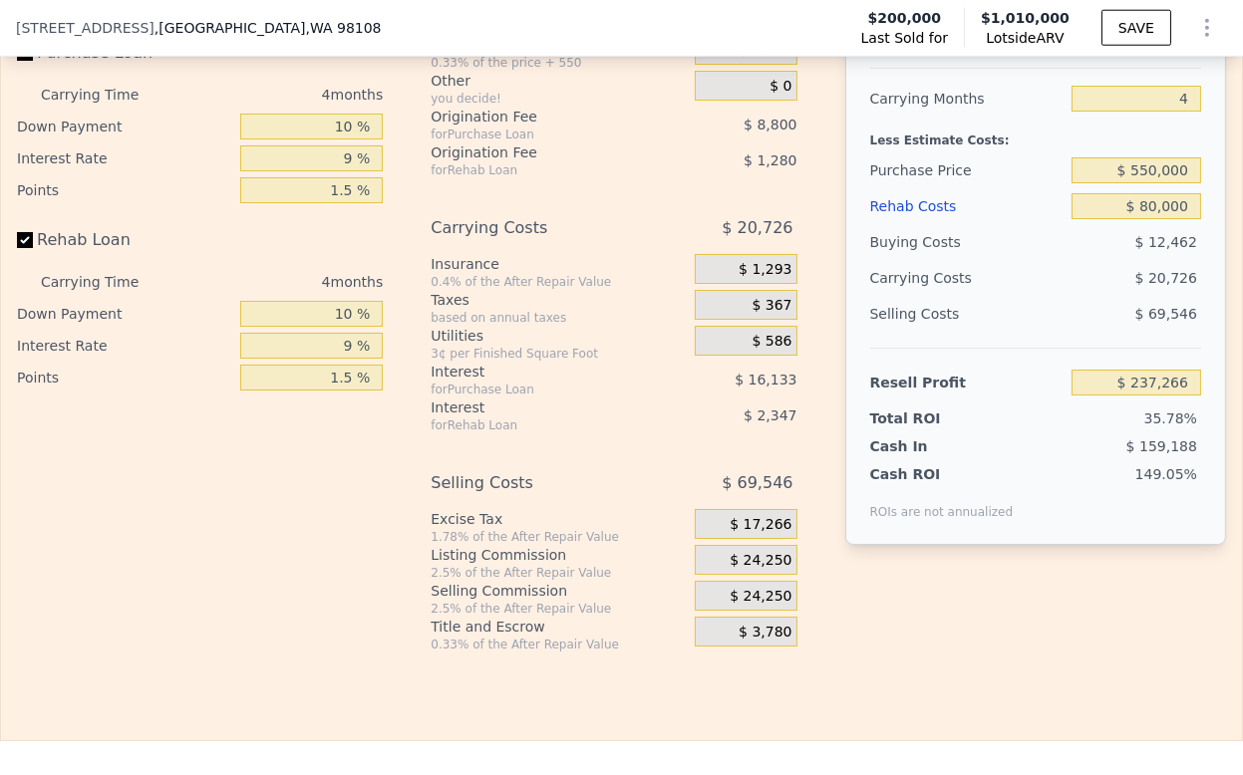
scroll to position [3315, 0]
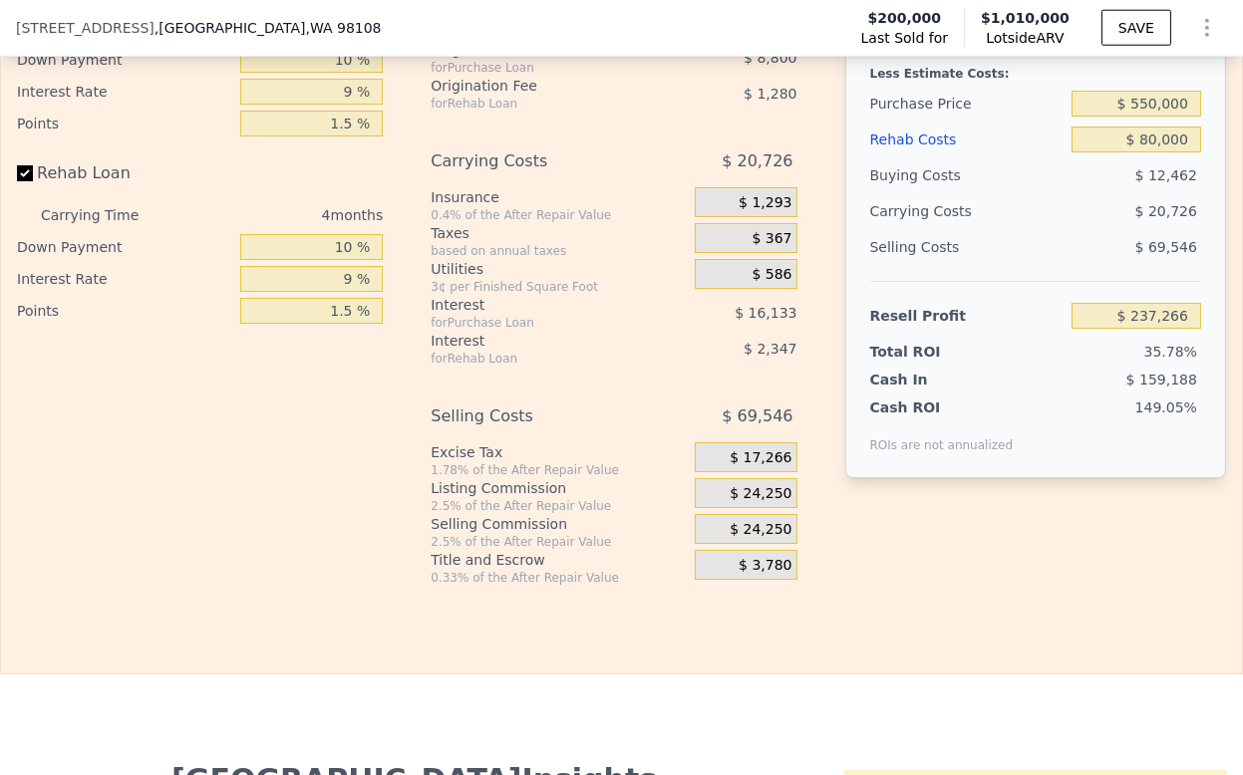
click at [762, 503] on span "$ 24,250" at bounding box center [761, 494] width 62 height 18
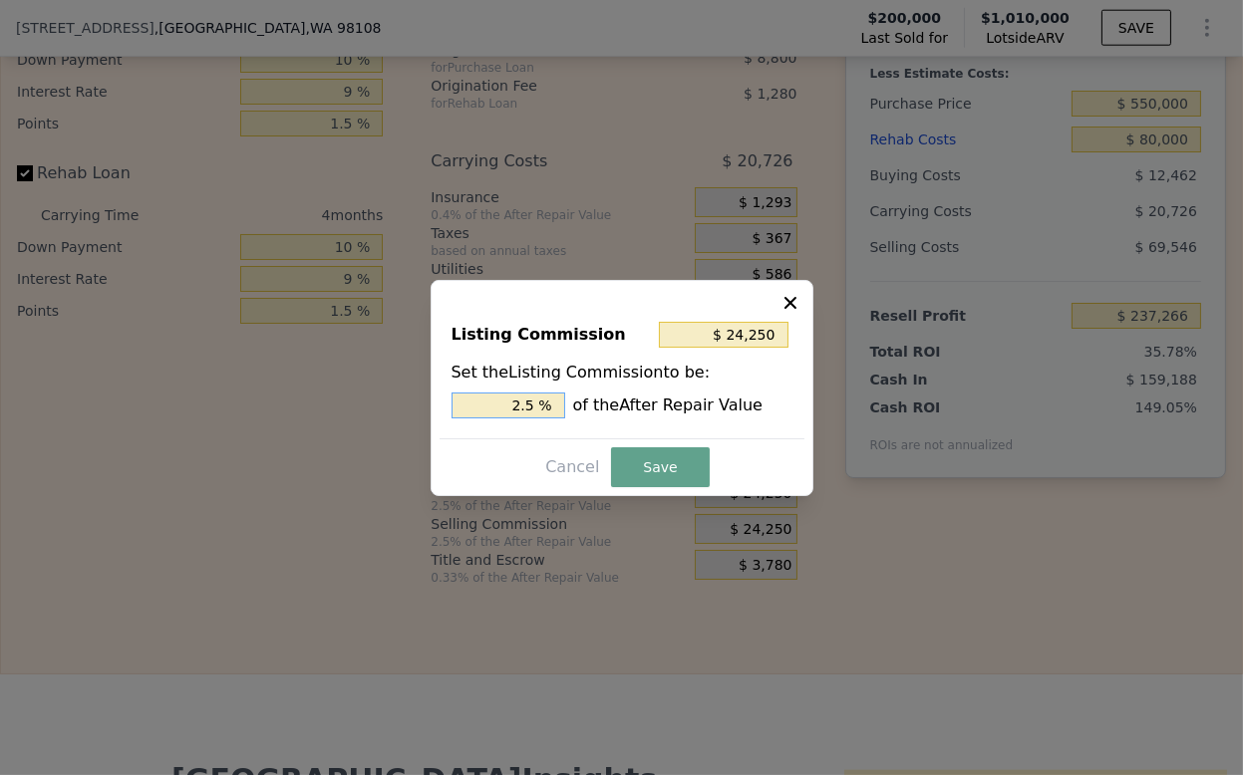
drag, startPoint x: 523, startPoint y: 404, endPoint x: 508, endPoint y: 403, distance: 15.0
click at [508, 403] on input "2.5 %" at bounding box center [508, 406] width 114 height 26
type input "$ 14,550"
type input "1.5 %"
click at [657, 489] on div "Listing Commission $ 14,550 Set the Listing Commission to be: 1.5 % of the Afte…" at bounding box center [622, 388] width 383 height 216
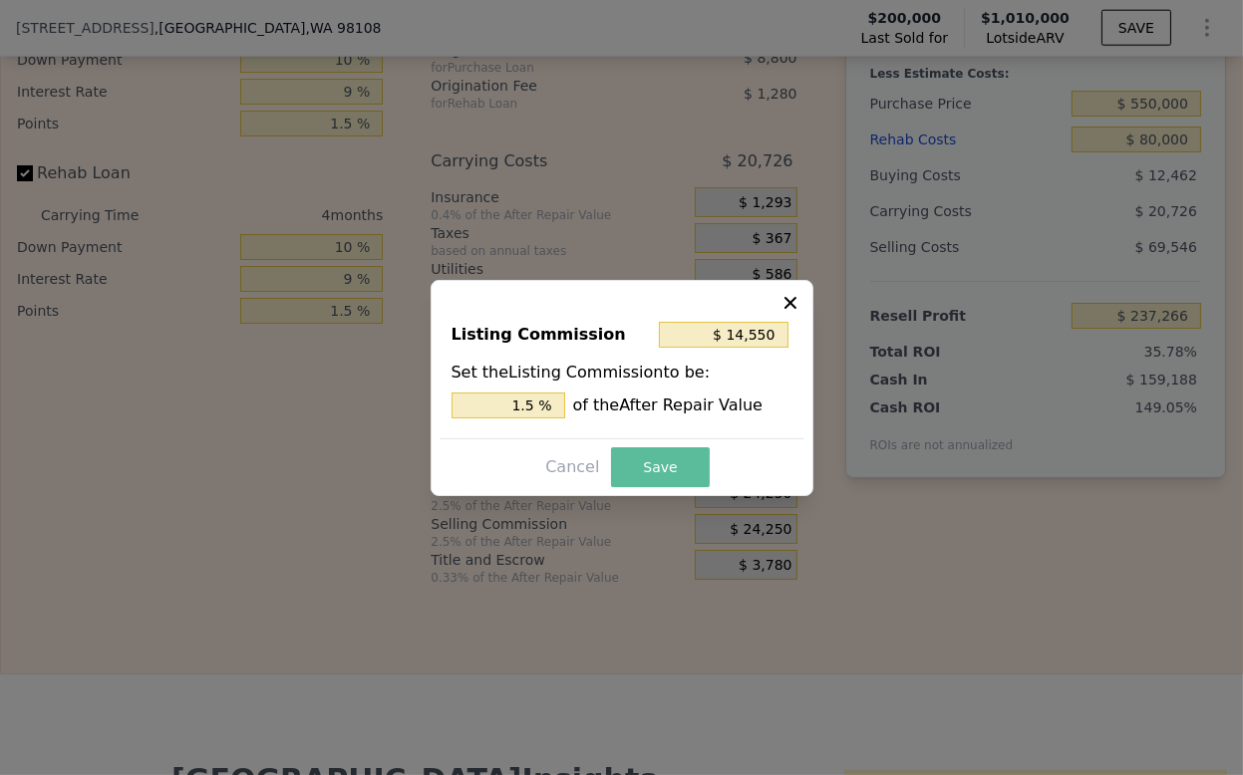
click at [657, 468] on button "Save" at bounding box center [660, 468] width 98 height 40
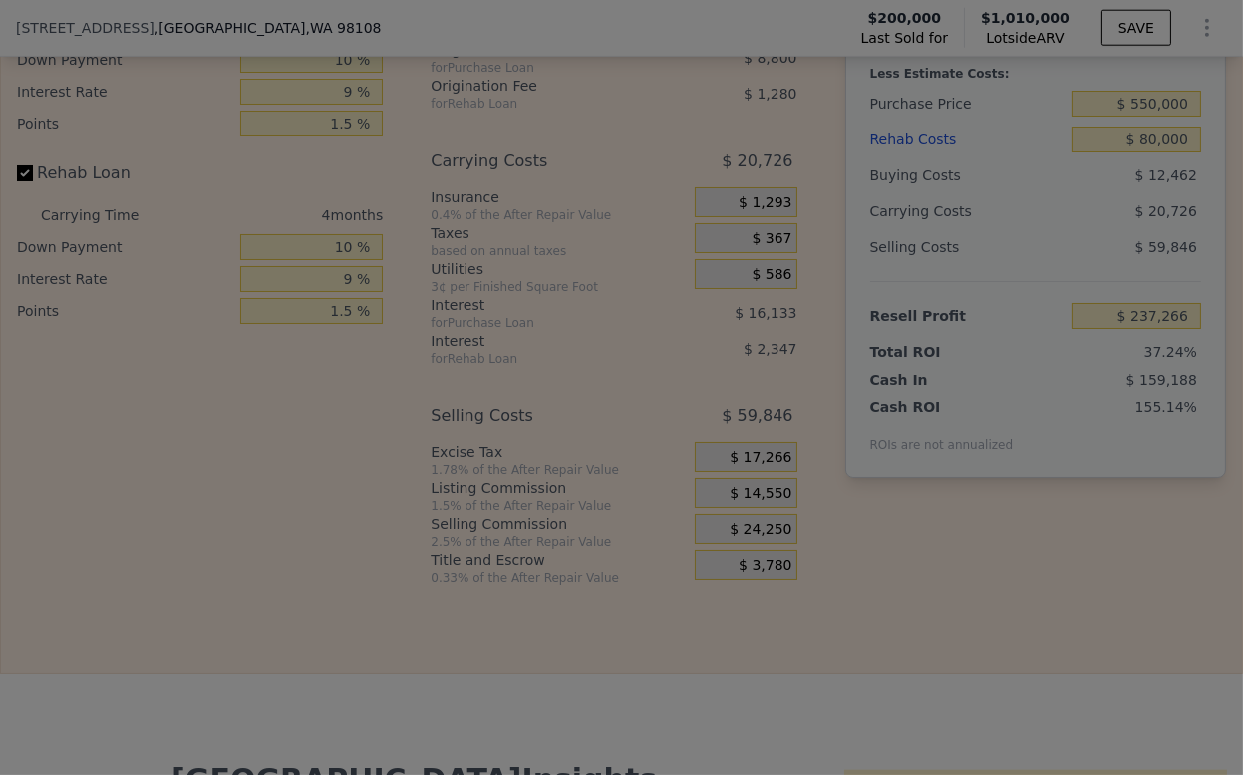
type input "$ 246,966"
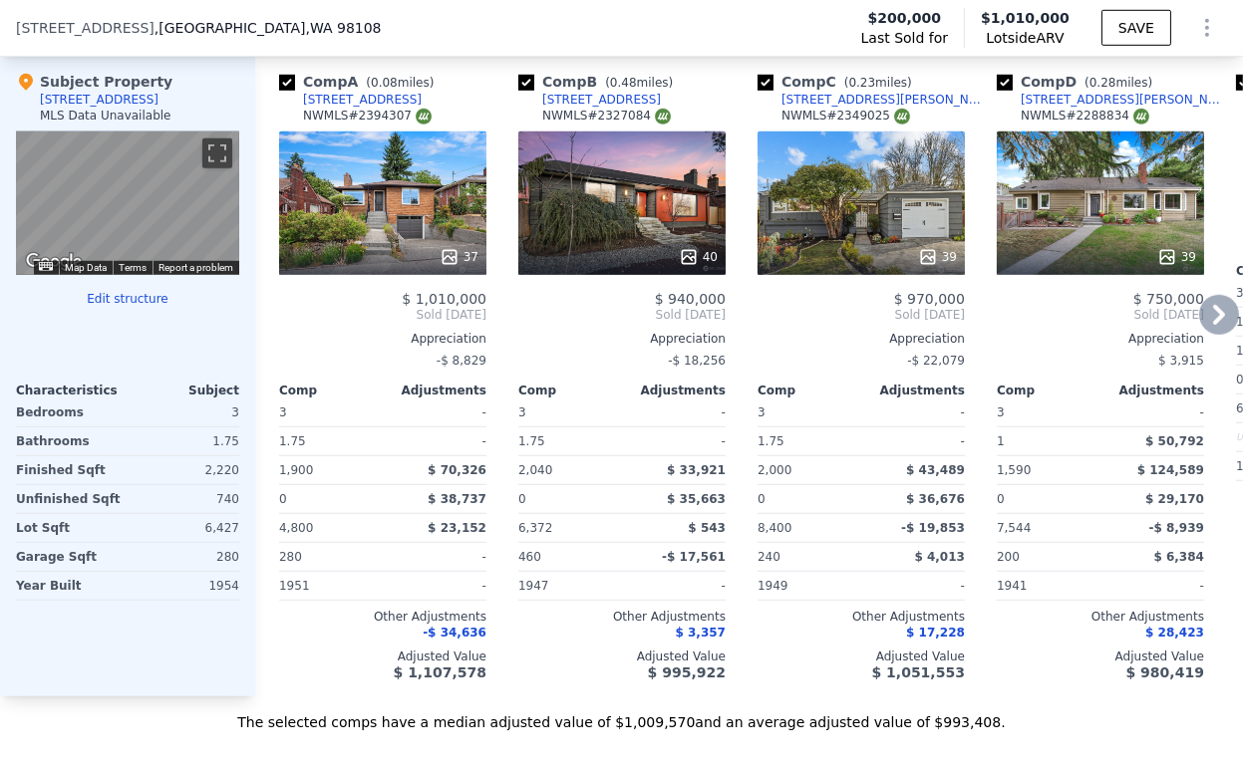
scroll to position [2208, 0]
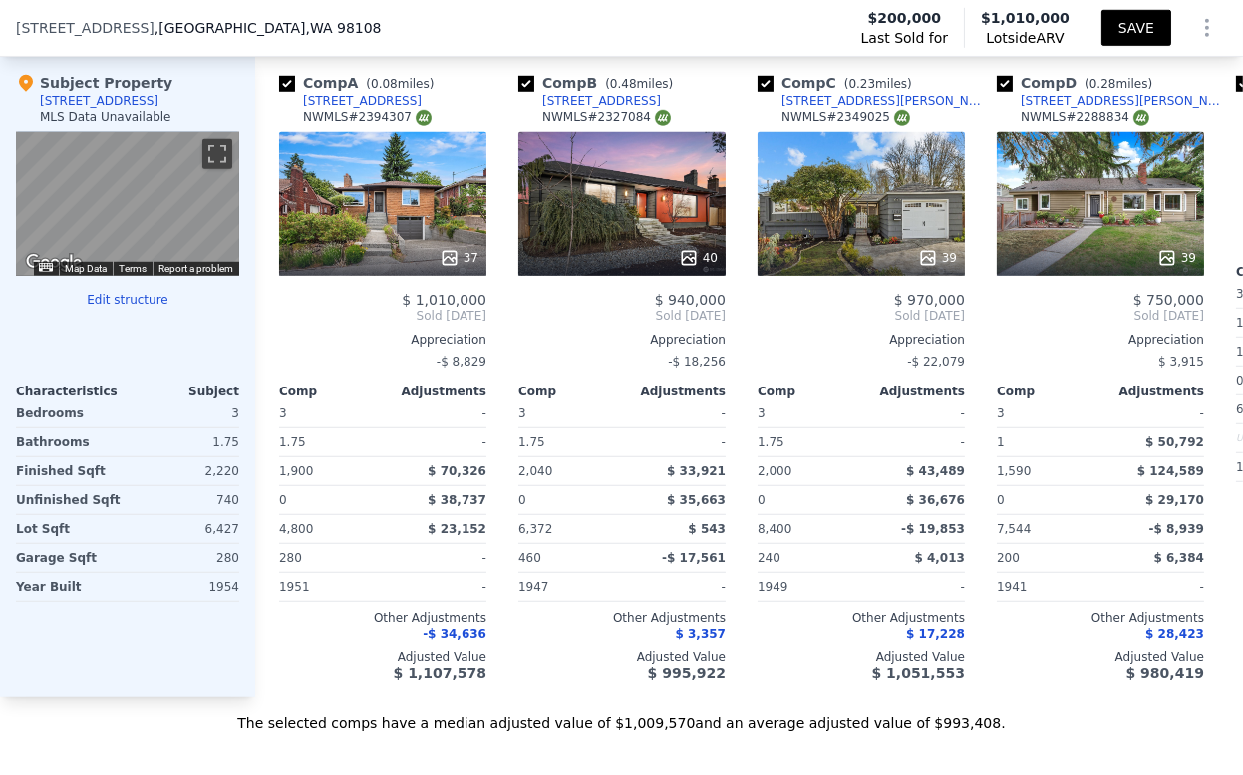
click at [1119, 35] on button "SAVE" at bounding box center [1136, 28] width 70 height 36
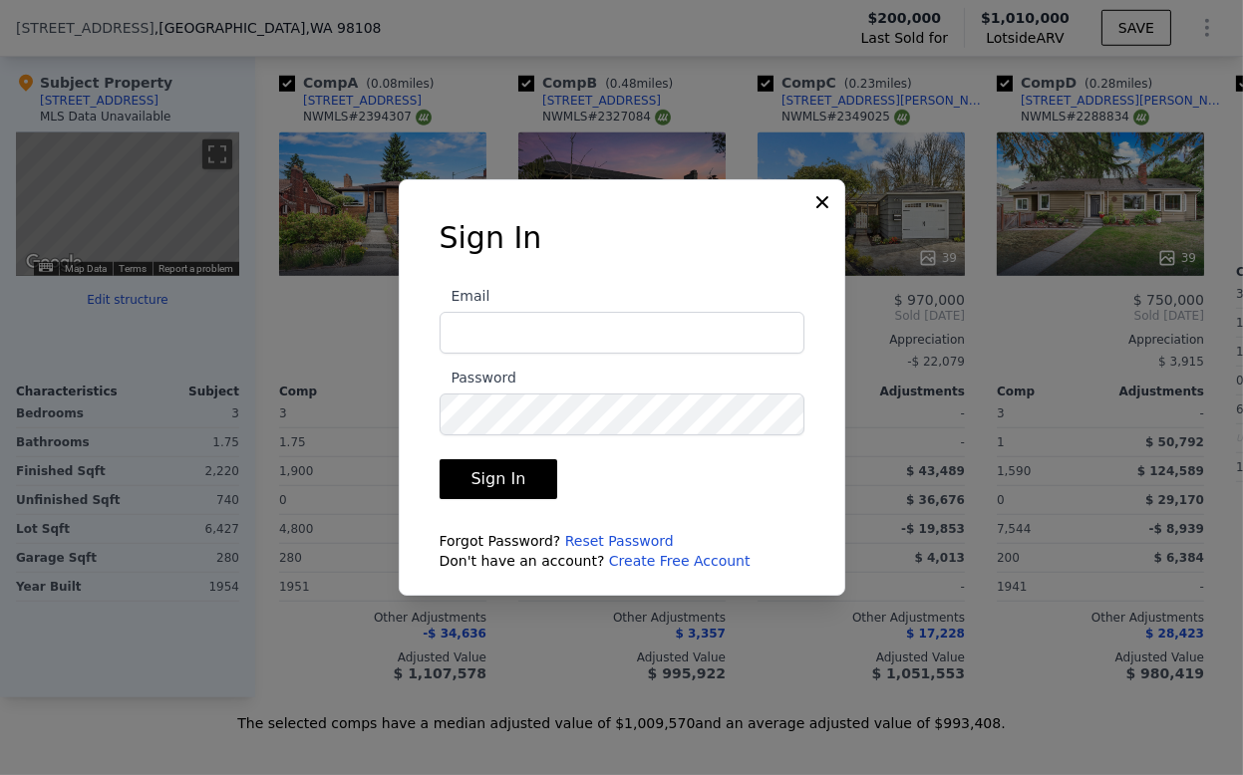
click at [646, 329] on input "Email" at bounding box center [622, 333] width 365 height 42
type input "[EMAIL_ADDRESS][DOMAIN_NAME]"
click at [440, 459] on button "Sign In" at bounding box center [499, 479] width 119 height 40
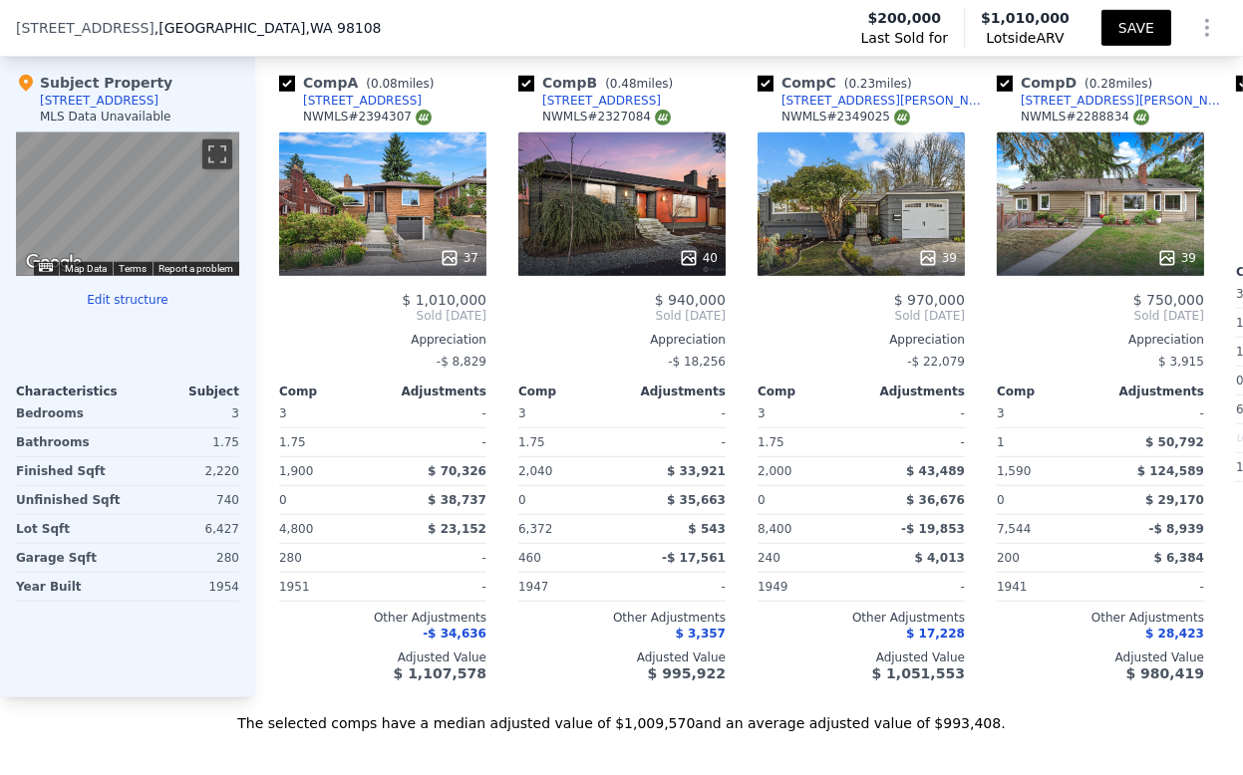
click at [1107, 29] on button "SAVE" at bounding box center [1136, 28] width 70 height 36
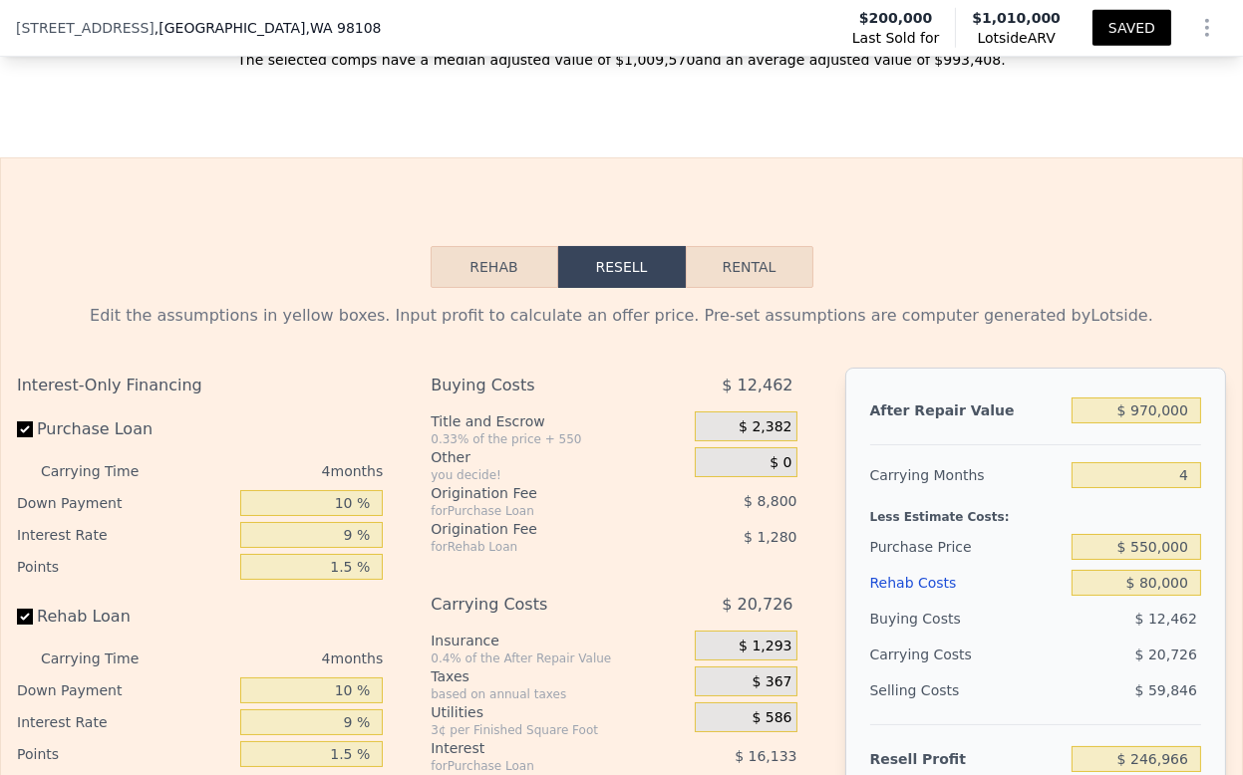
scroll to position [3094, 0]
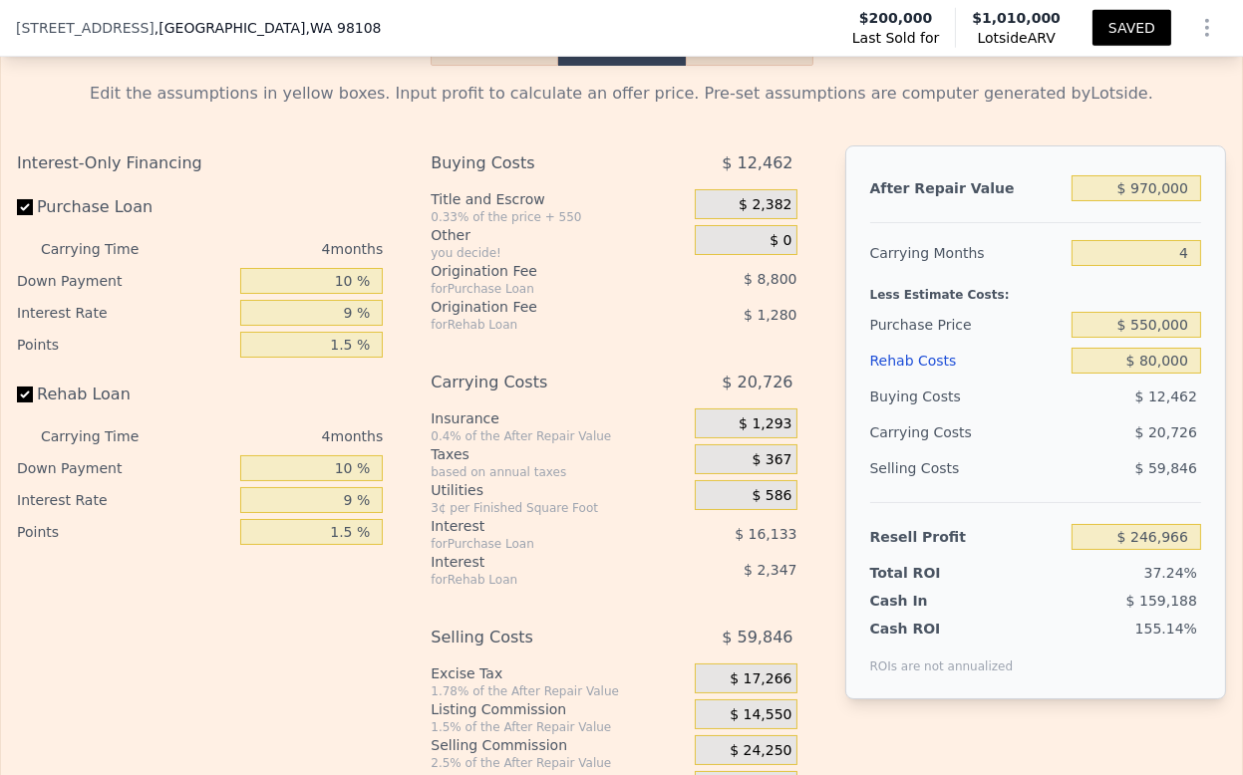
click at [1196, 30] on icon "Show Options" at bounding box center [1207, 28] width 24 height 24
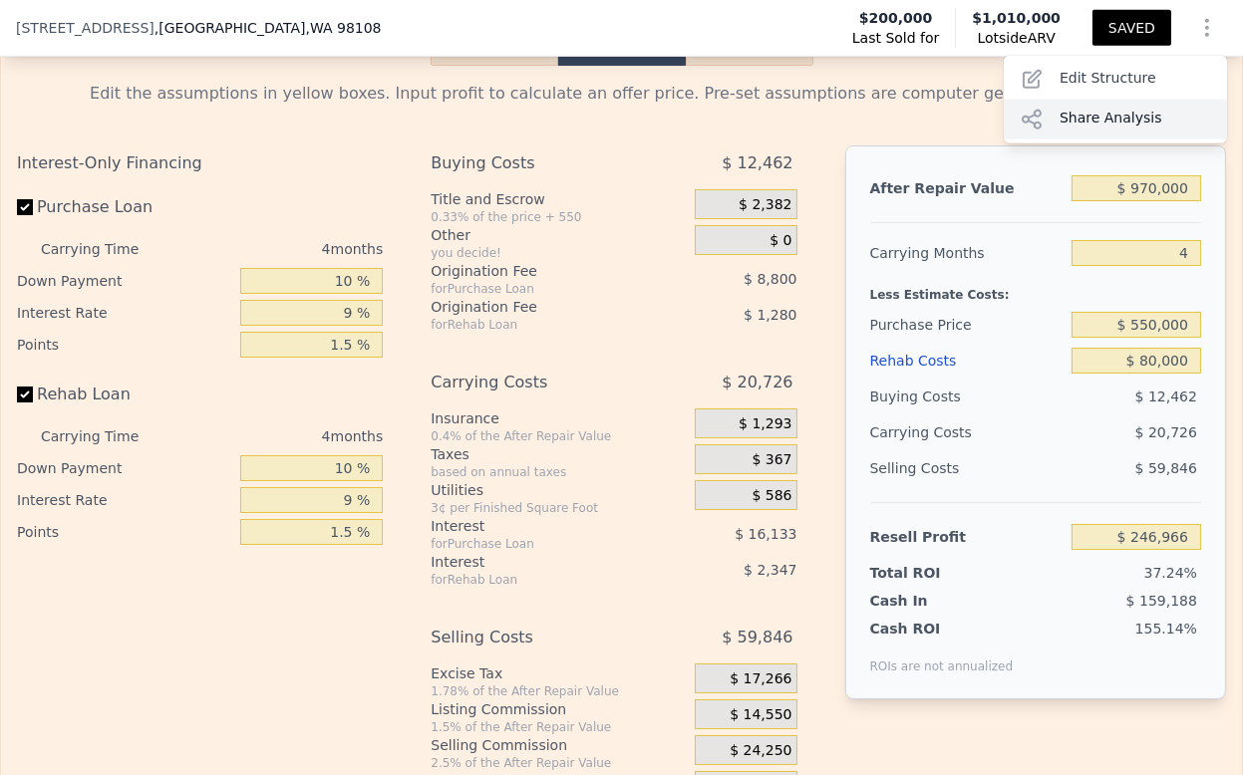
click at [1126, 116] on div "Share Analysis" at bounding box center [1115, 120] width 223 height 40
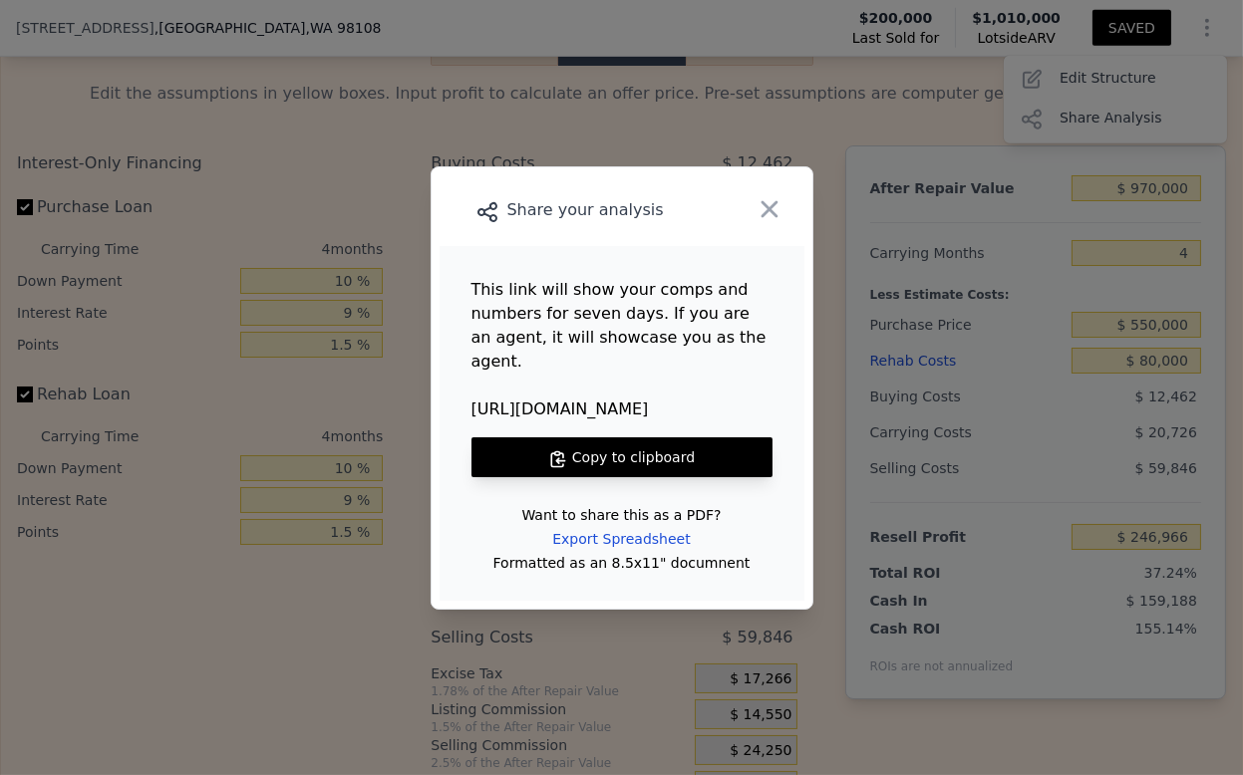
click at [587, 448] on button "Copy to clipboard" at bounding box center [621, 458] width 301 height 40
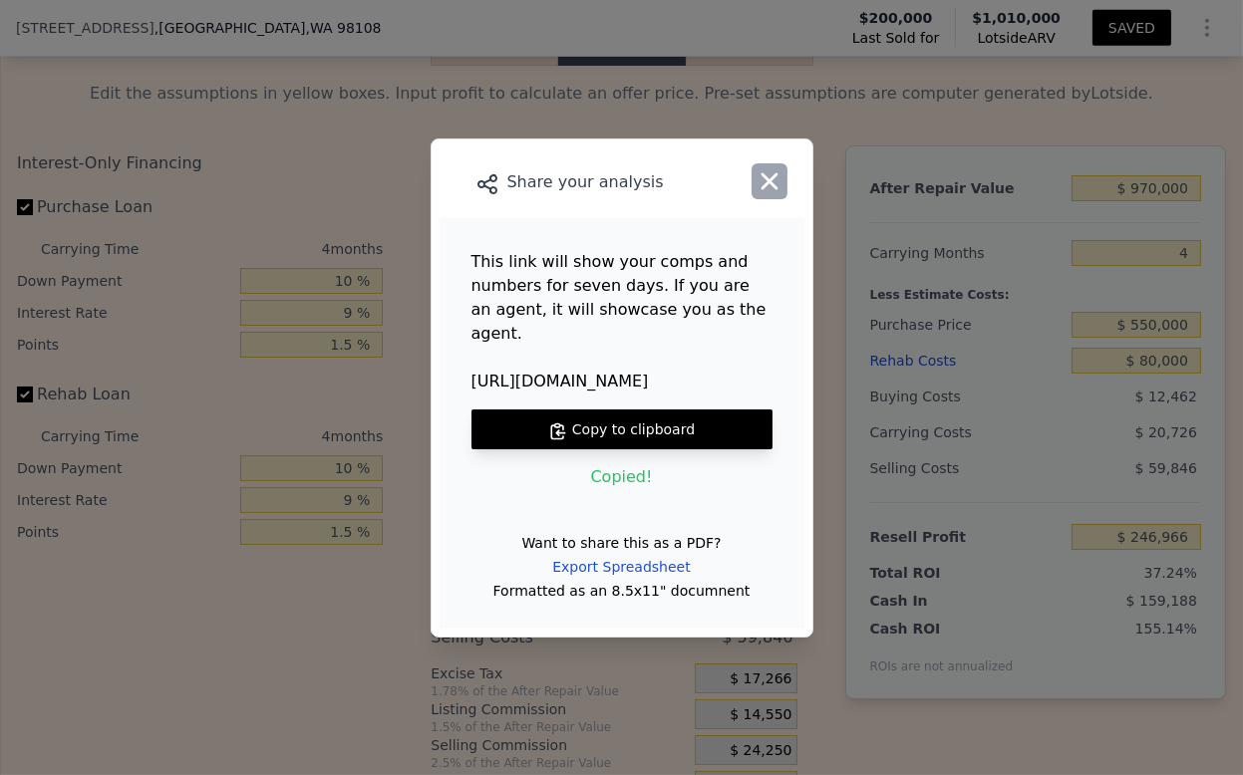
click at [777, 195] on icon "button" at bounding box center [769, 181] width 28 height 28
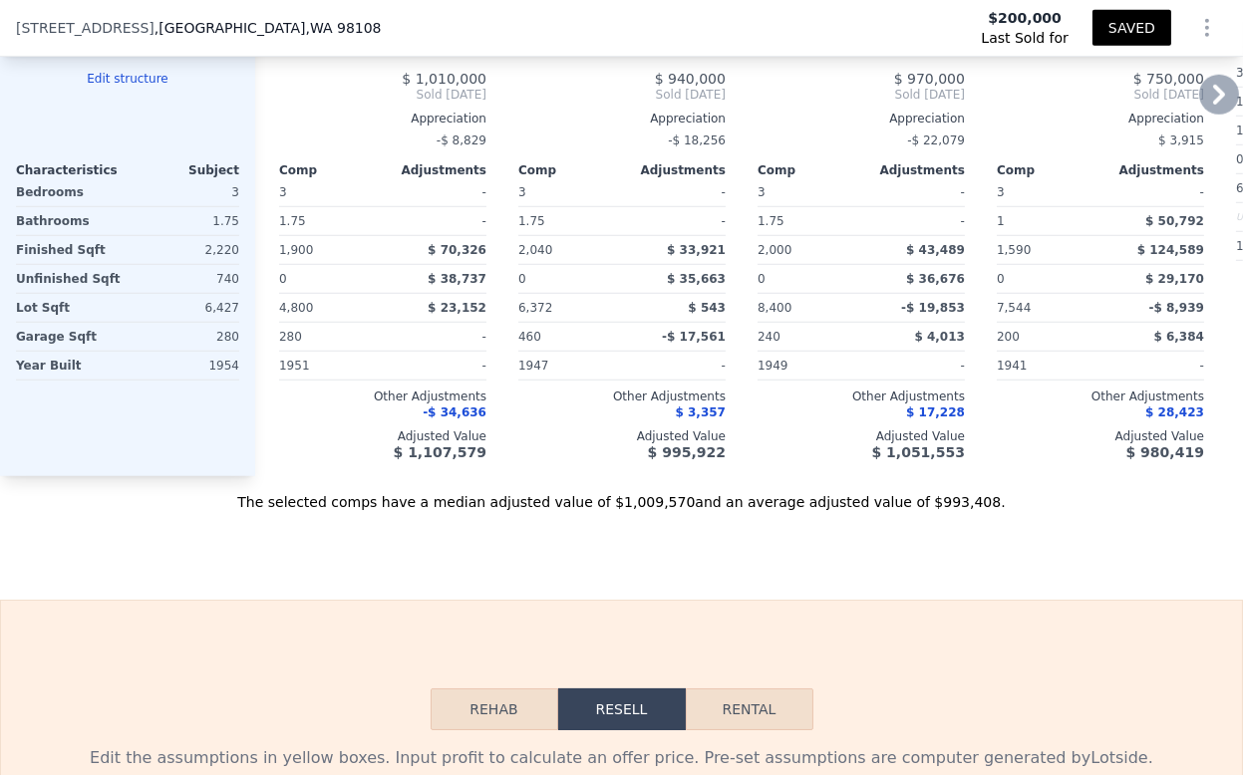
scroll to position [2208, 0]
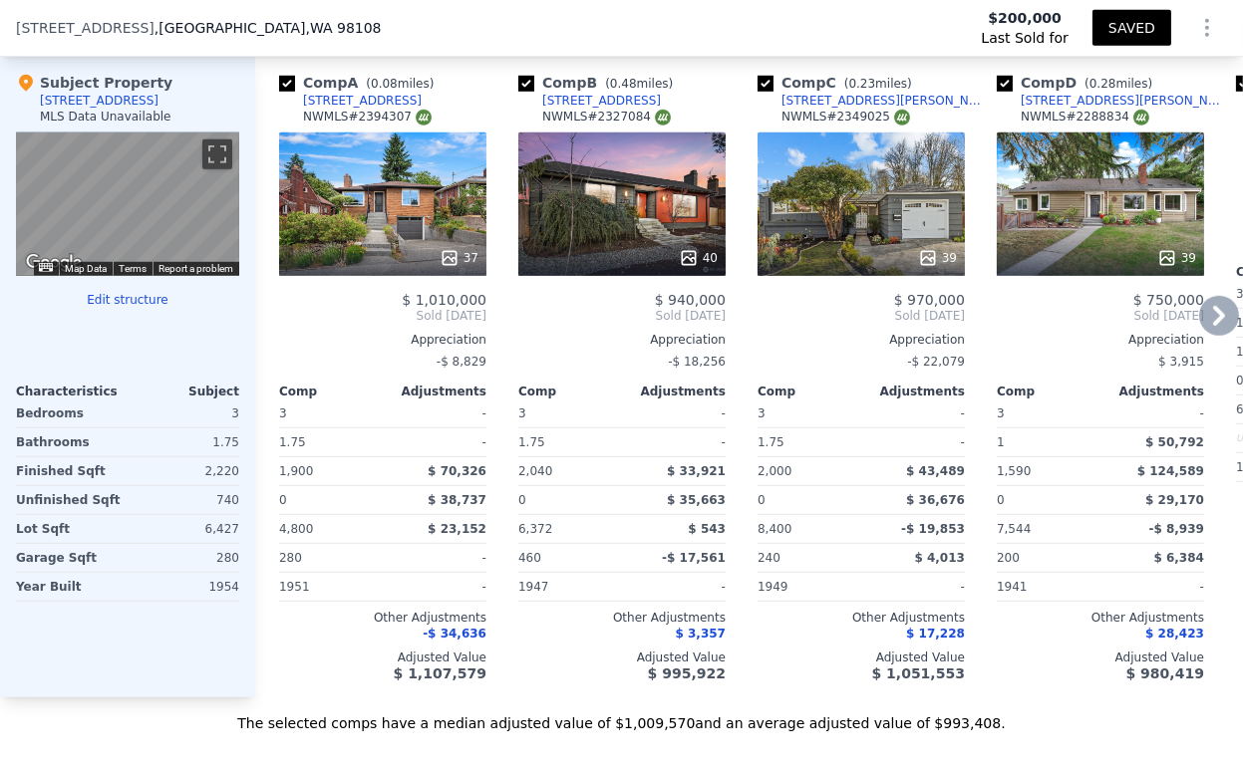
click at [1205, 320] on icon at bounding box center [1219, 316] width 40 height 40
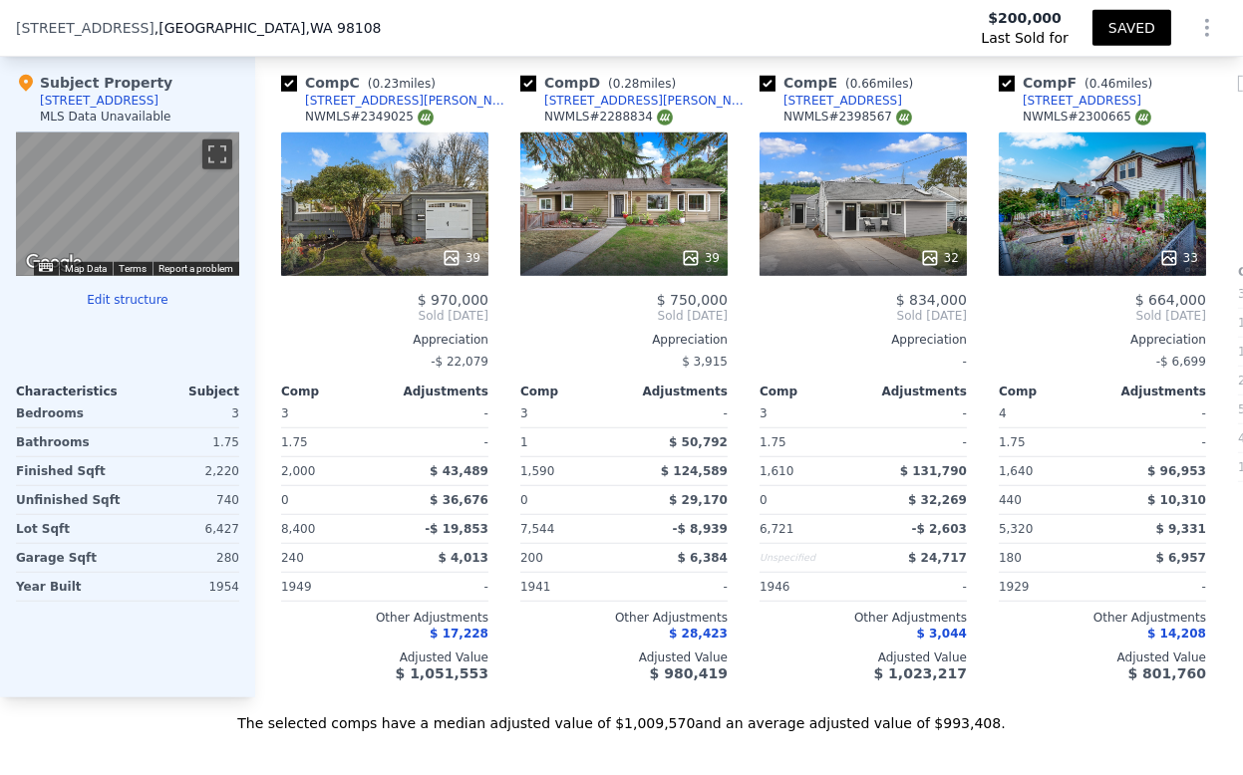
scroll to position [0, 478]
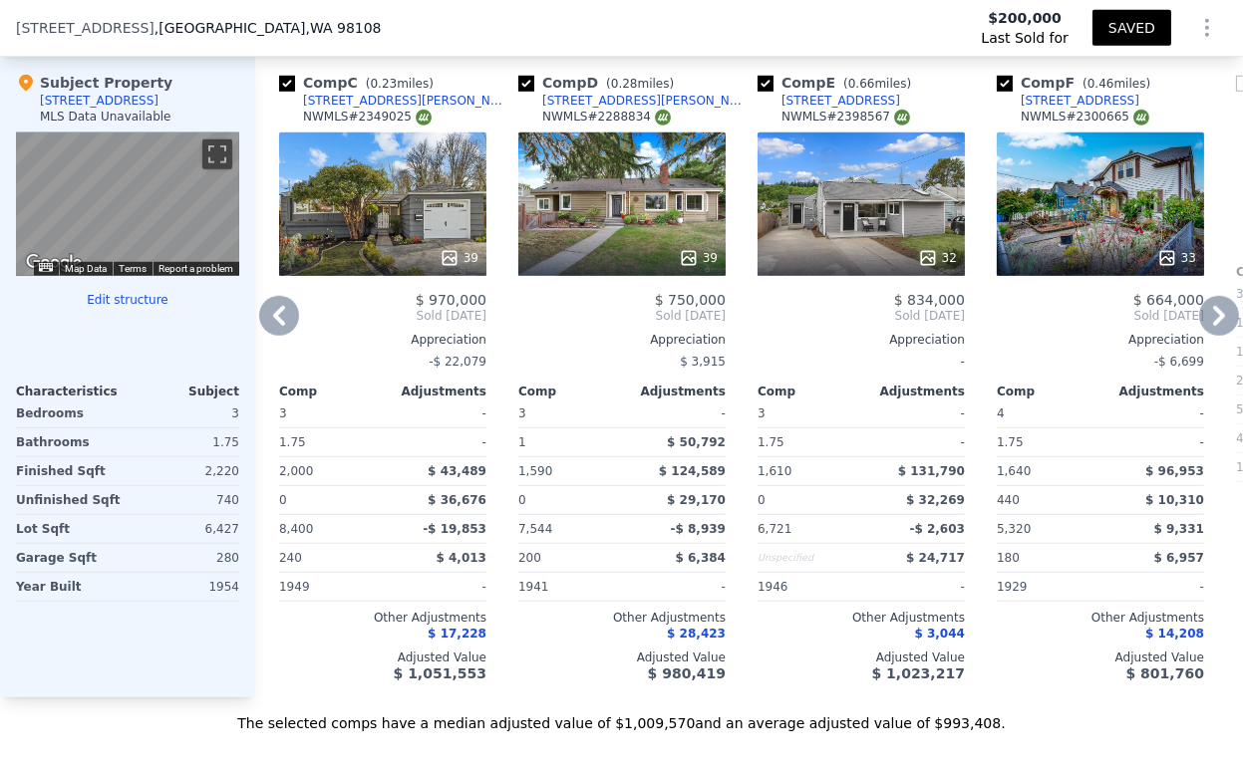
click at [1213, 326] on icon at bounding box center [1219, 316] width 12 height 20
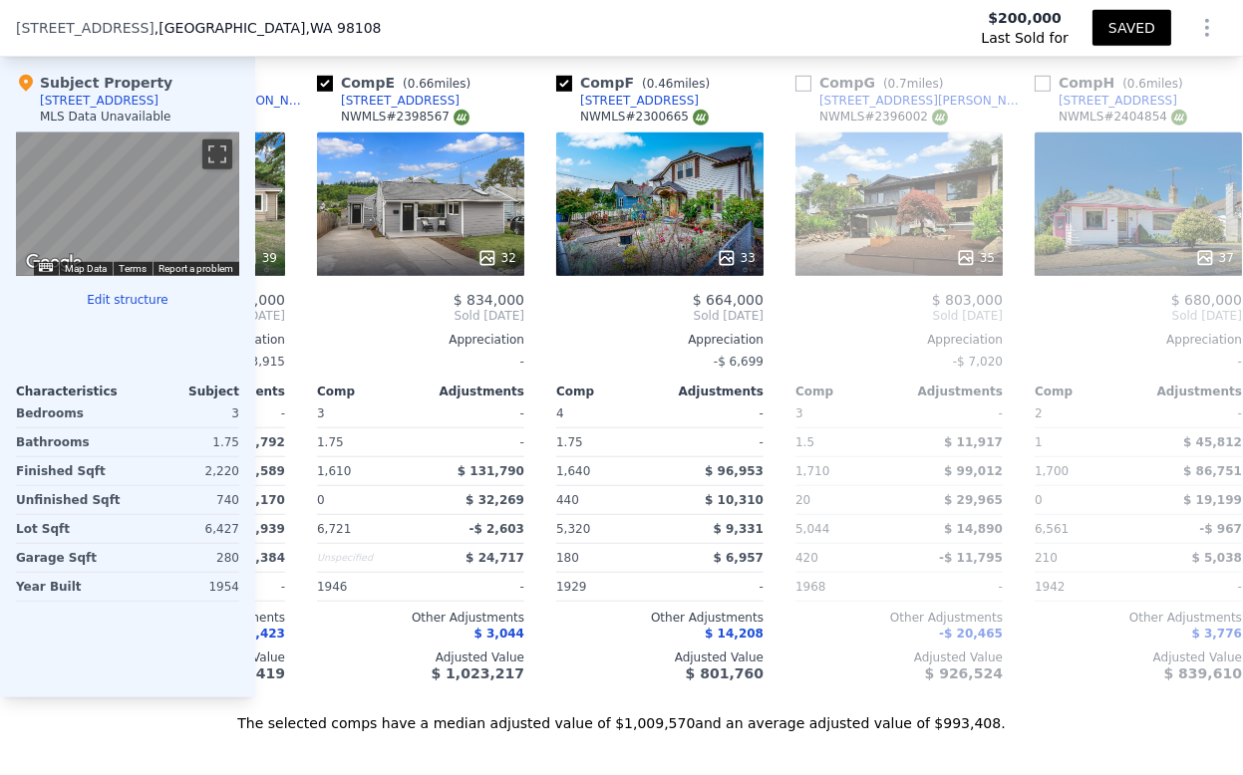
scroll to position [0, 957]
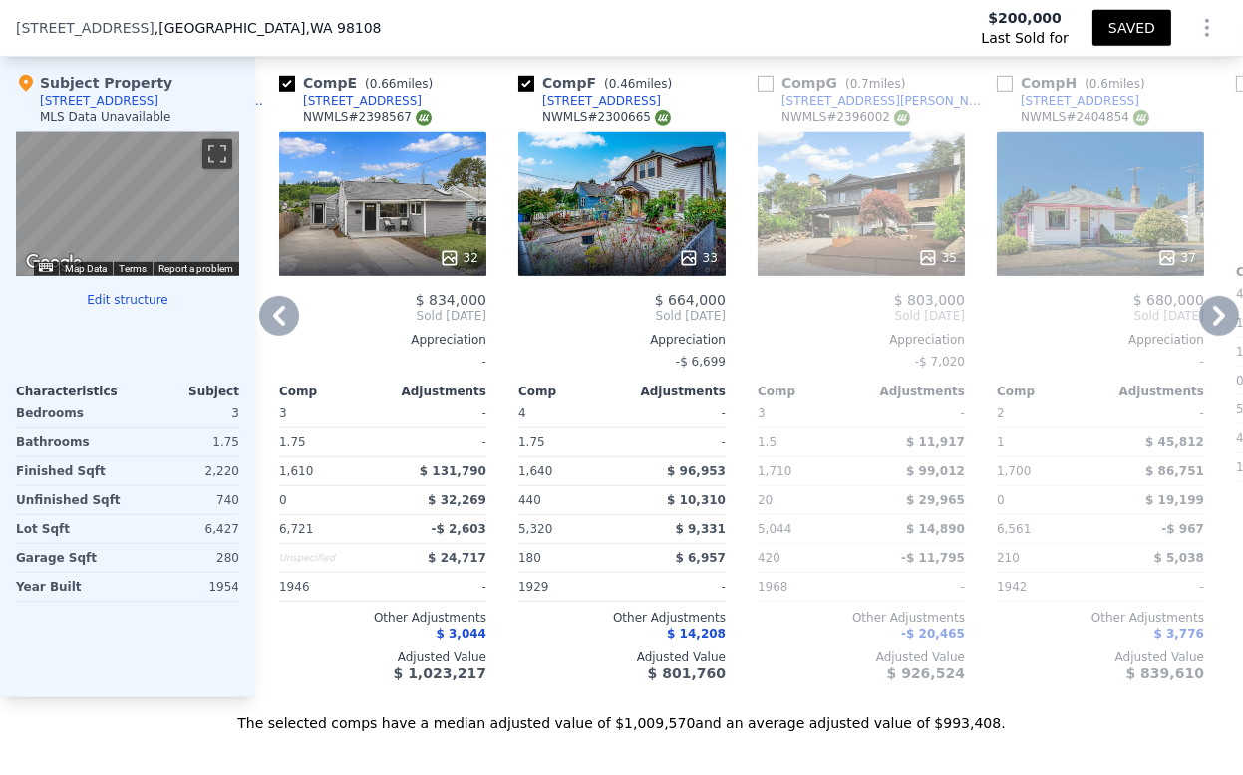
click at [1199, 333] on icon at bounding box center [1219, 316] width 40 height 40
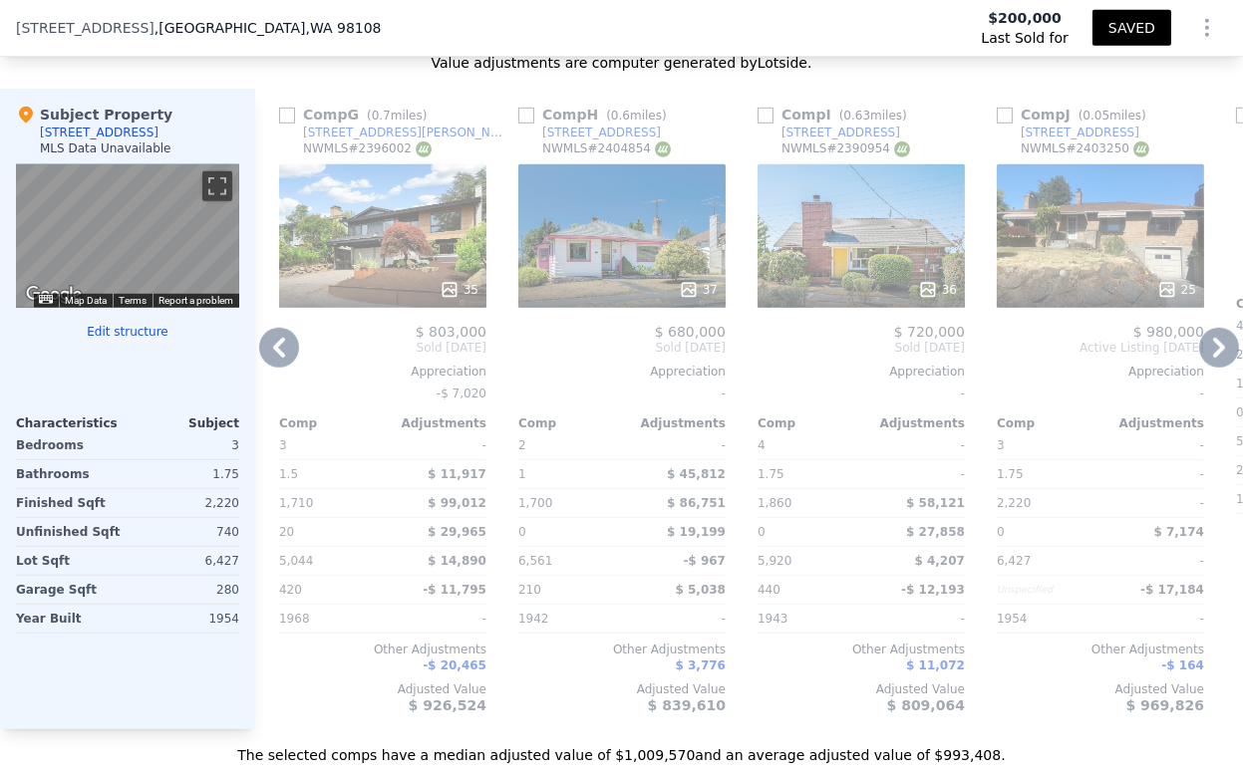
scroll to position [2213, 0]
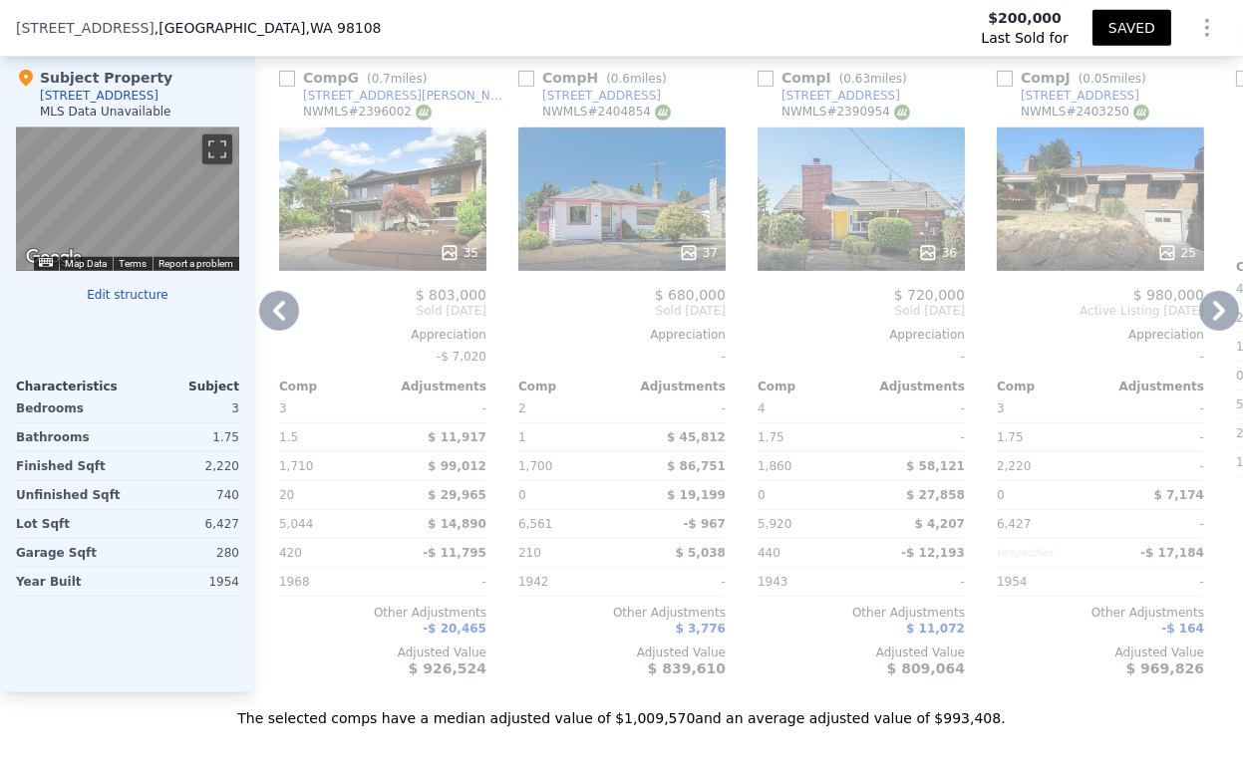
click at [1199, 330] on icon at bounding box center [1219, 311] width 40 height 40
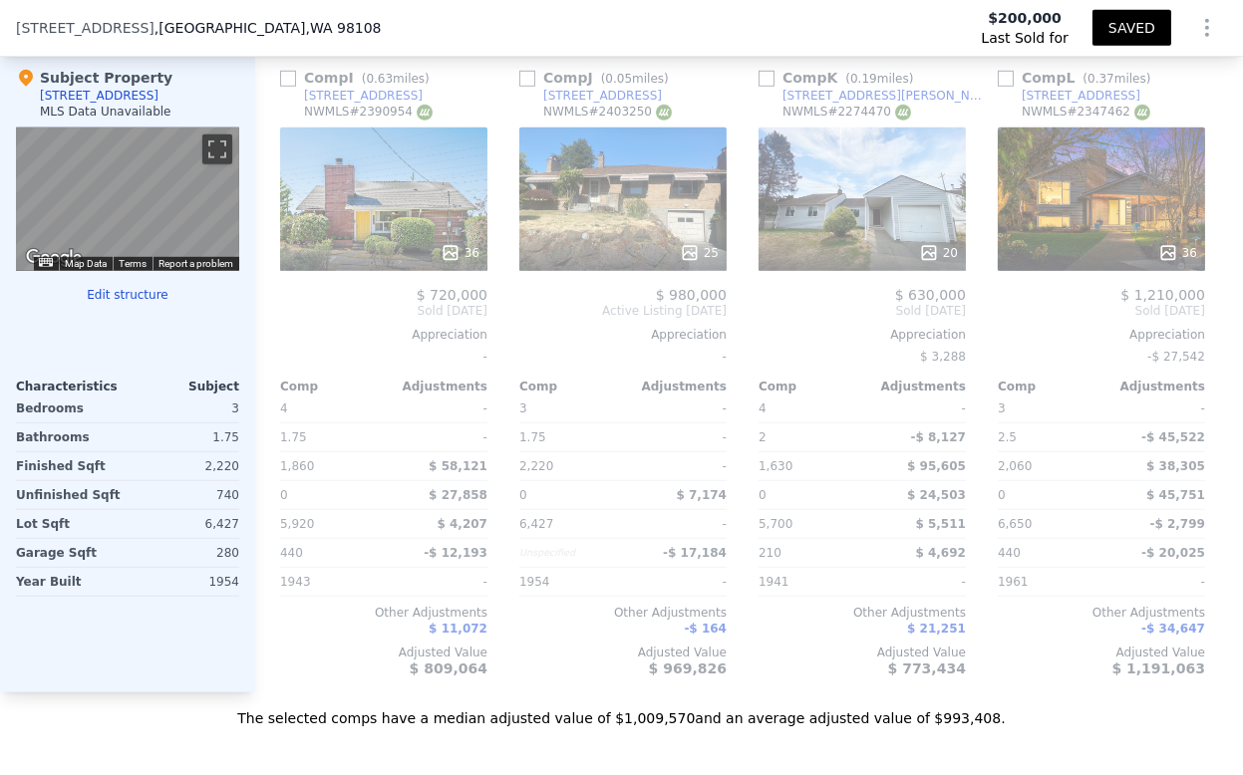
scroll to position [0, 1914]
click at [1210, 331] on icon at bounding box center [1219, 311] width 40 height 40
